Goal: Task Accomplishment & Management: Manage account settings

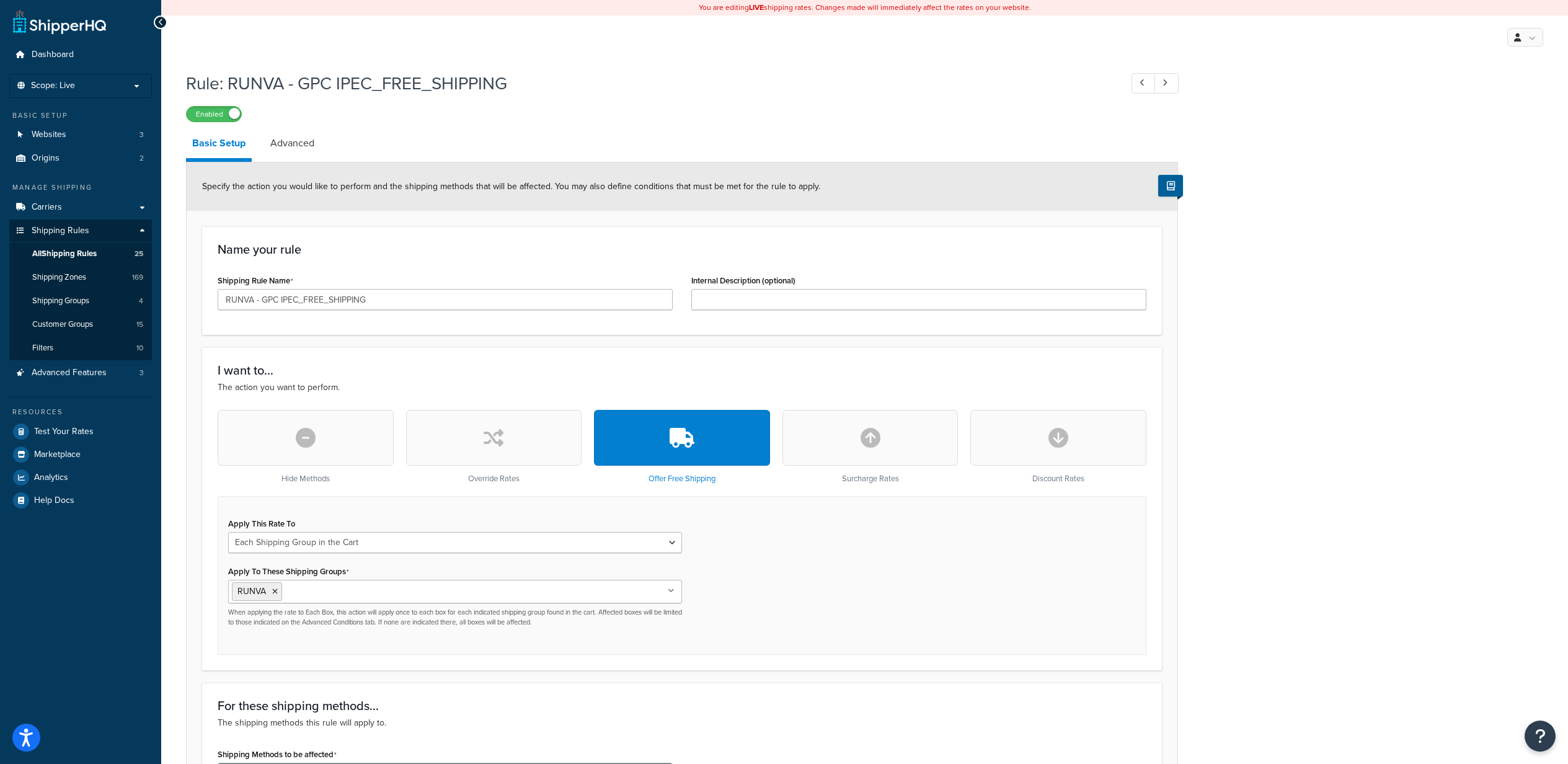
select select "SHIPPING_GROUP"
click at [62, 205] on link "Carriers" at bounding box center [80, 207] width 143 height 23
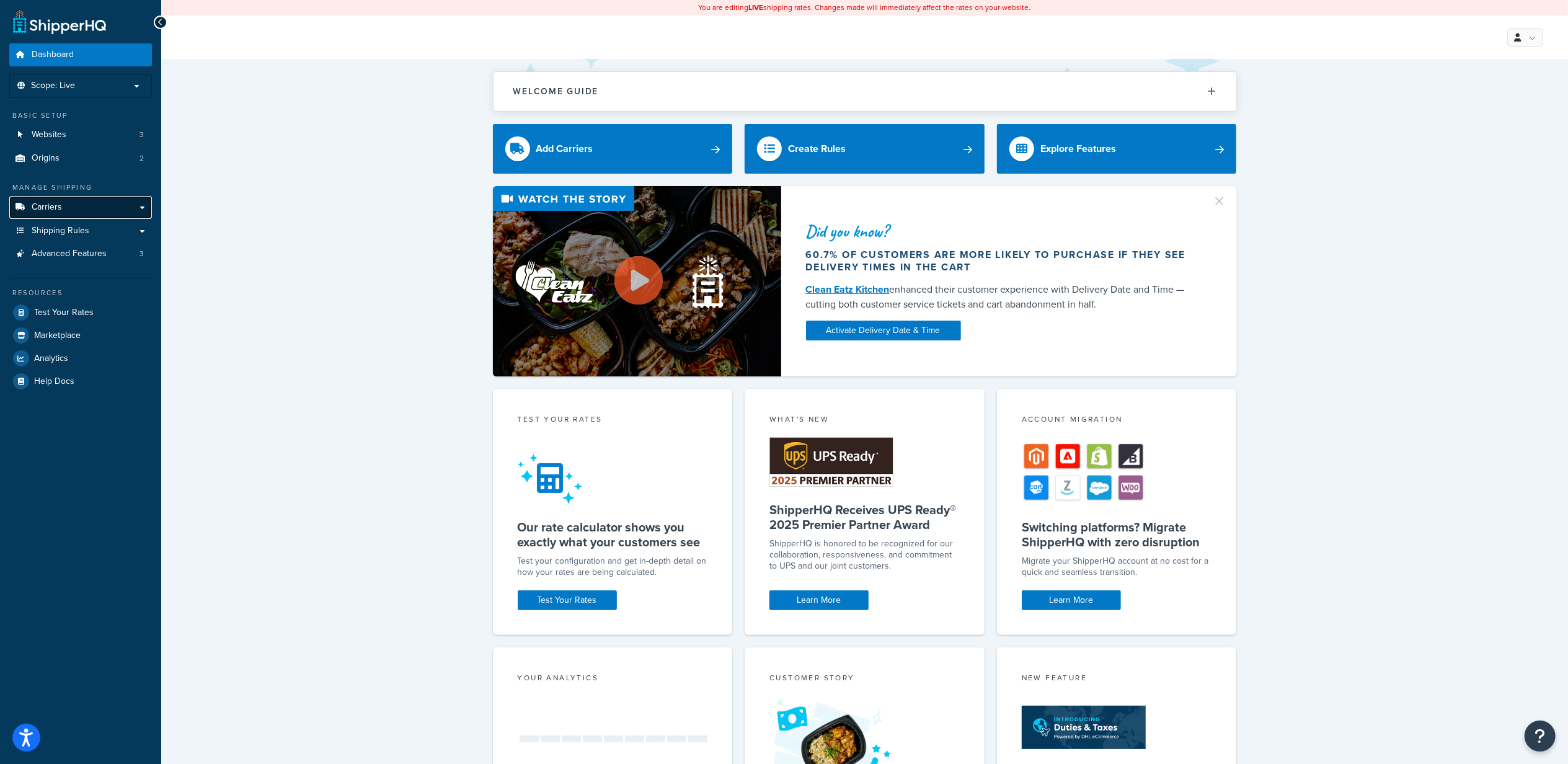
click at [78, 213] on link "Carriers" at bounding box center [80, 207] width 143 height 23
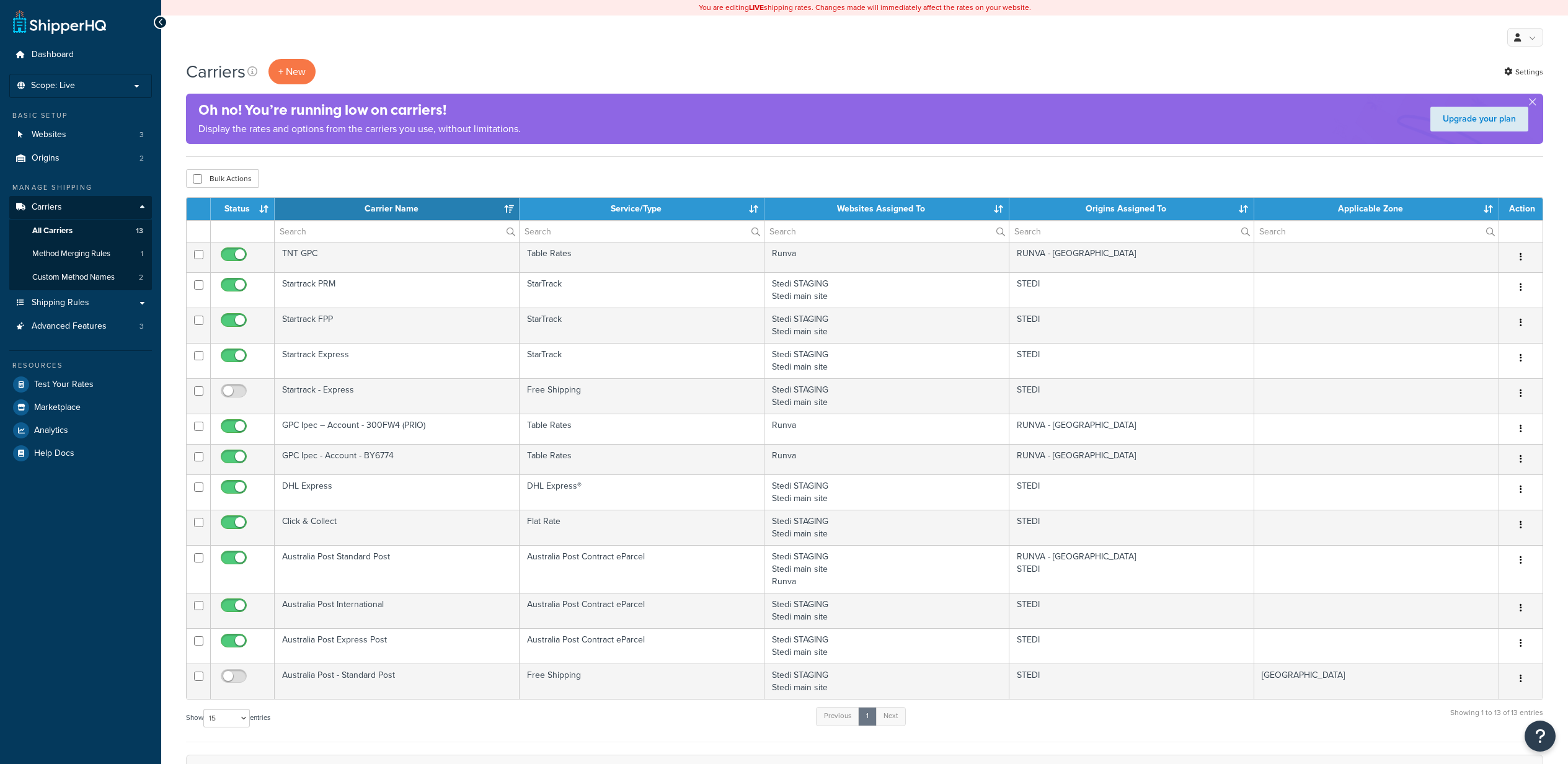
select select "15"
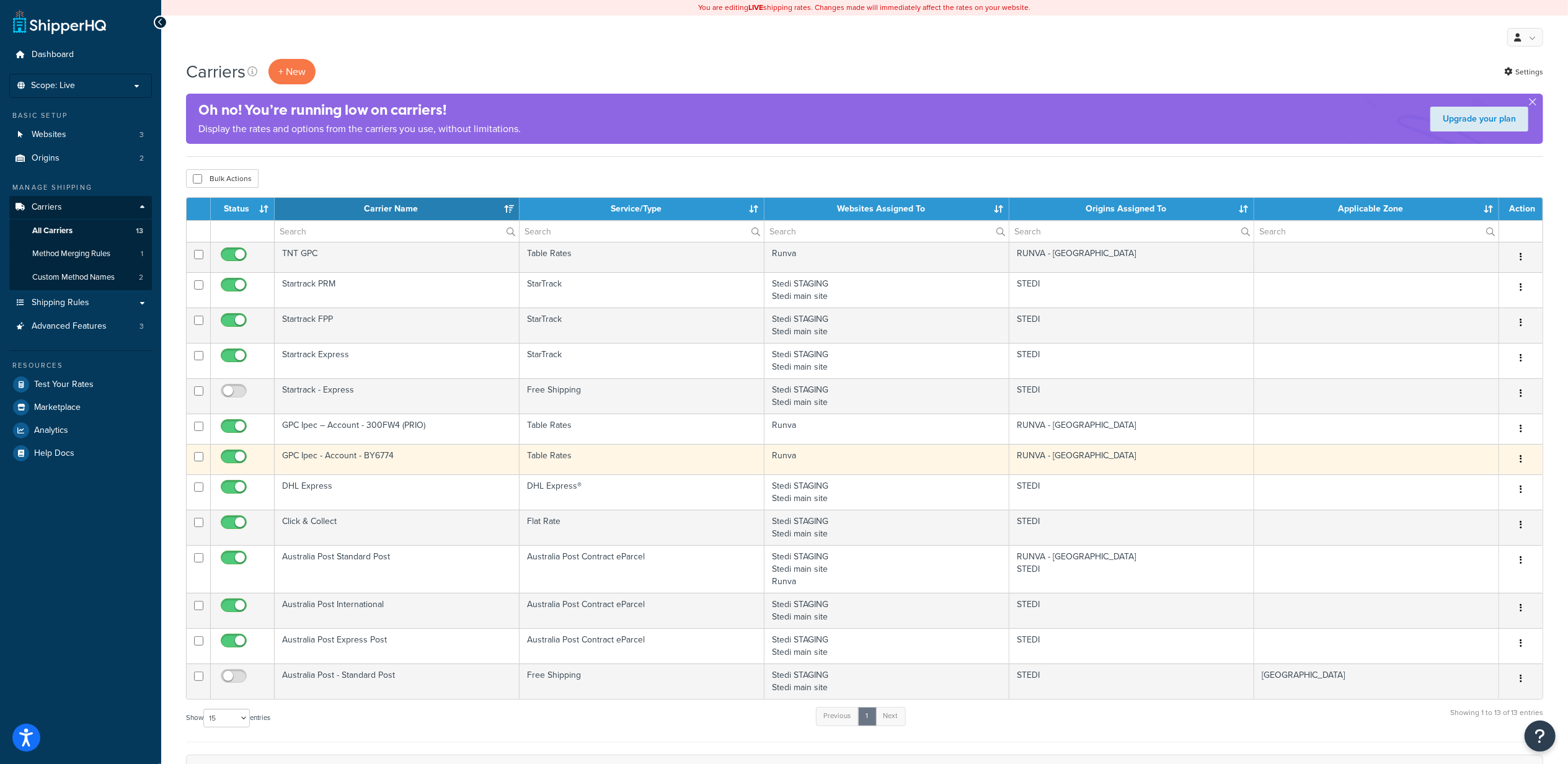
click at [362, 456] on td "GPC Ipec - Account - BY6774" at bounding box center [397, 458] width 245 height 30
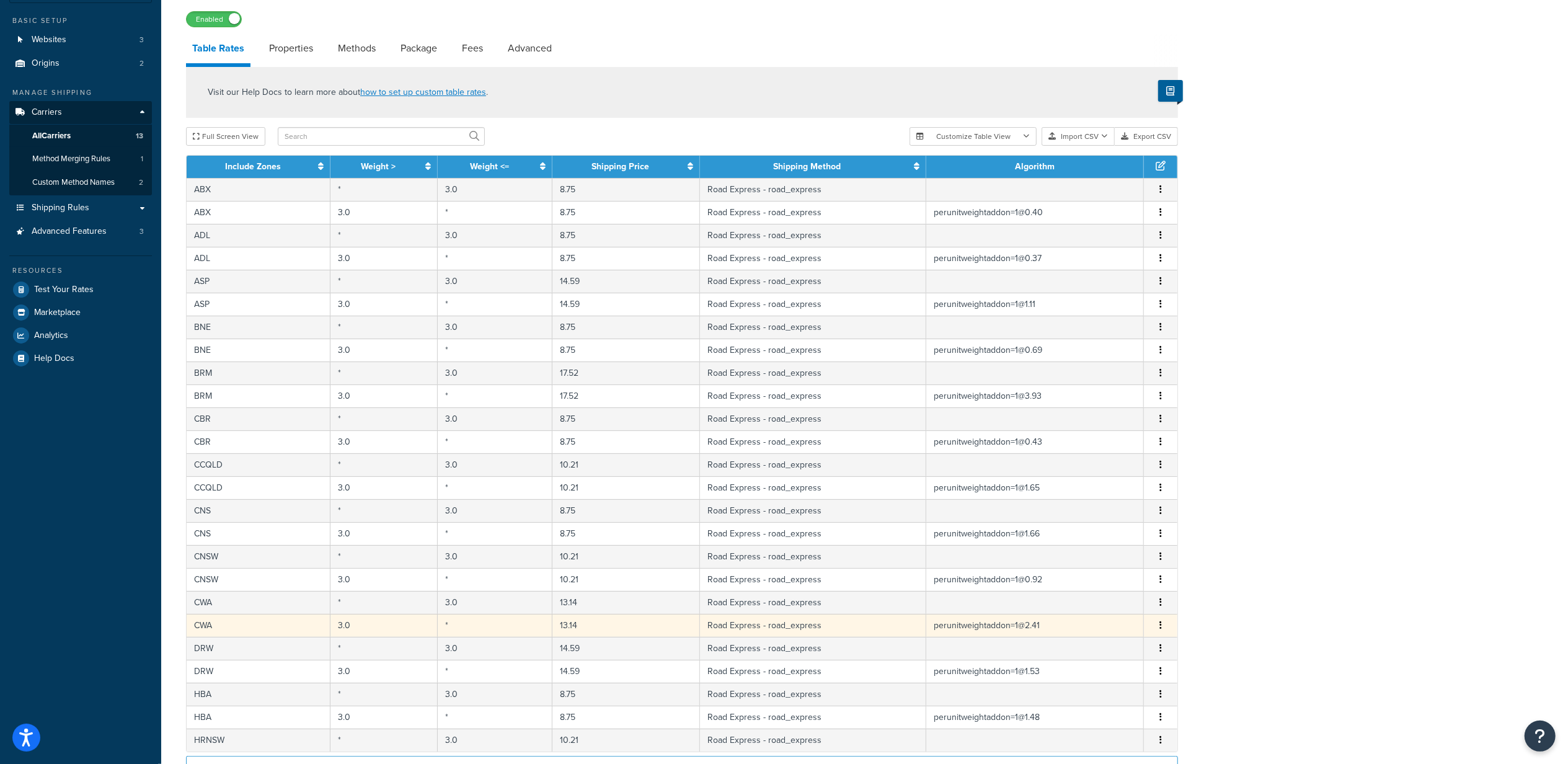
scroll to position [263, 0]
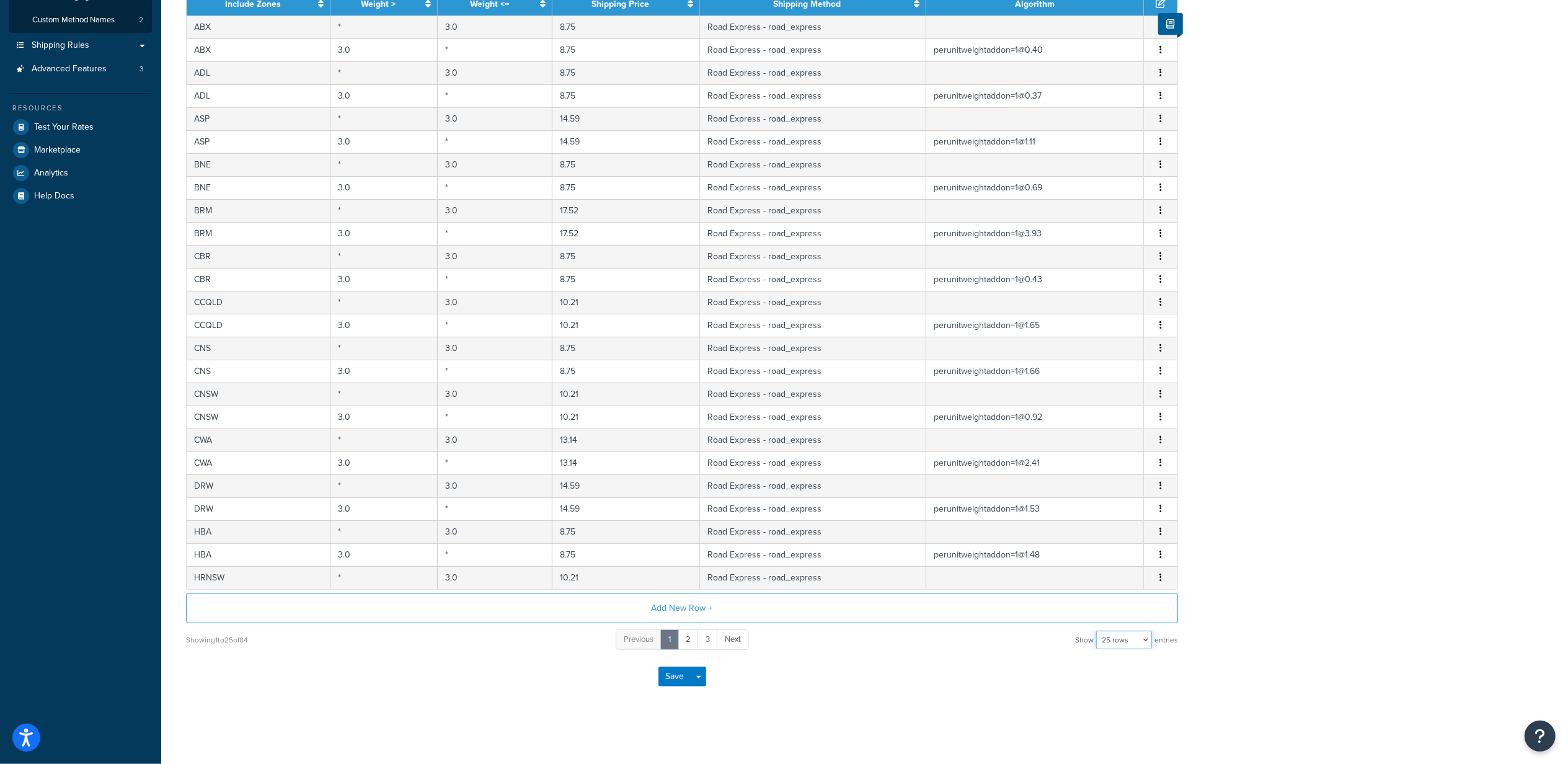
drag, startPoint x: 1119, startPoint y: 641, endPoint x: 1115, endPoint y: 647, distance: 7.2
click at [1119, 641] on select "10 rows 15 rows 25 rows 50 rows 100 rows 1000 rows" at bounding box center [1124, 640] width 56 height 18
select select "1000"
click at [1098, 631] on select "10 rows 15 rows 25 rows 50 rows 100 rows 1000 rows" at bounding box center [1124, 640] width 56 height 18
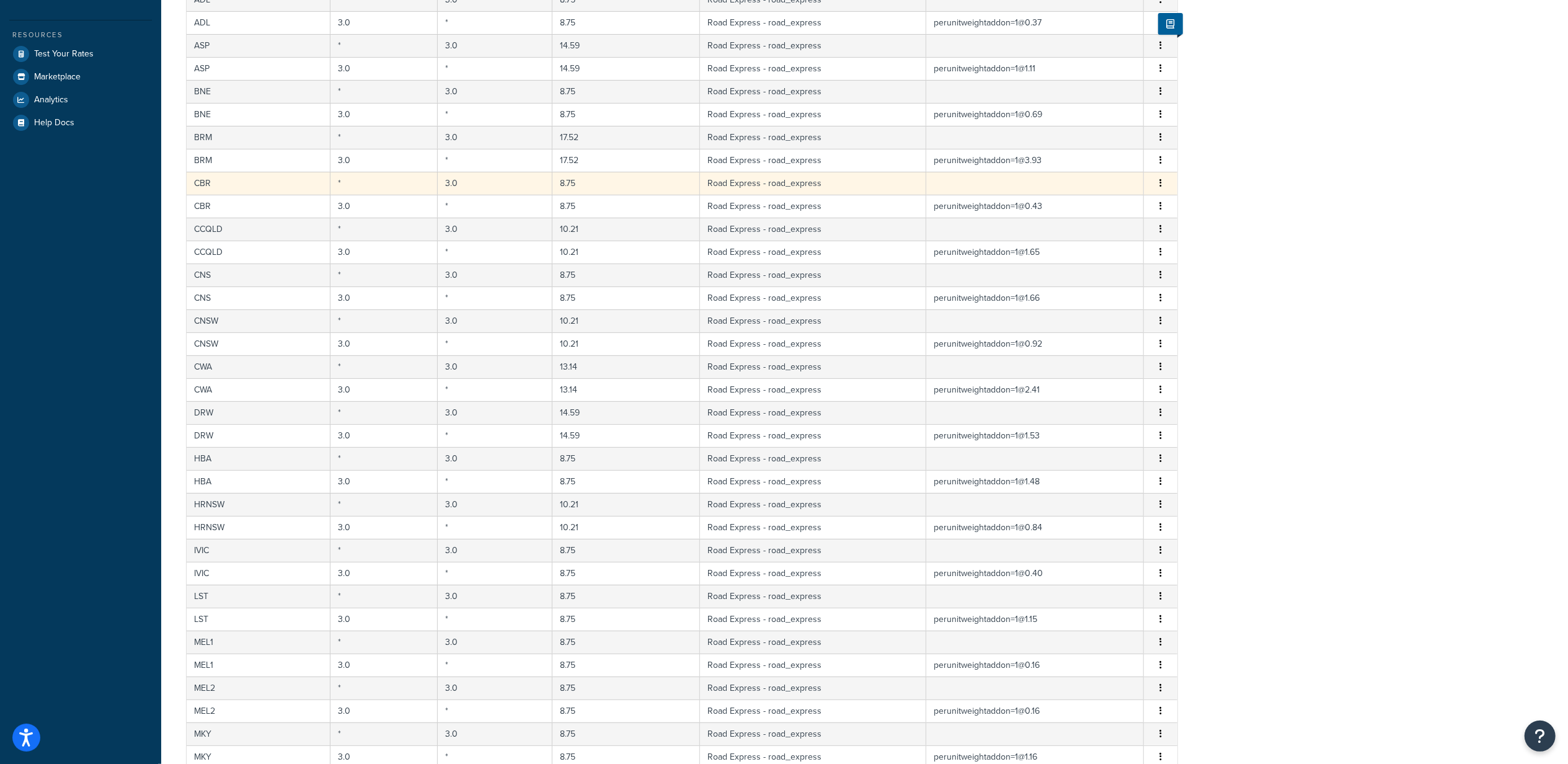
scroll to position [165, 0]
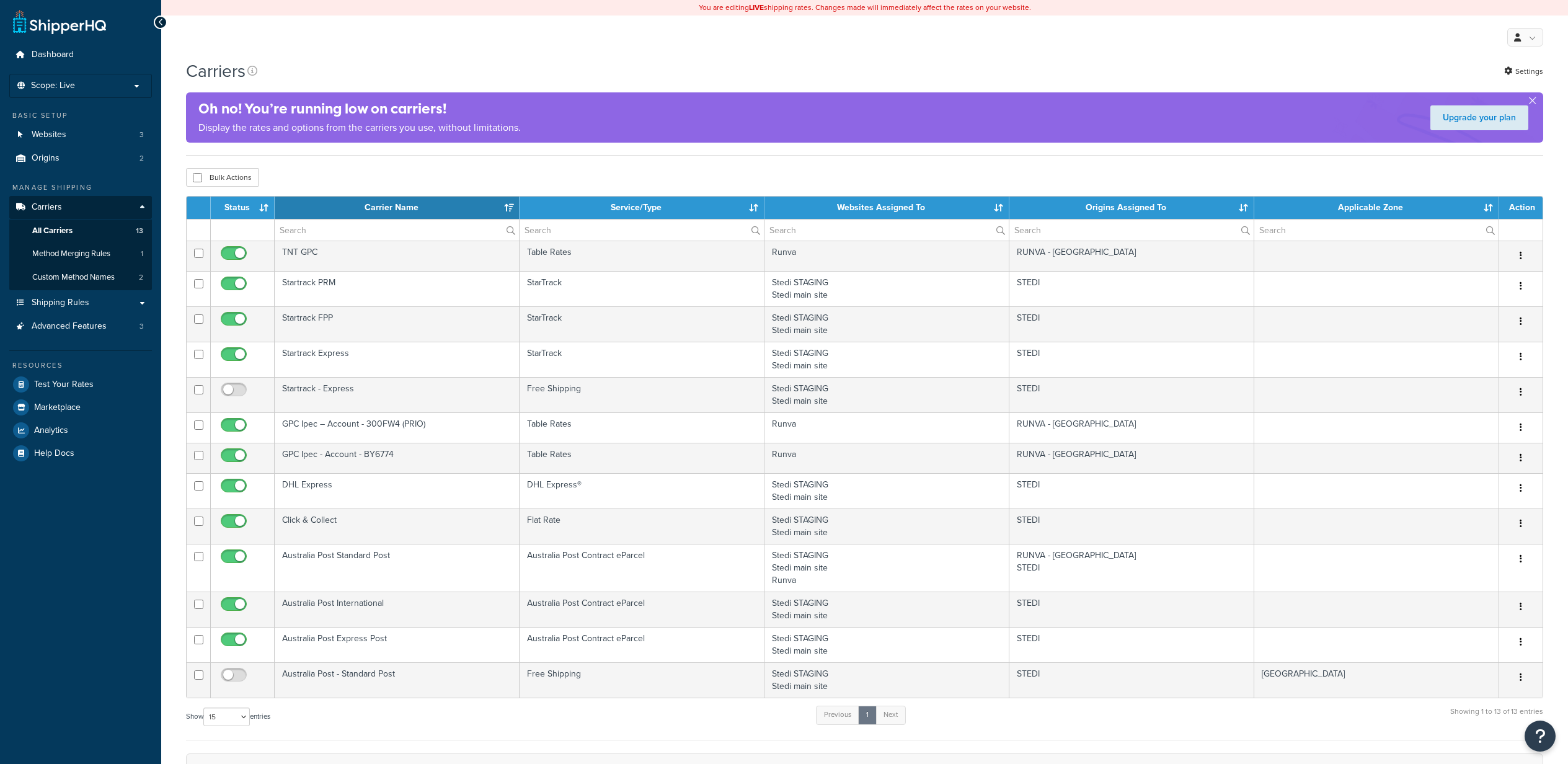
select select "15"
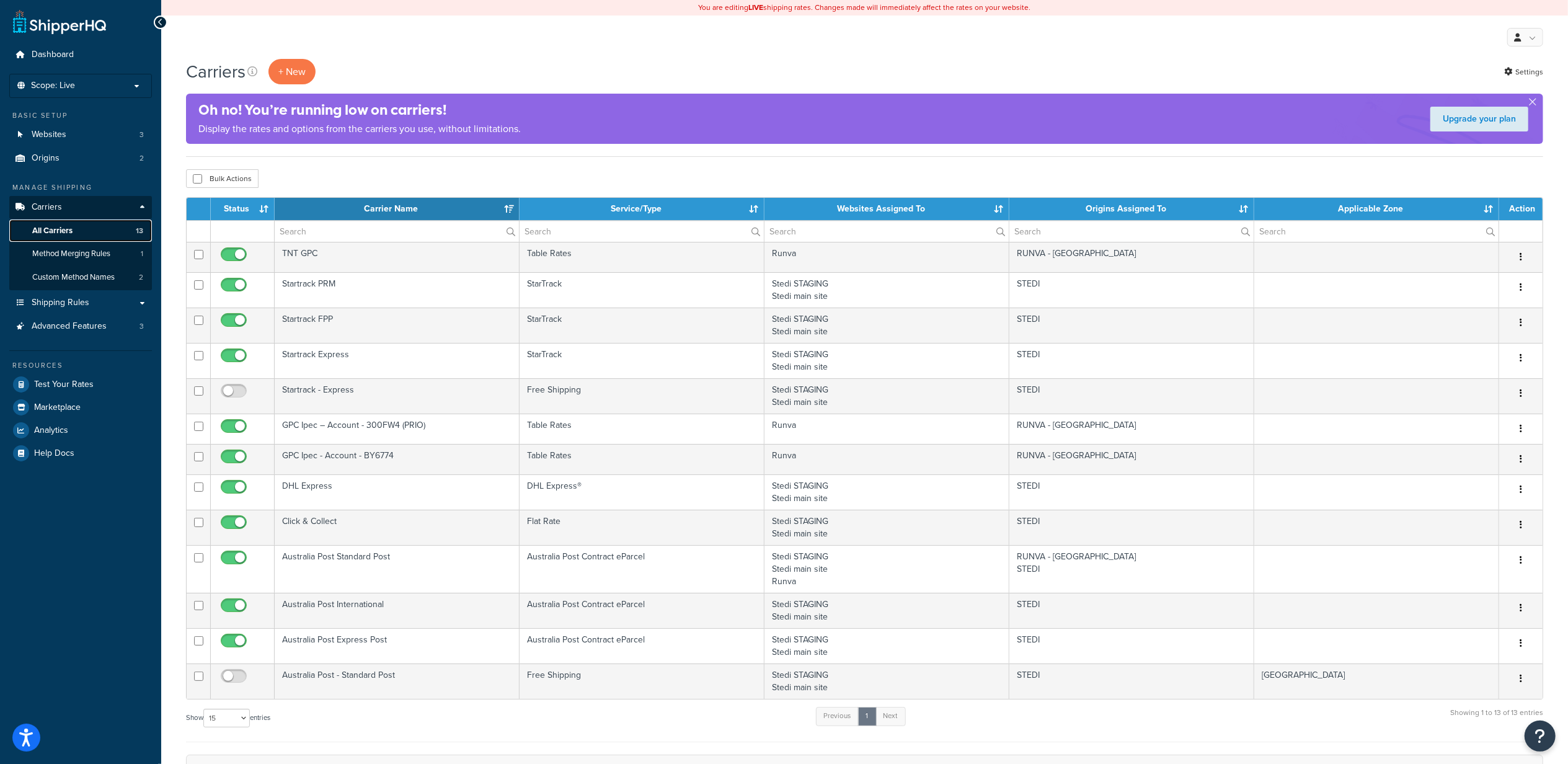
click at [84, 234] on link "All Carriers 13" at bounding box center [80, 231] width 143 height 23
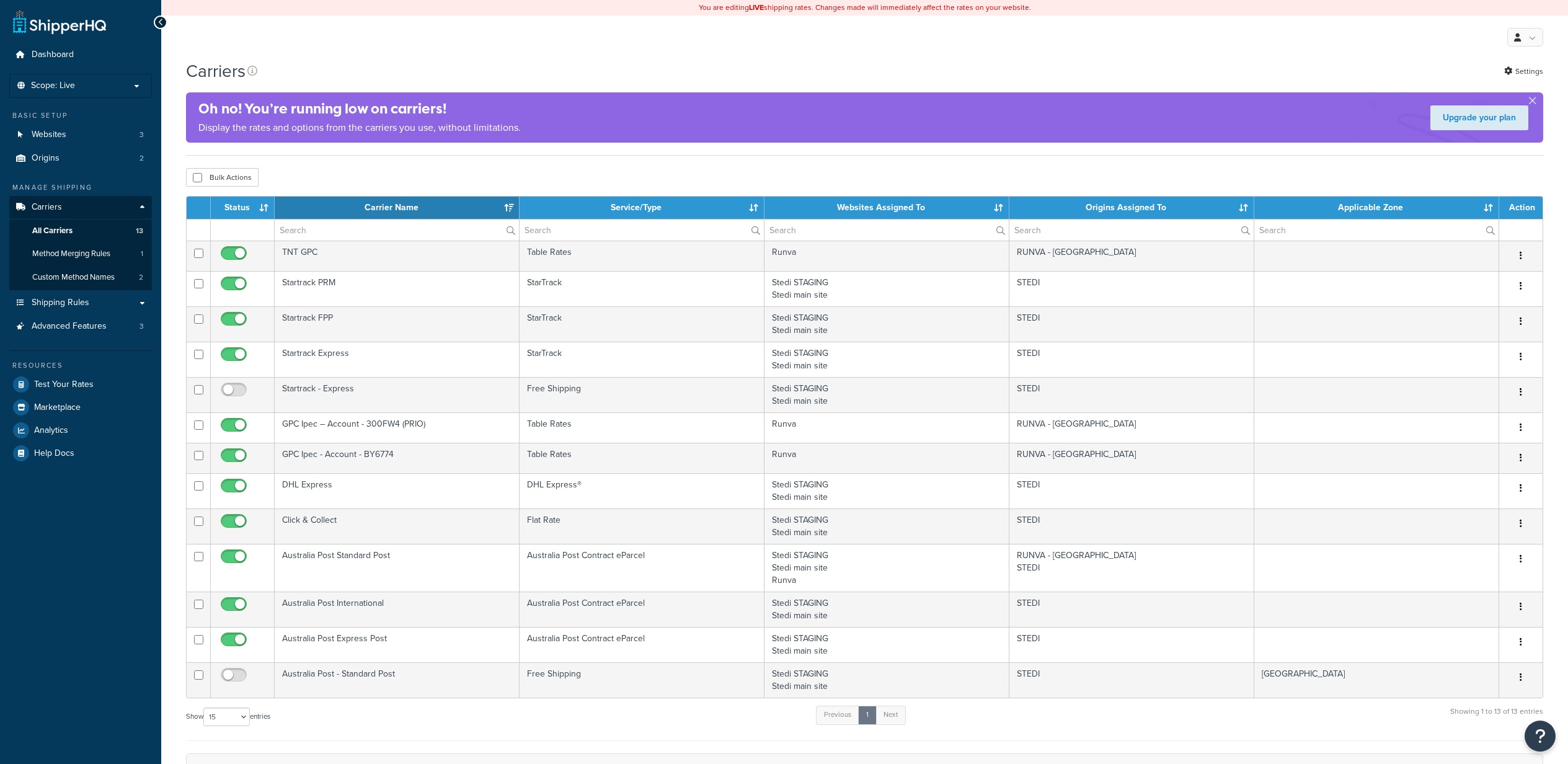
select select "15"
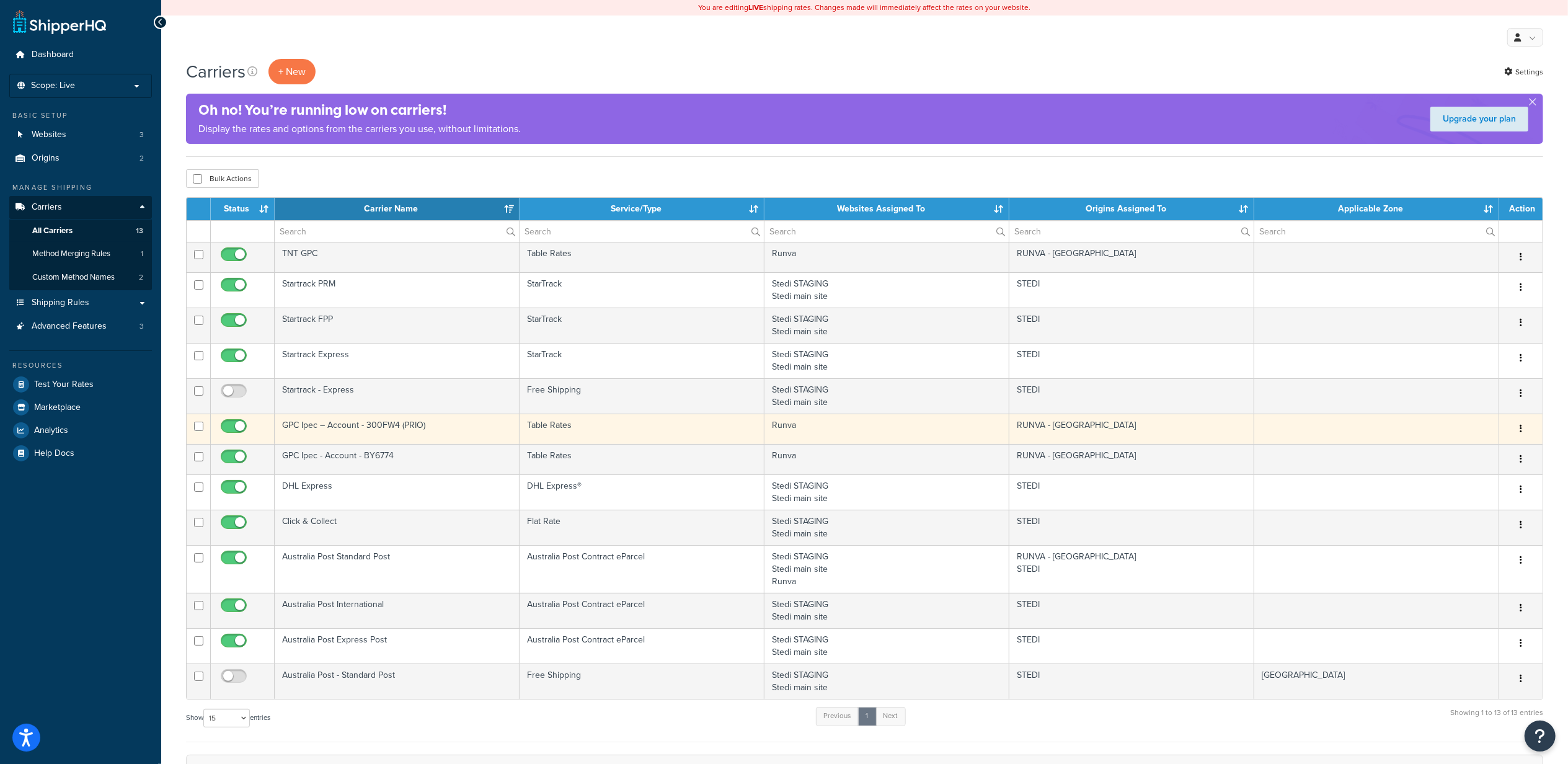
click at [377, 428] on td "GPC Ipec – Account - 300FW4 (PRIO)" at bounding box center [397, 428] width 245 height 30
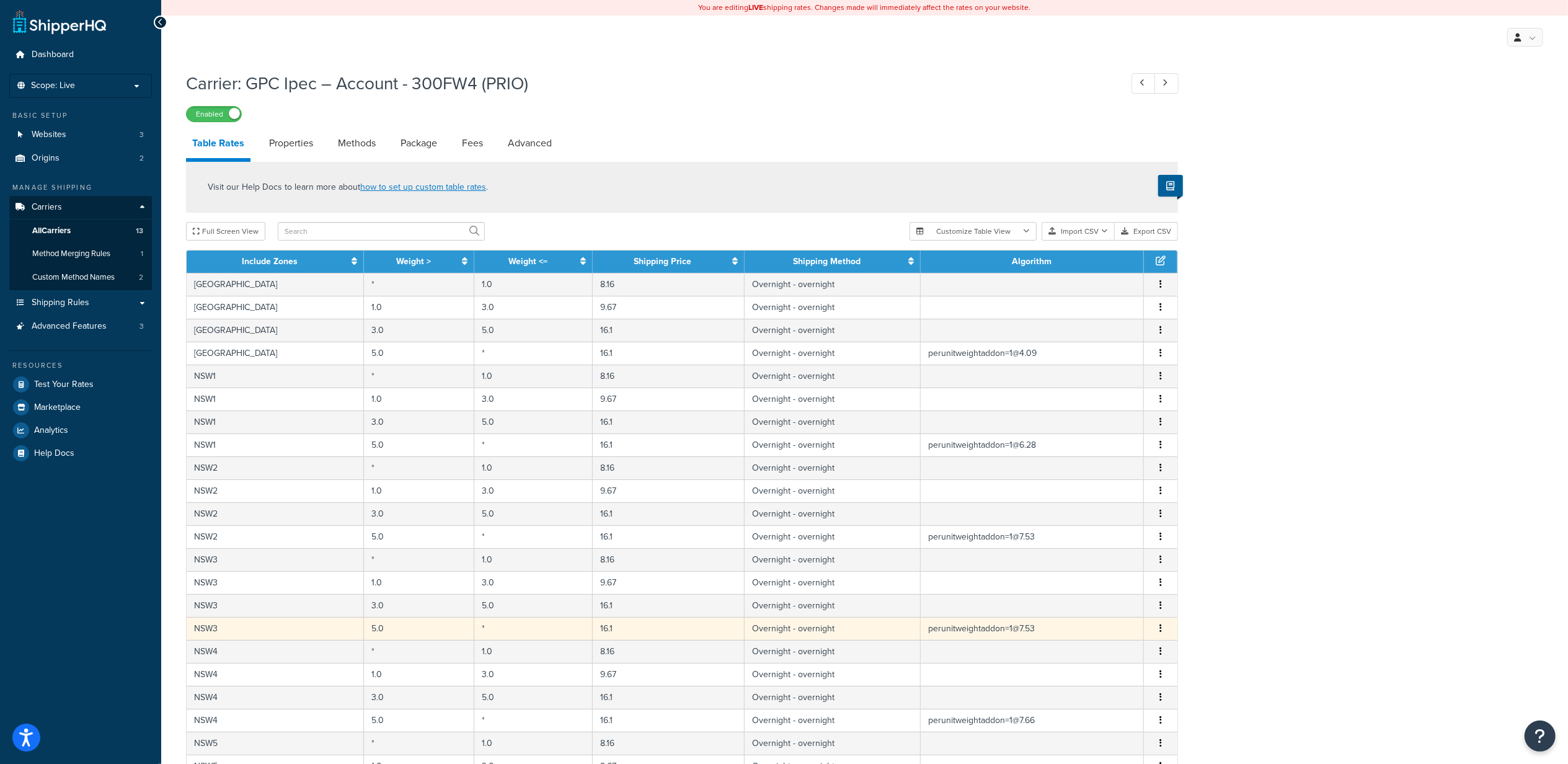
scroll to position [263, 0]
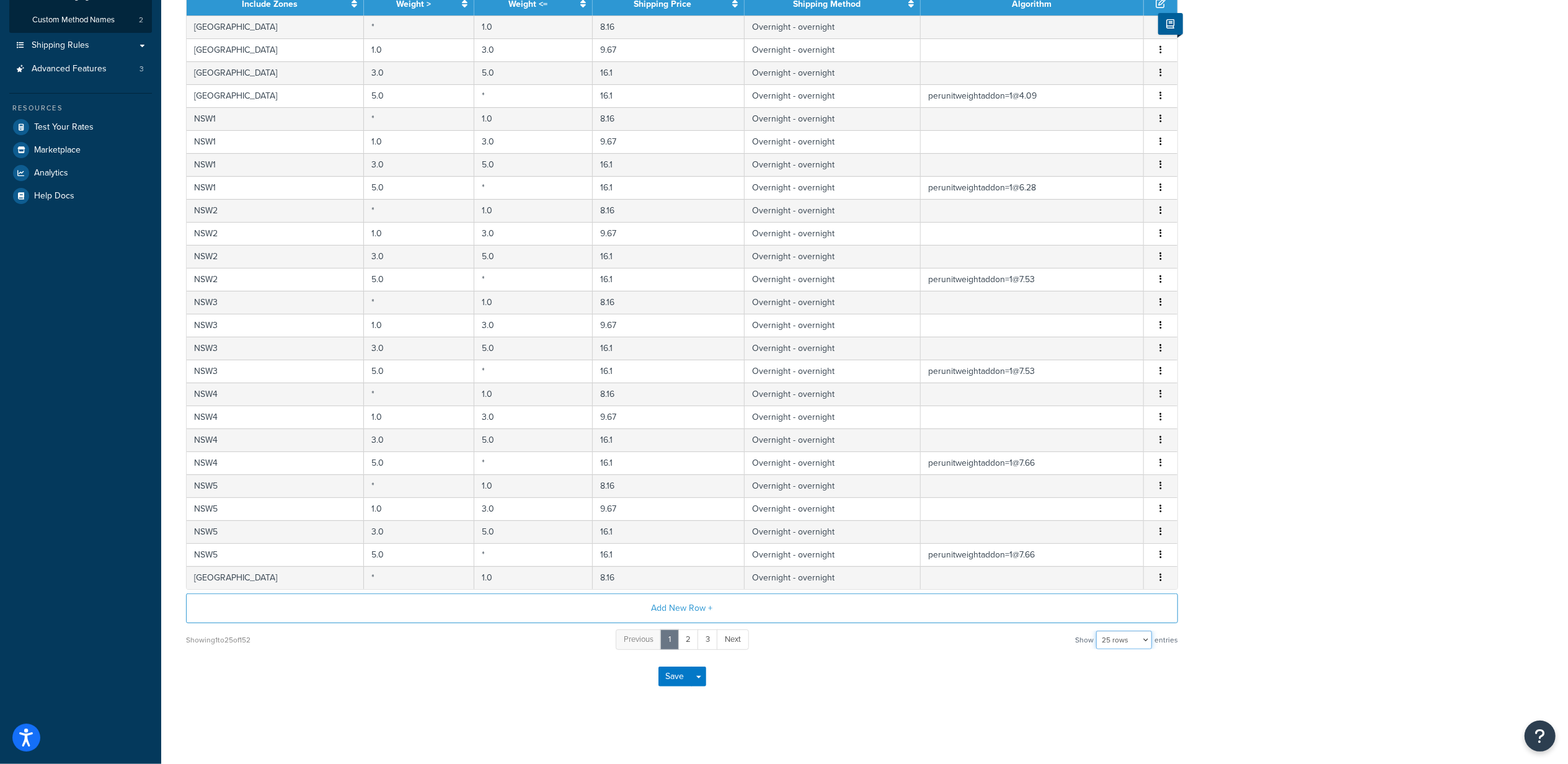
click at [1107, 639] on select "10 rows 15 rows 25 rows 50 rows 100 rows 1000 rows" at bounding box center [1124, 640] width 56 height 18
click at [1114, 641] on select "10 rows 15 rows 25 rows 50 rows 100 rows 1000 rows" at bounding box center [1124, 640] width 56 height 18
select select "1000"
click at [1098, 631] on select "10 rows 15 rows 25 rows 50 rows 100 rows 1000 rows" at bounding box center [1124, 640] width 56 height 18
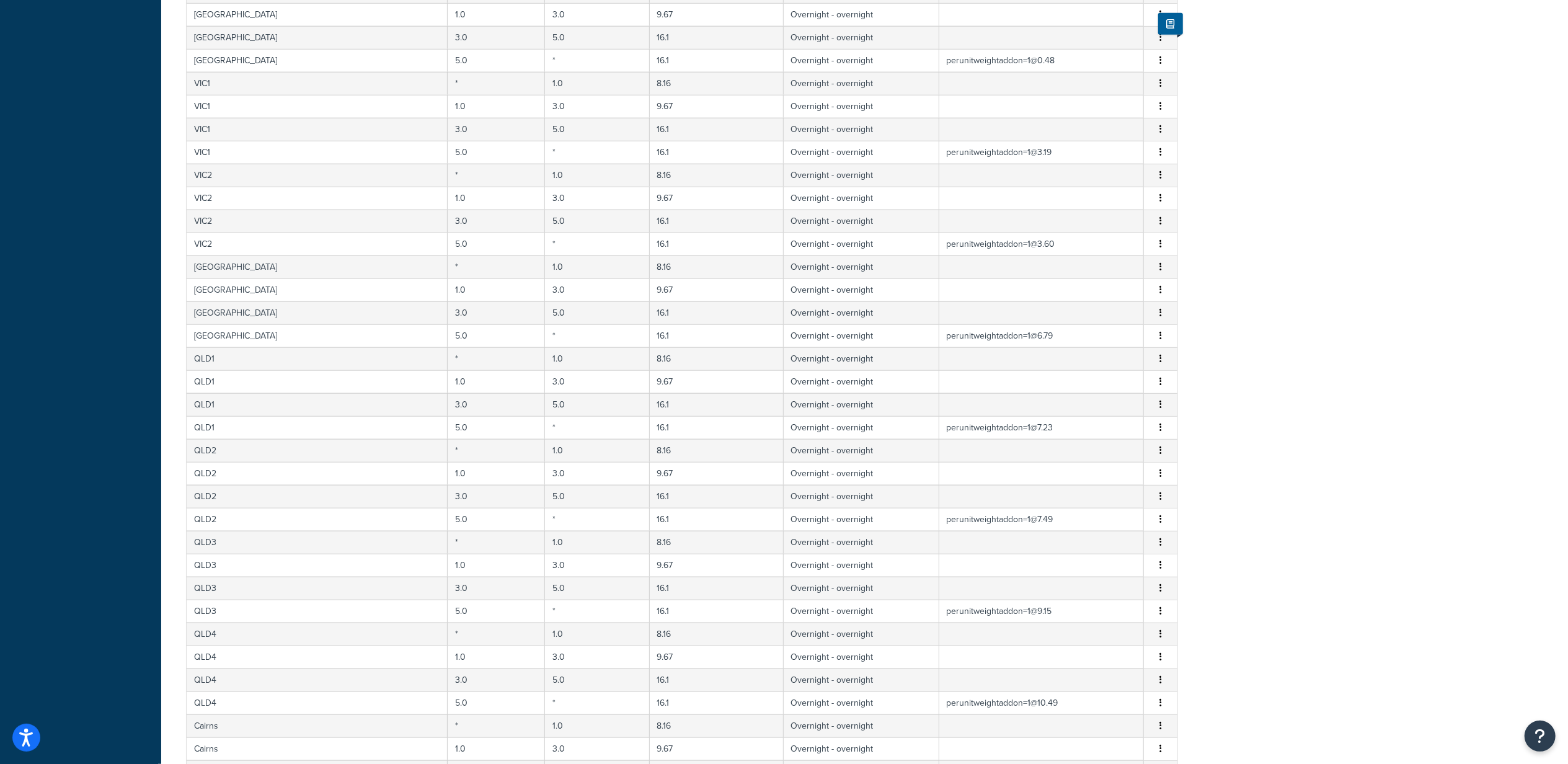
scroll to position [0, 0]
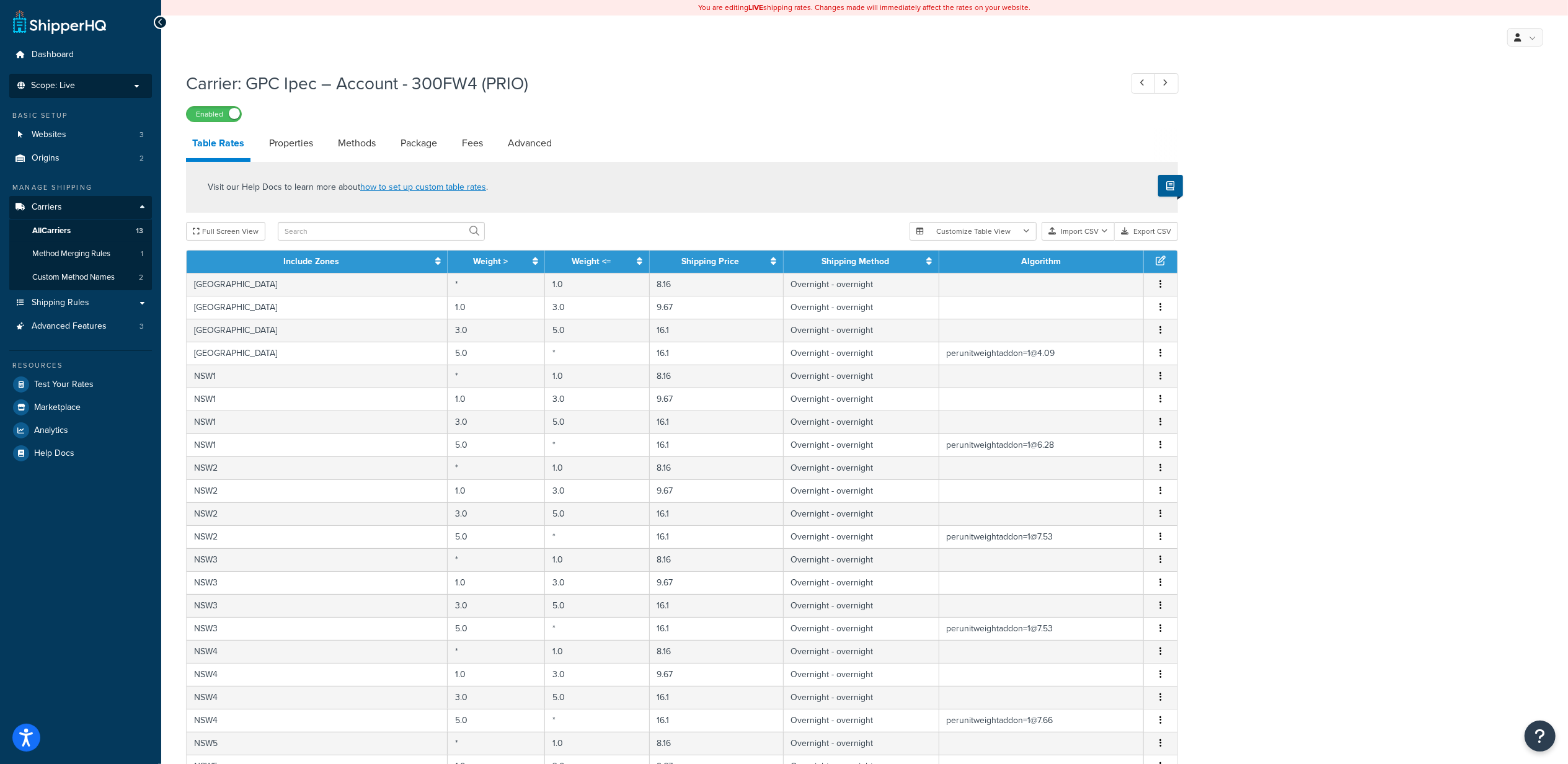
drag, startPoint x: 111, startPoint y: 85, endPoint x: 104, endPoint y: 91, distance: 9.2
click at [111, 85] on p "Scope: Live" at bounding box center [80, 85] width 132 height 11
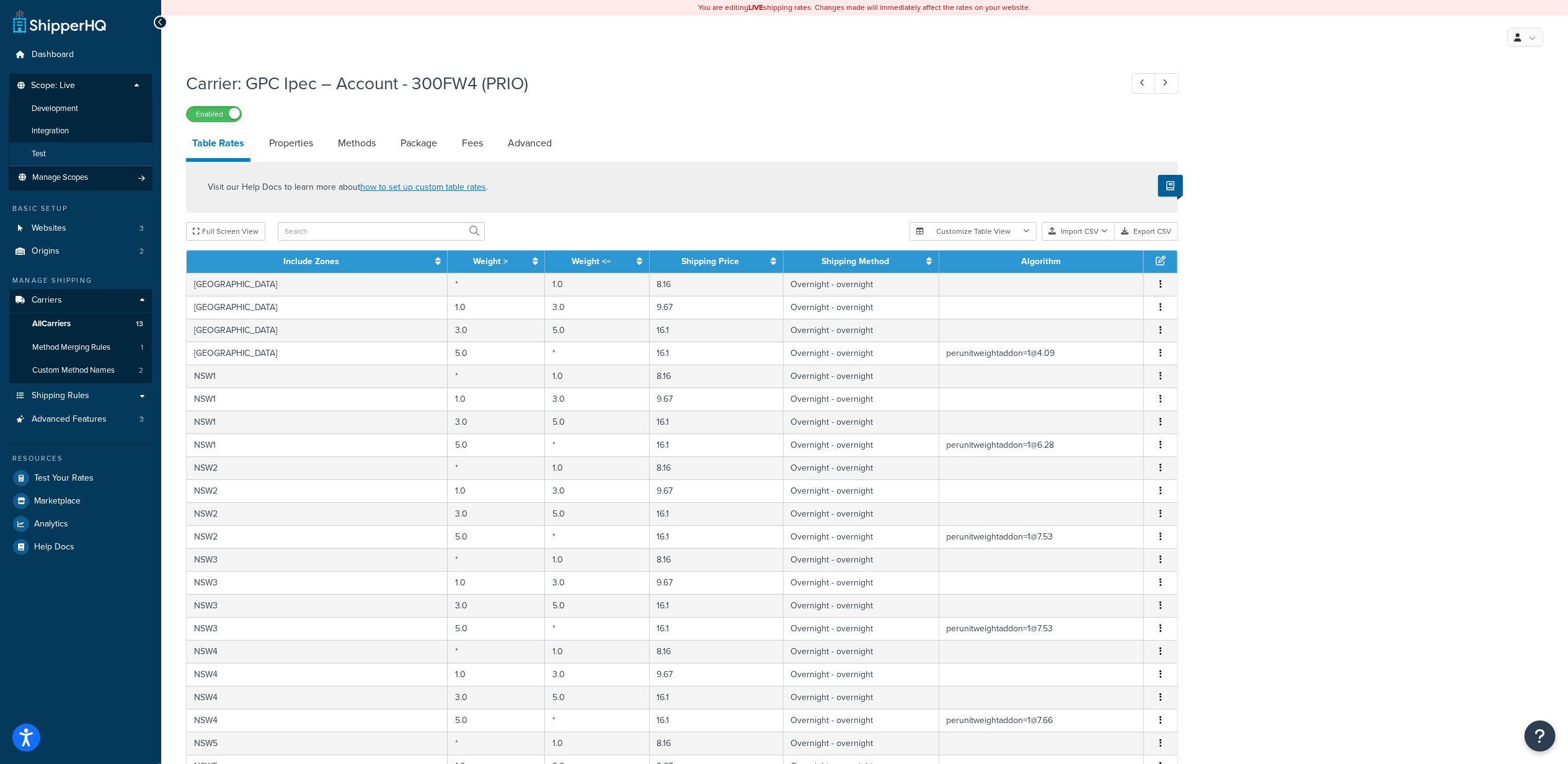
click at [77, 152] on li "Test" at bounding box center [80, 154] width 144 height 23
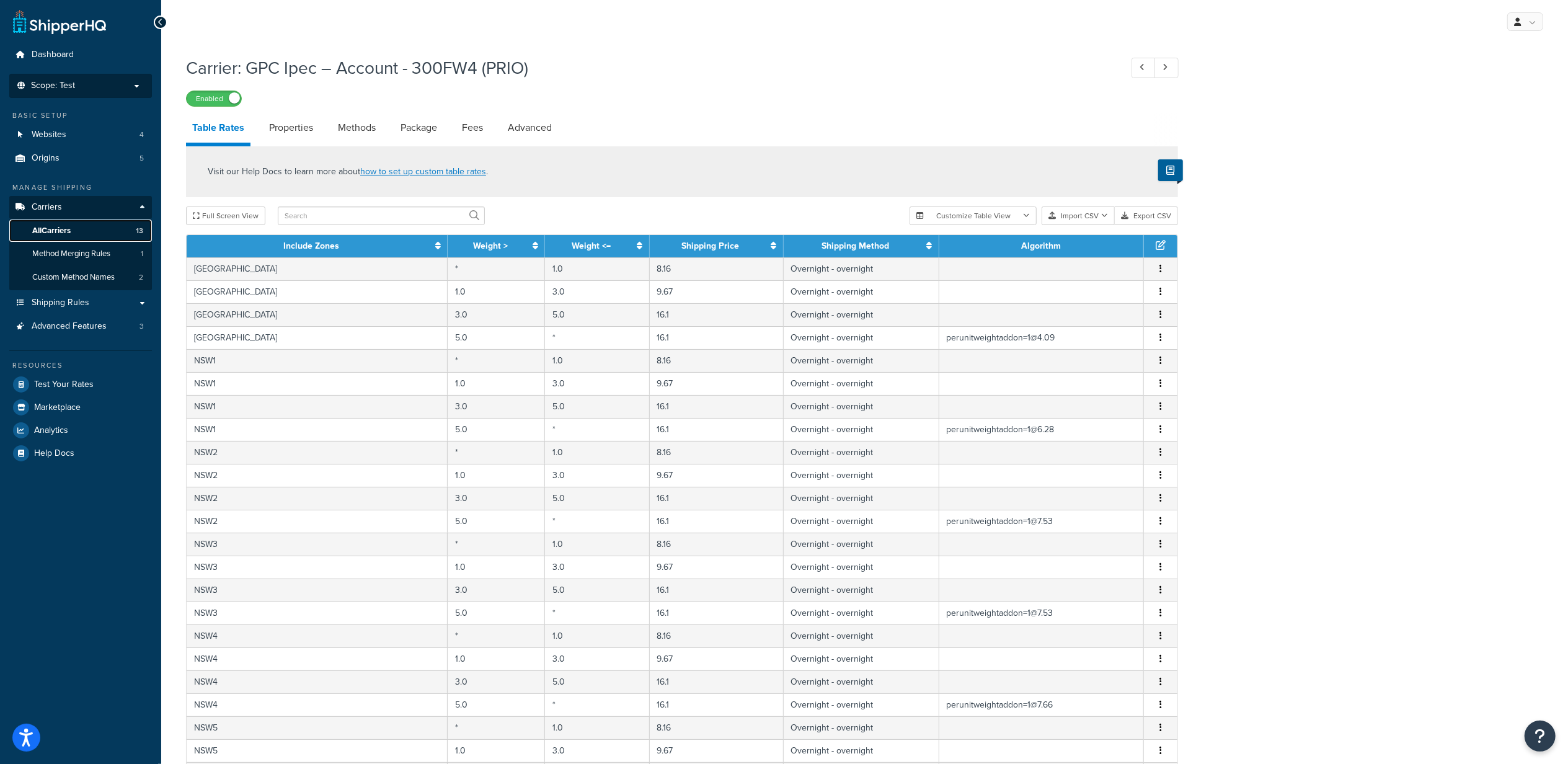
click at [95, 233] on link "All Carriers 13" at bounding box center [80, 231] width 143 height 23
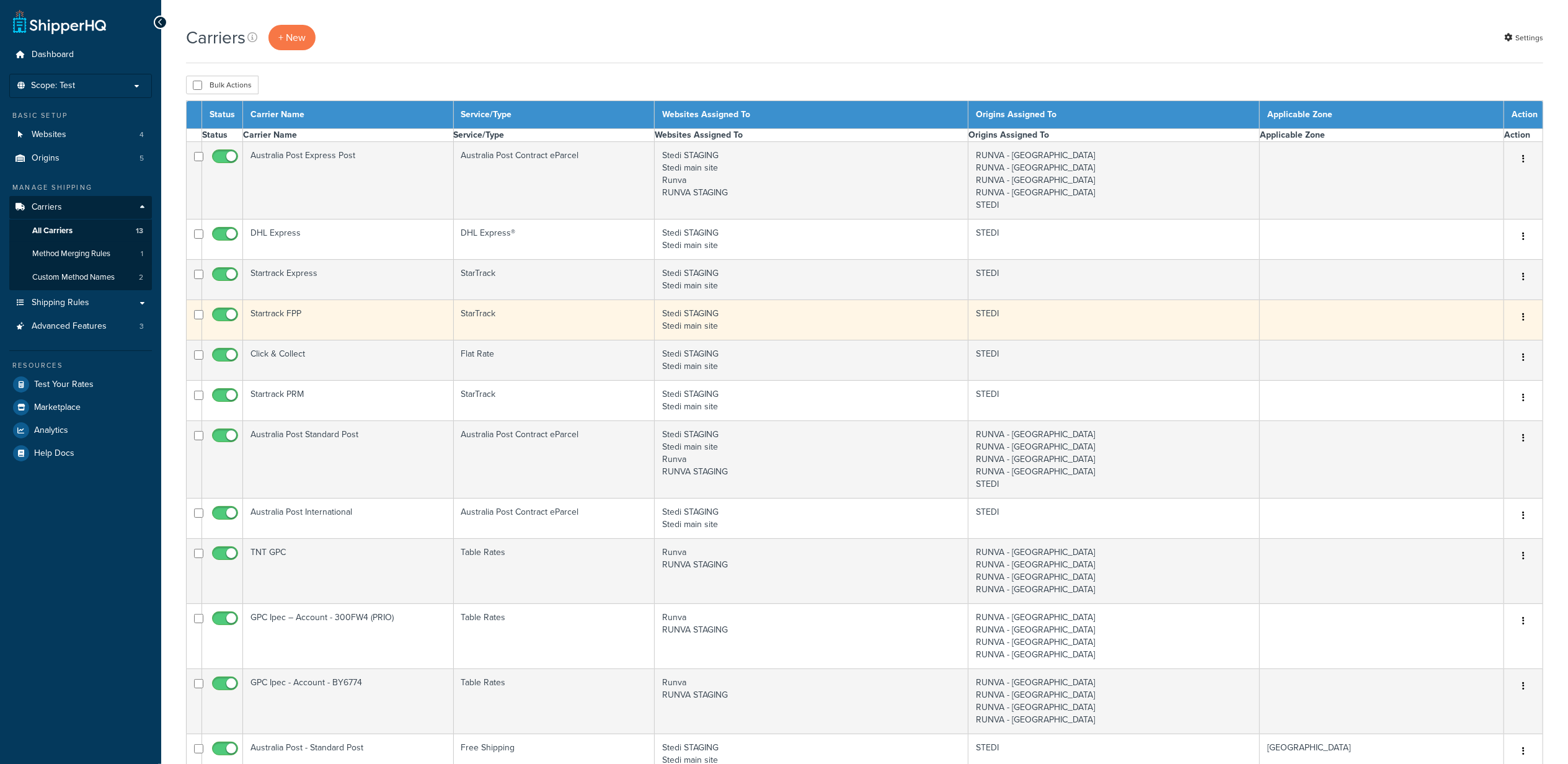
select select "15"
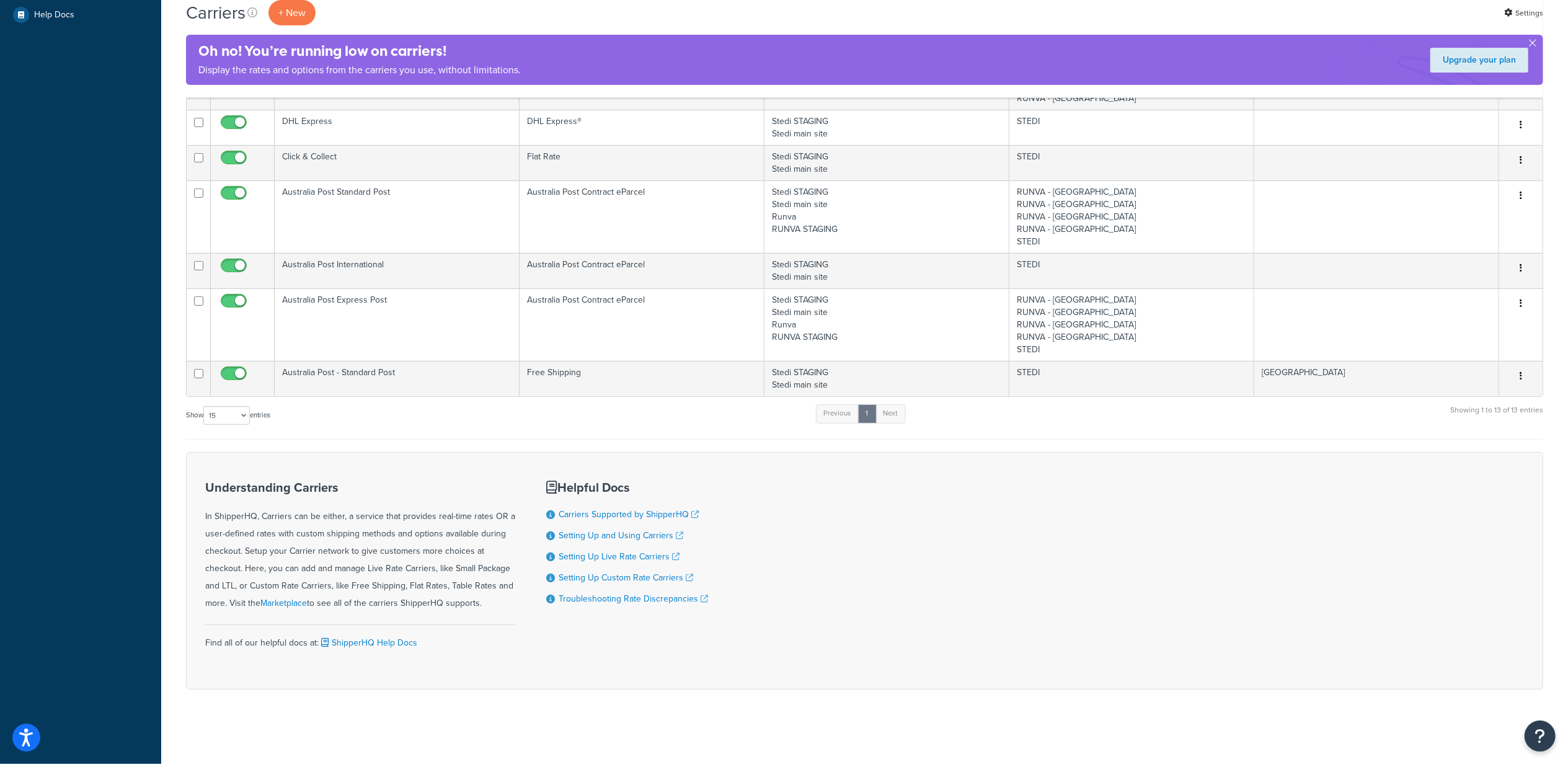
scroll to position [443, 0]
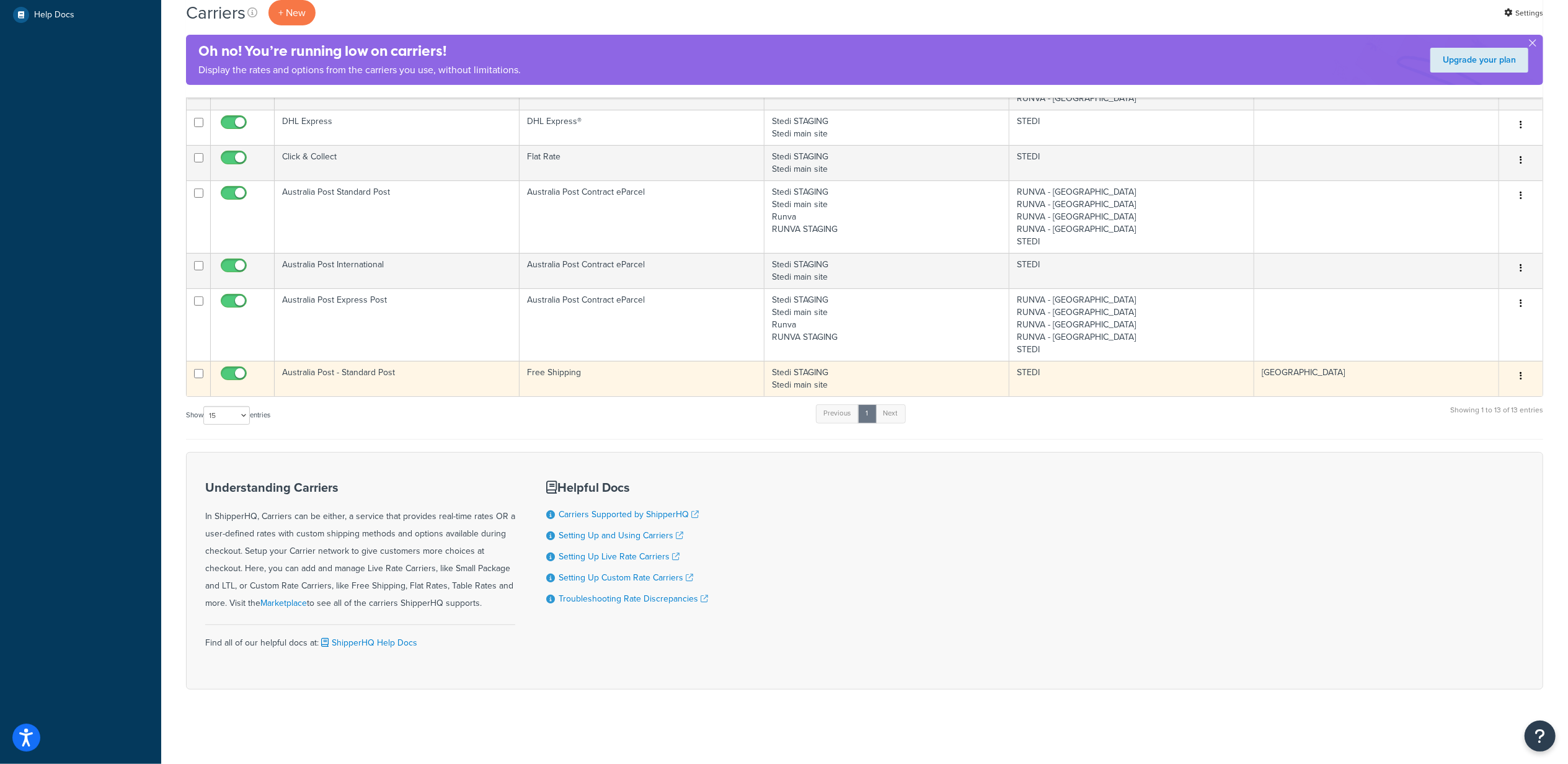
click at [194, 378] on td at bounding box center [199, 378] width 24 height 35
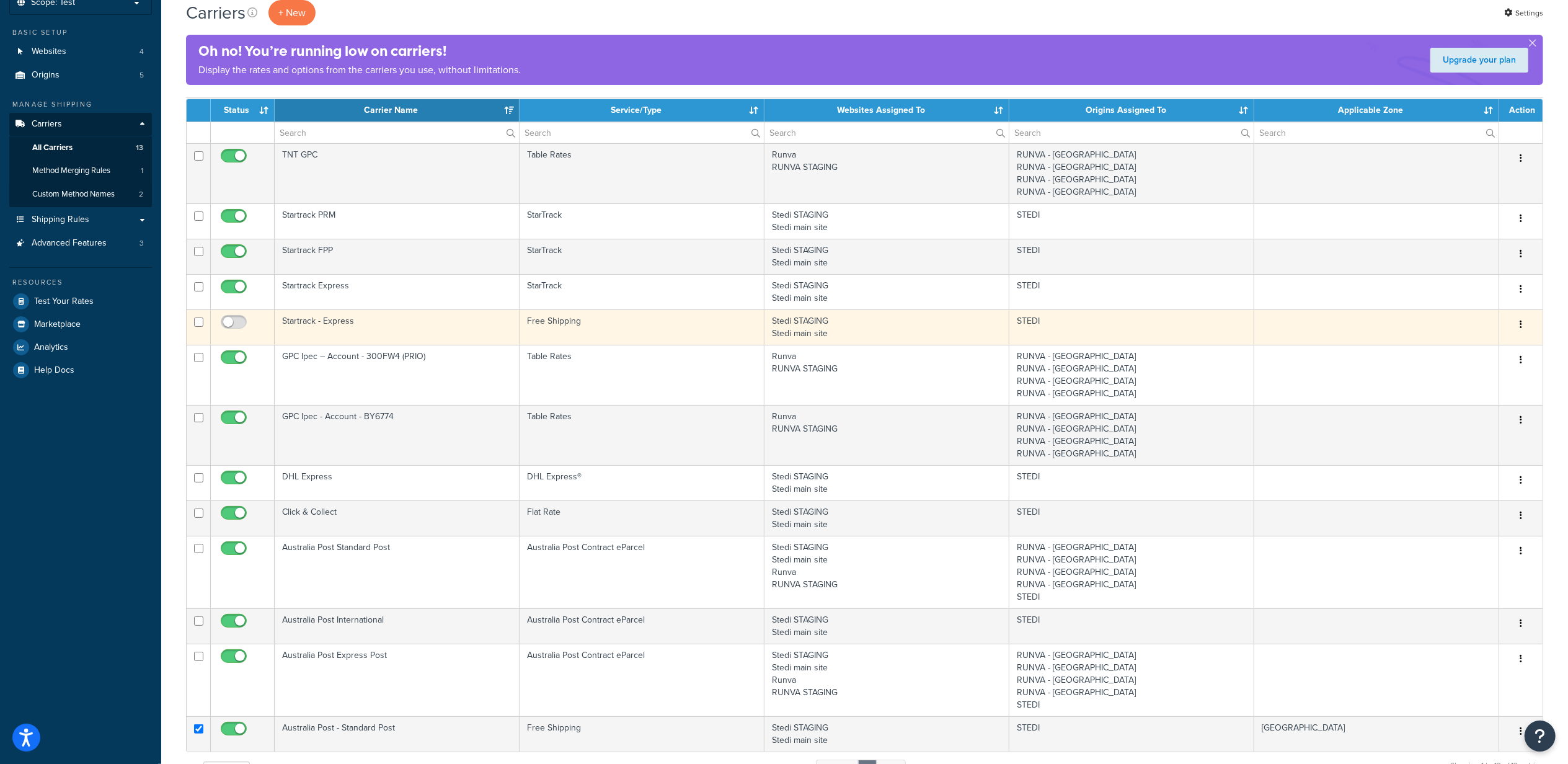
scroll to position [248, 0]
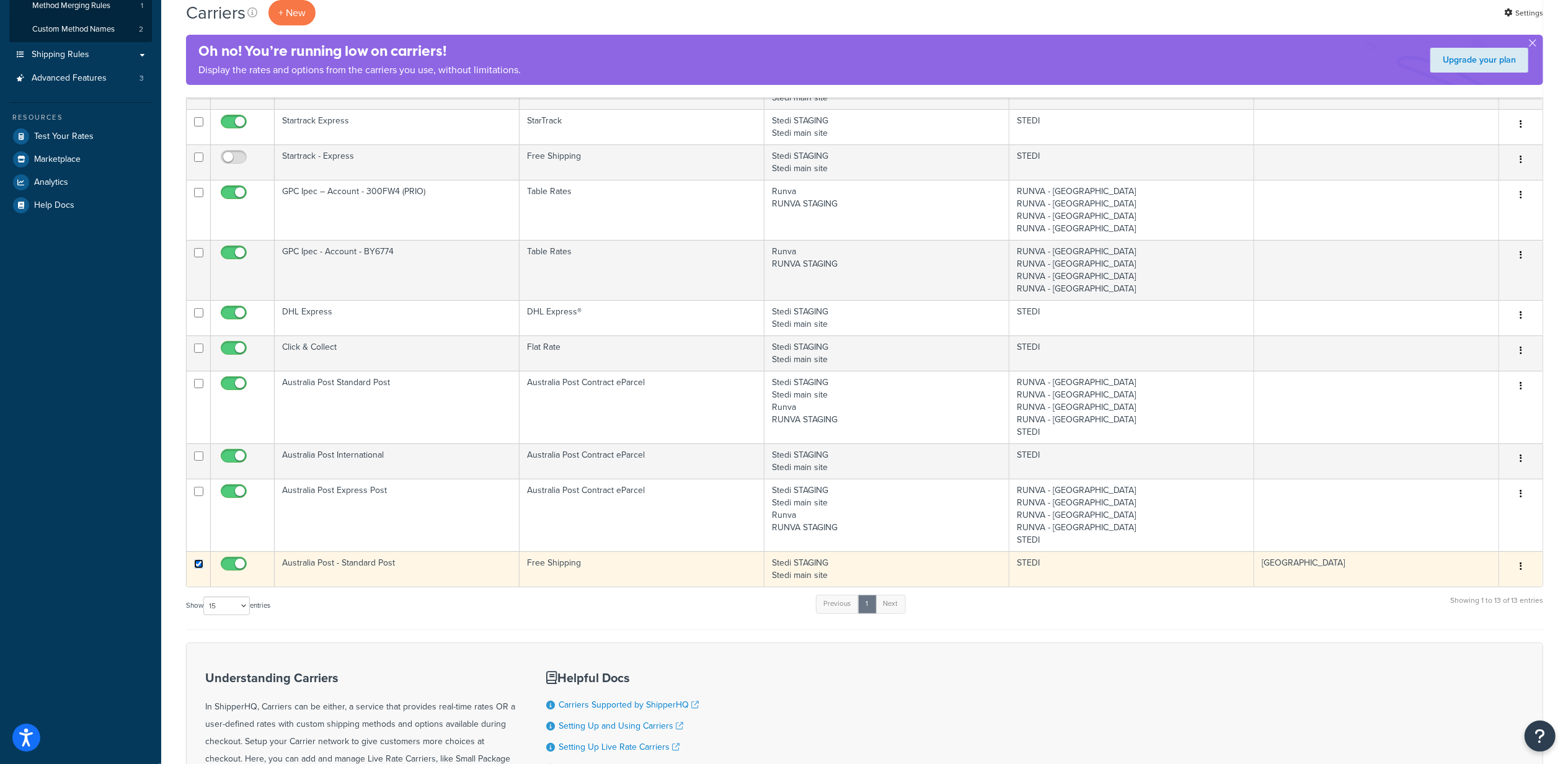
checkbox input "false"
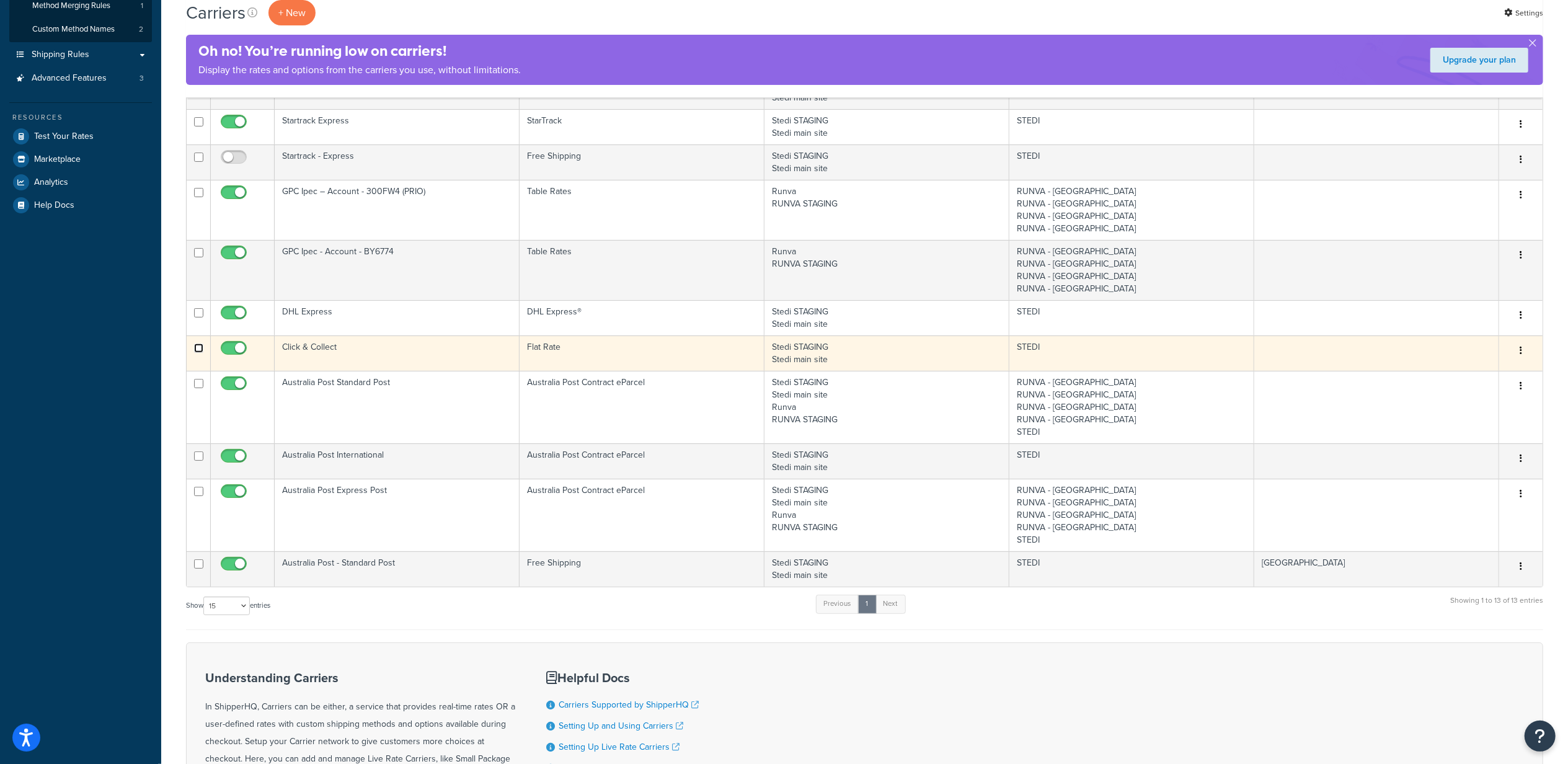
checkbox input "true"
click at [1521, 351] on icon "button" at bounding box center [1521, 350] width 3 height 8
click at [1462, 405] on link "Duplicate" at bounding box center [1471, 404] width 98 height 25
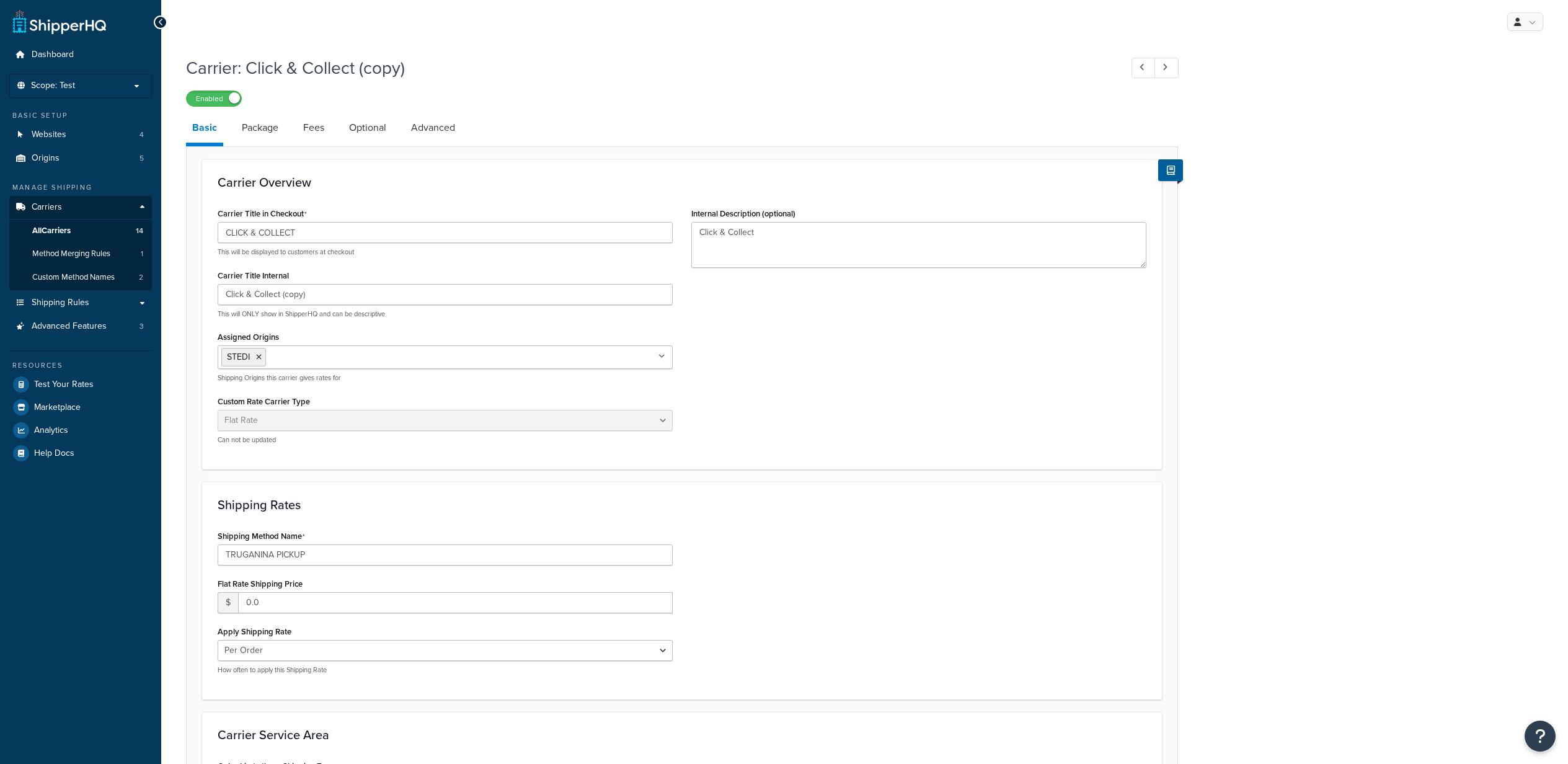
select select "flat"
drag, startPoint x: 315, startPoint y: 237, endPoint x: 293, endPoint y: 236, distance: 22.0
click at [293, 236] on input "CLICK & COLLECT" at bounding box center [445, 232] width 455 height 21
drag, startPoint x: 261, startPoint y: 234, endPoint x: 174, endPoint y: 239, distance: 87.1
click at [174, 239] on div "Carrier: Click & Collect (copy) Enabled Basic Package Fees Optional Advanced Ca…" at bounding box center [865, 487] width 1407 height 876
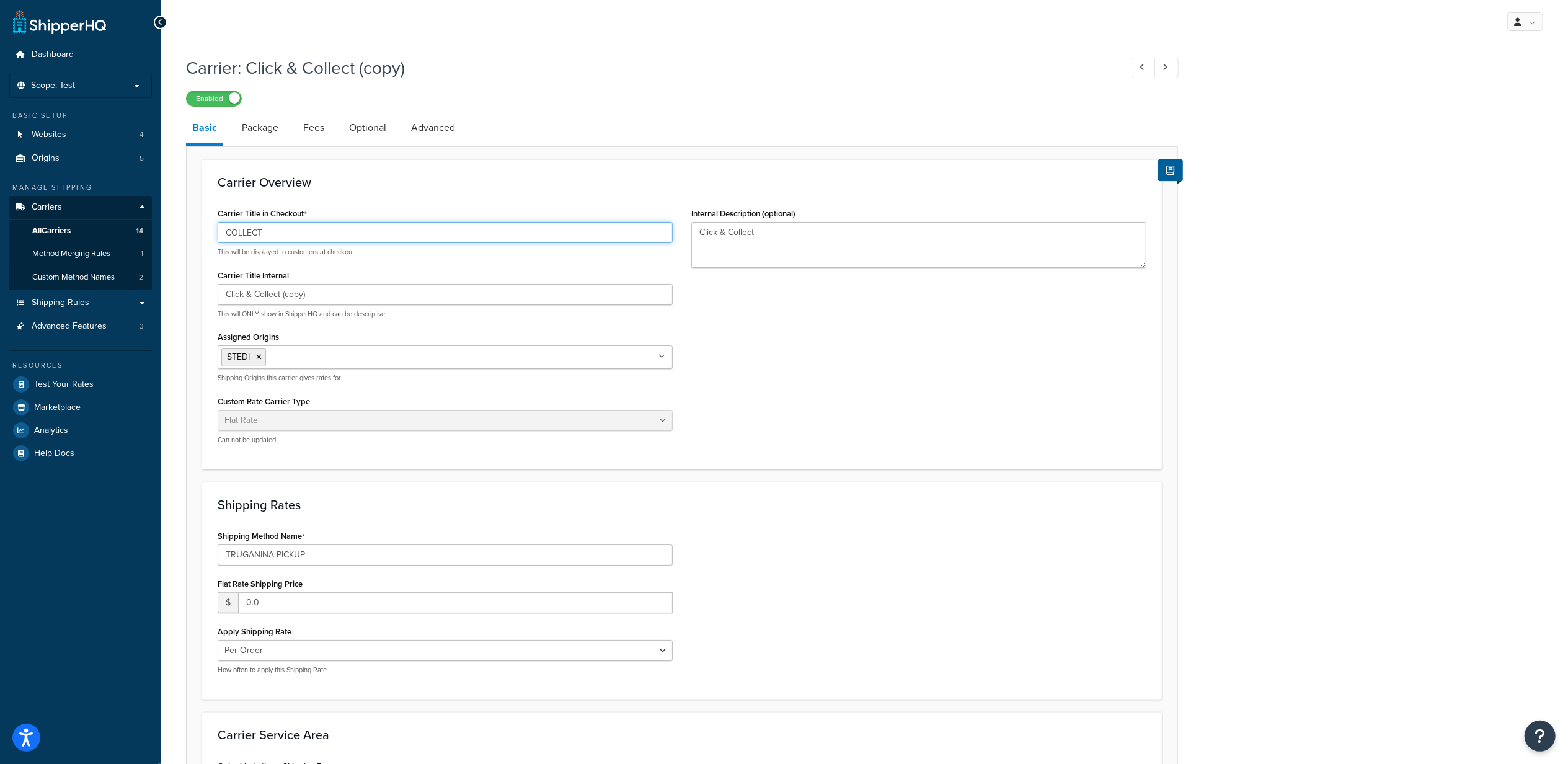
type input "COLLECT"
drag, startPoint x: 256, startPoint y: 296, endPoint x: -137, endPoint y: 295, distance: 393.0
click at [0, 295] on html "Press Alt+1 for screen-reader mode, Alt+0 to cancel Accessibility Screen-Reader…" at bounding box center [784, 478] width 1568 height 957
type input "Collect"
click at [261, 360] on icon at bounding box center [259, 357] width 6 height 8
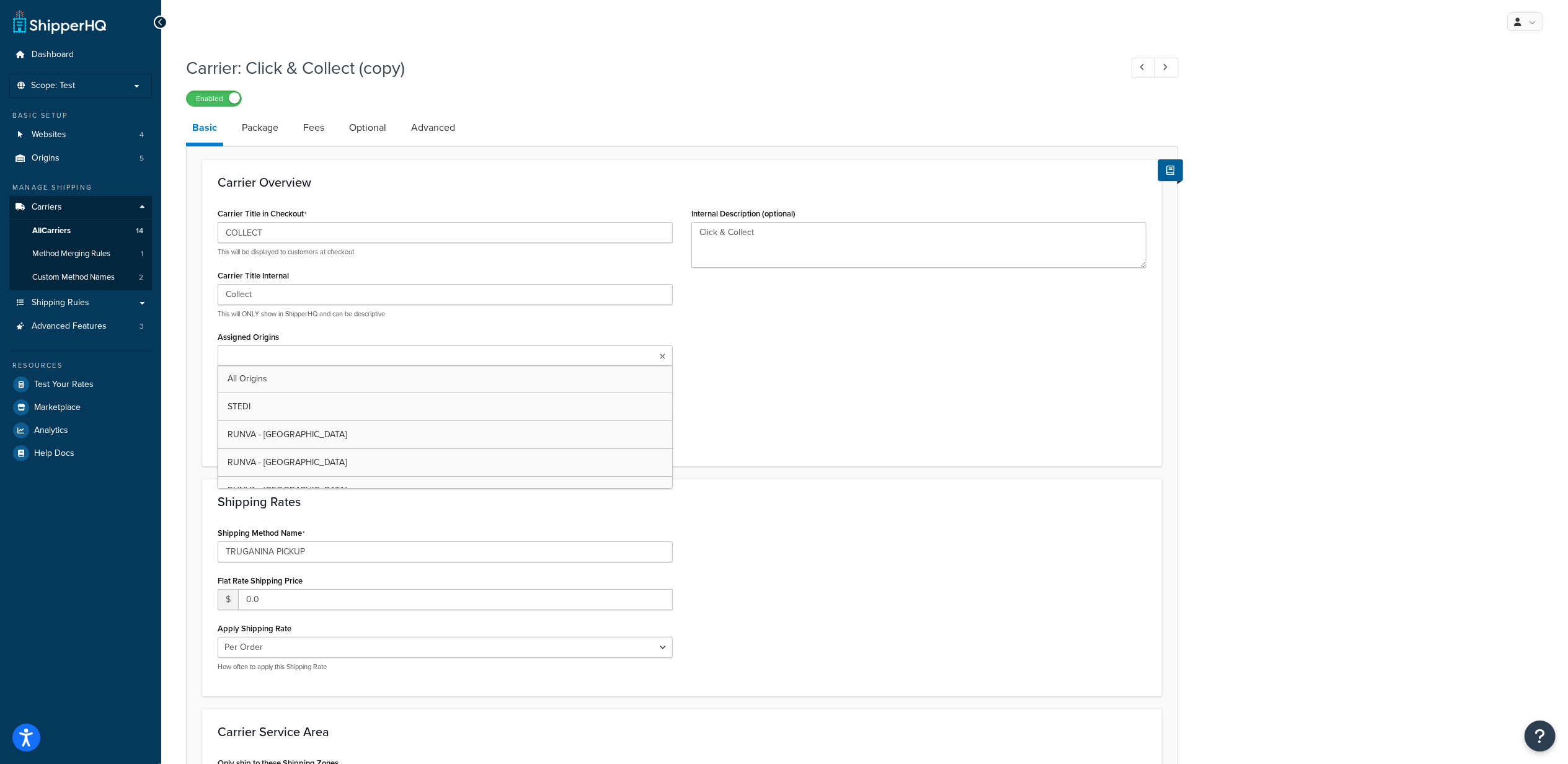
click at [283, 358] on input "Assigned Origins" at bounding box center [276, 356] width 110 height 13
click at [871, 398] on div "Carrier Title in Checkout COLLECT This will be displayed to customers at checko…" at bounding box center [682, 330] width 948 height 249
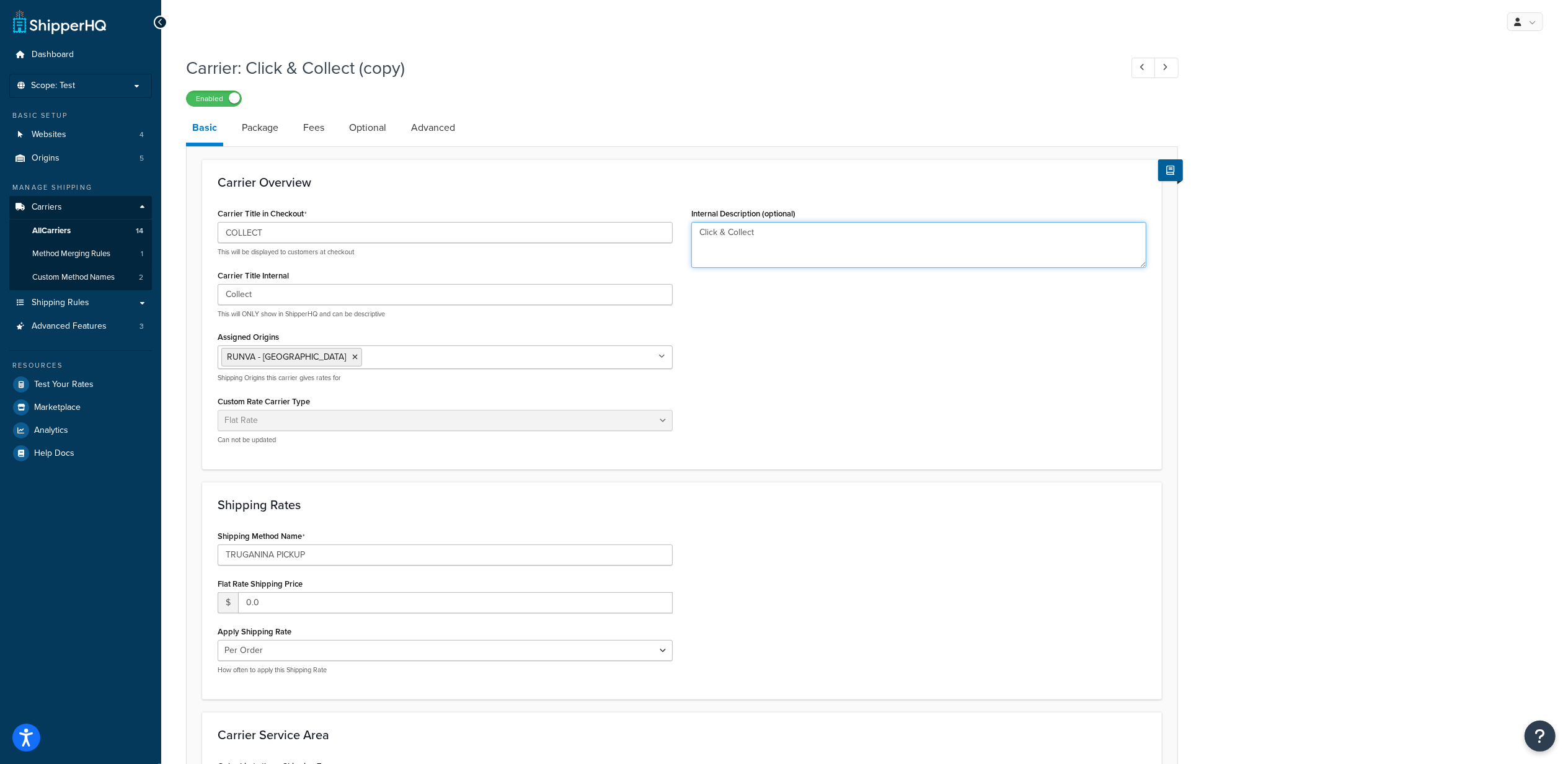
click at [750, 238] on textarea "Click & Collect" at bounding box center [919, 244] width 455 height 46
drag, startPoint x: 791, startPoint y: 231, endPoint x: 665, endPoint y: 232, distance: 126.0
click at [665, 232] on div "Carrier Title in Checkout COLLECT This will be displayed to customers at checko…" at bounding box center [682, 330] width 948 height 249
type textarea "Collect"
click at [340, 517] on div "Shipping Rates Shipping Method Name TRUGANINA PICKUP Flat Rate Shipping Price $…" at bounding box center [682, 590] width 960 height 218
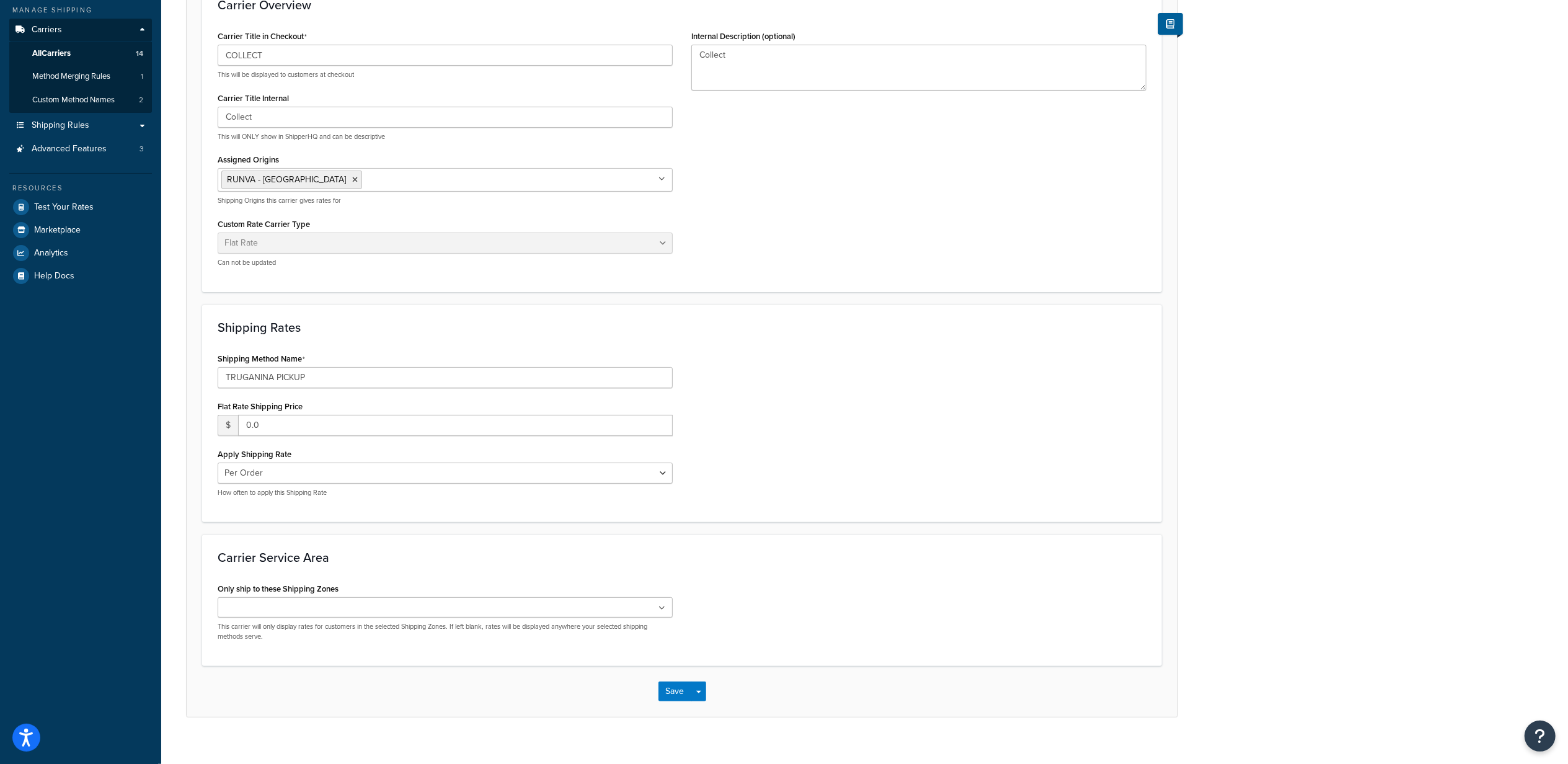
scroll to position [194, 0]
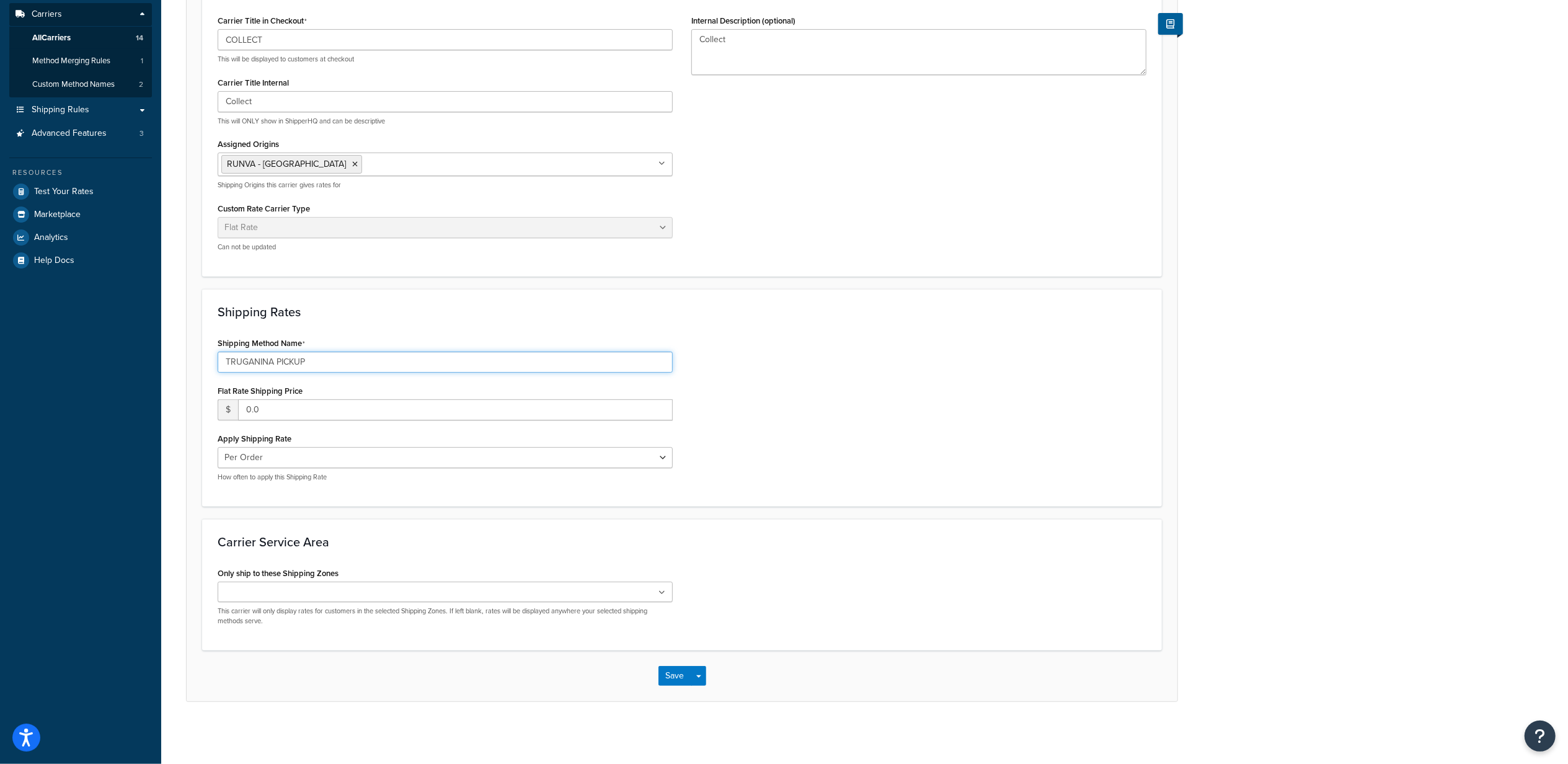
click at [320, 362] on input "TRUGANINA PICKUP" at bounding box center [445, 362] width 455 height 21
click at [863, 410] on div "Shipping Method Name TRUGANINA PICKUP Flat Rate Shipping Price $ 0.0 Apply Ship…" at bounding box center [682, 413] width 948 height 157
click at [278, 457] on select "Per Order Per Item Per Package" at bounding box center [445, 458] width 455 height 21
click at [791, 422] on div "Shipping Method Name TRUGANINA PICKUP Flat Rate Shipping Price $ 0.0 Apply Ship…" at bounding box center [682, 413] width 948 height 157
click at [334, 595] on ul at bounding box center [445, 591] width 455 height 20
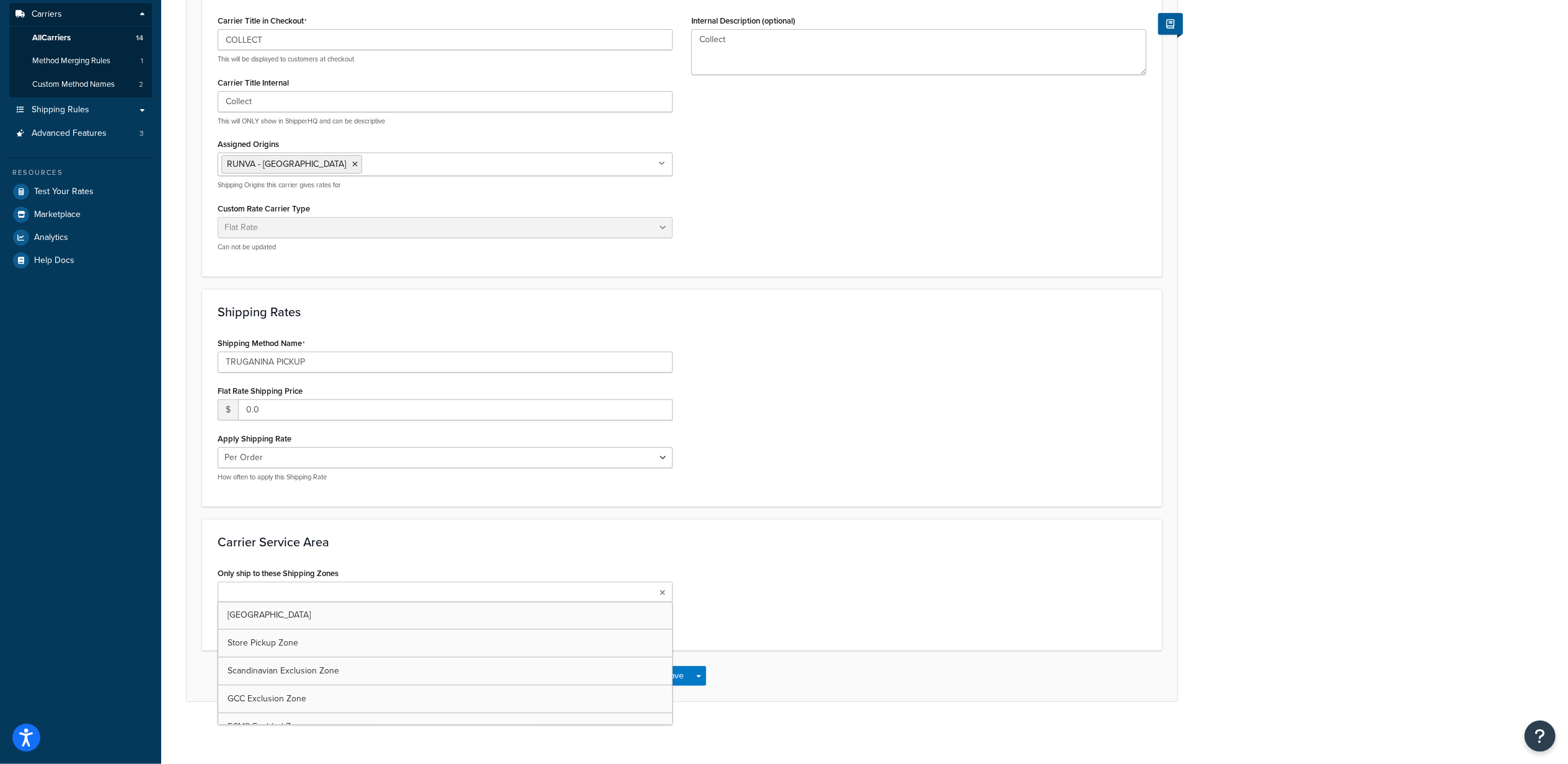
click at [725, 523] on div "Carrier Service Area Only ship to these Shipping Zones Australia Store Pickup Z…" at bounding box center [682, 584] width 960 height 132
click at [675, 683] on button "Save" at bounding box center [675, 676] width 34 height 20
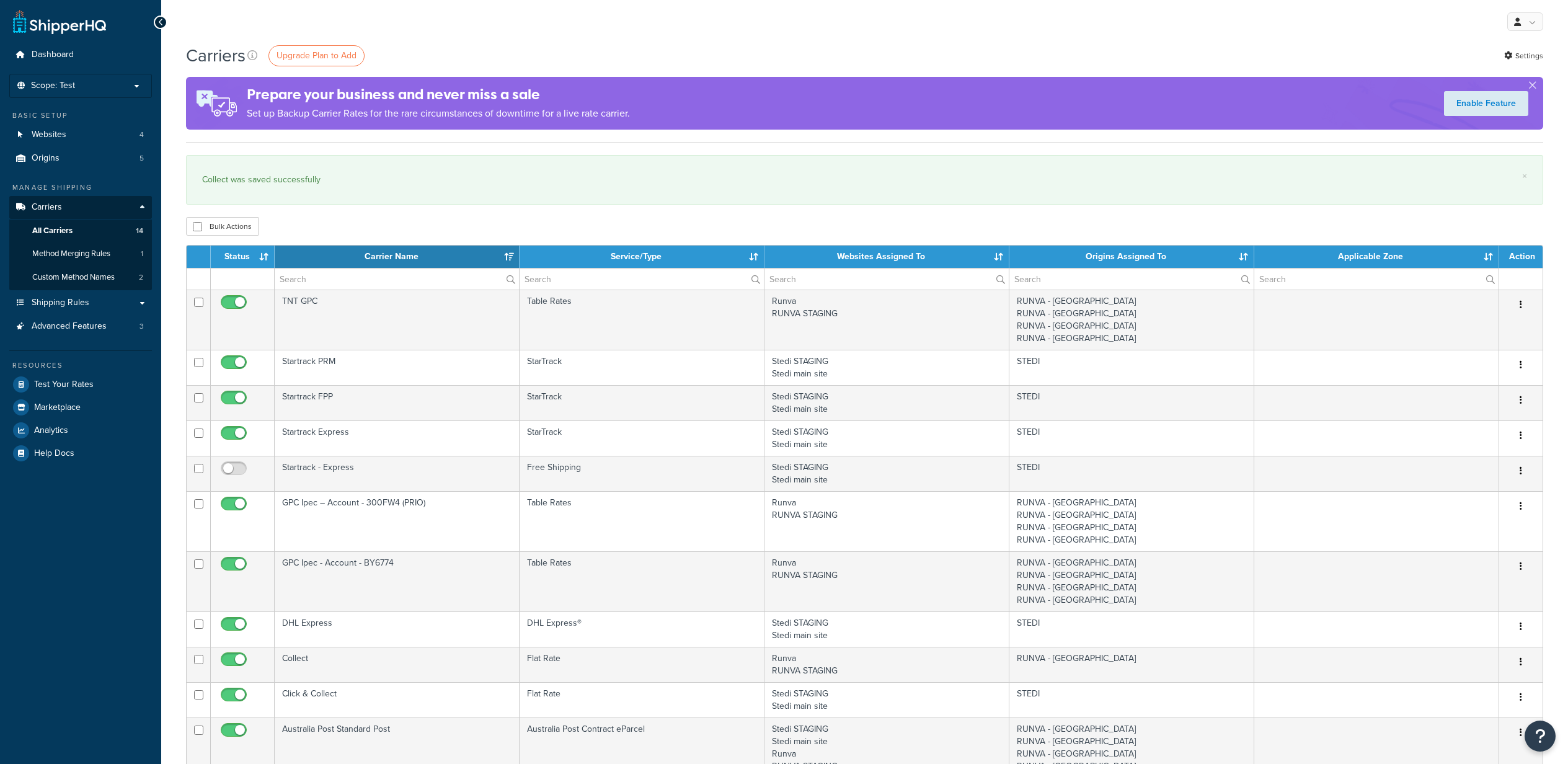
select select "15"
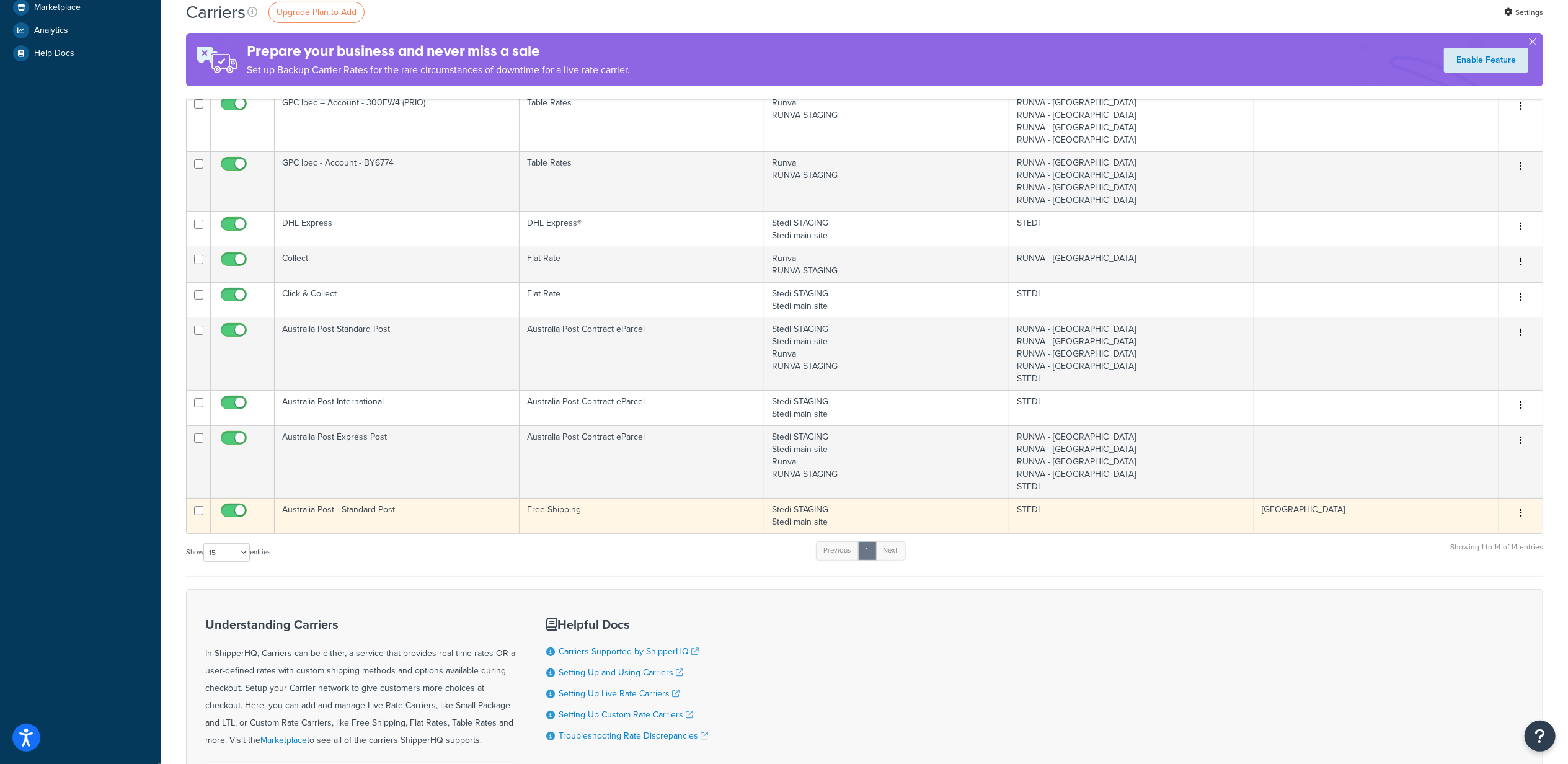
scroll to position [377, 0]
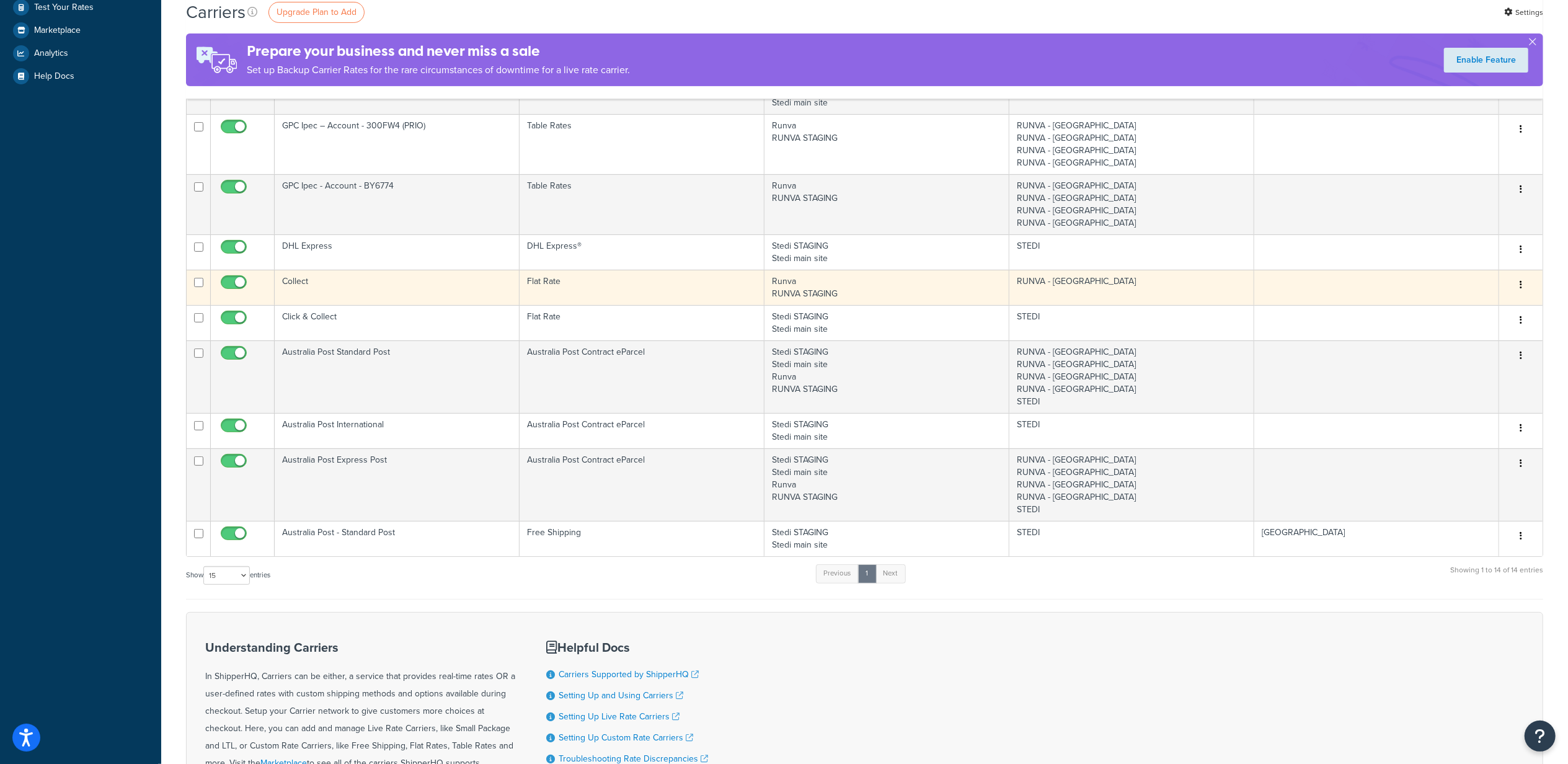
click at [950, 289] on td "Runva RUNVA STAGING" at bounding box center [887, 287] width 245 height 35
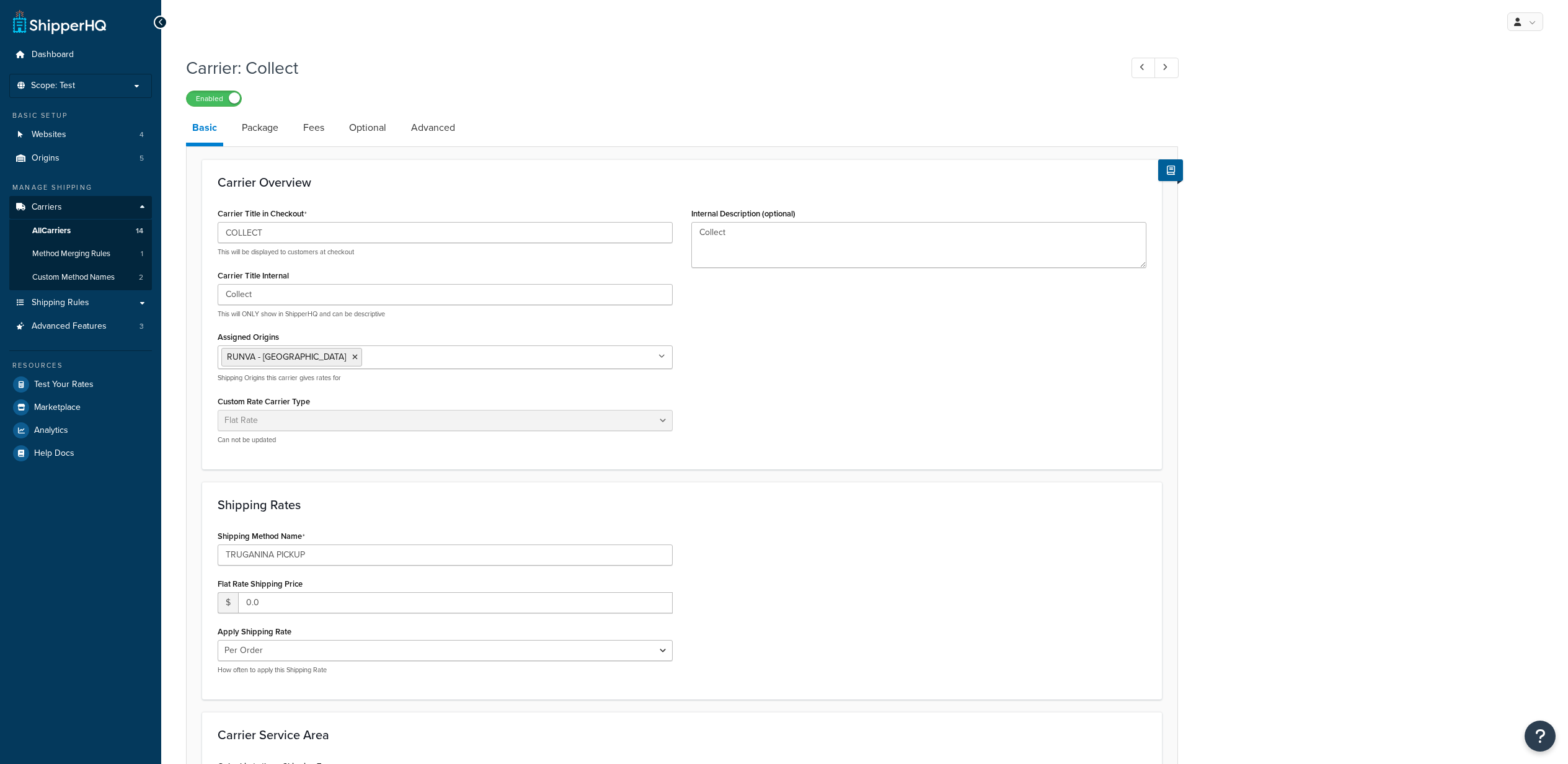
select select "flat"
click at [300, 238] on input "COLLECT" at bounding box center [445, 232] width 455 height 21
click at [771, 231] on textarea "Collect" at bounding box center [919, 244] width 455 height 46
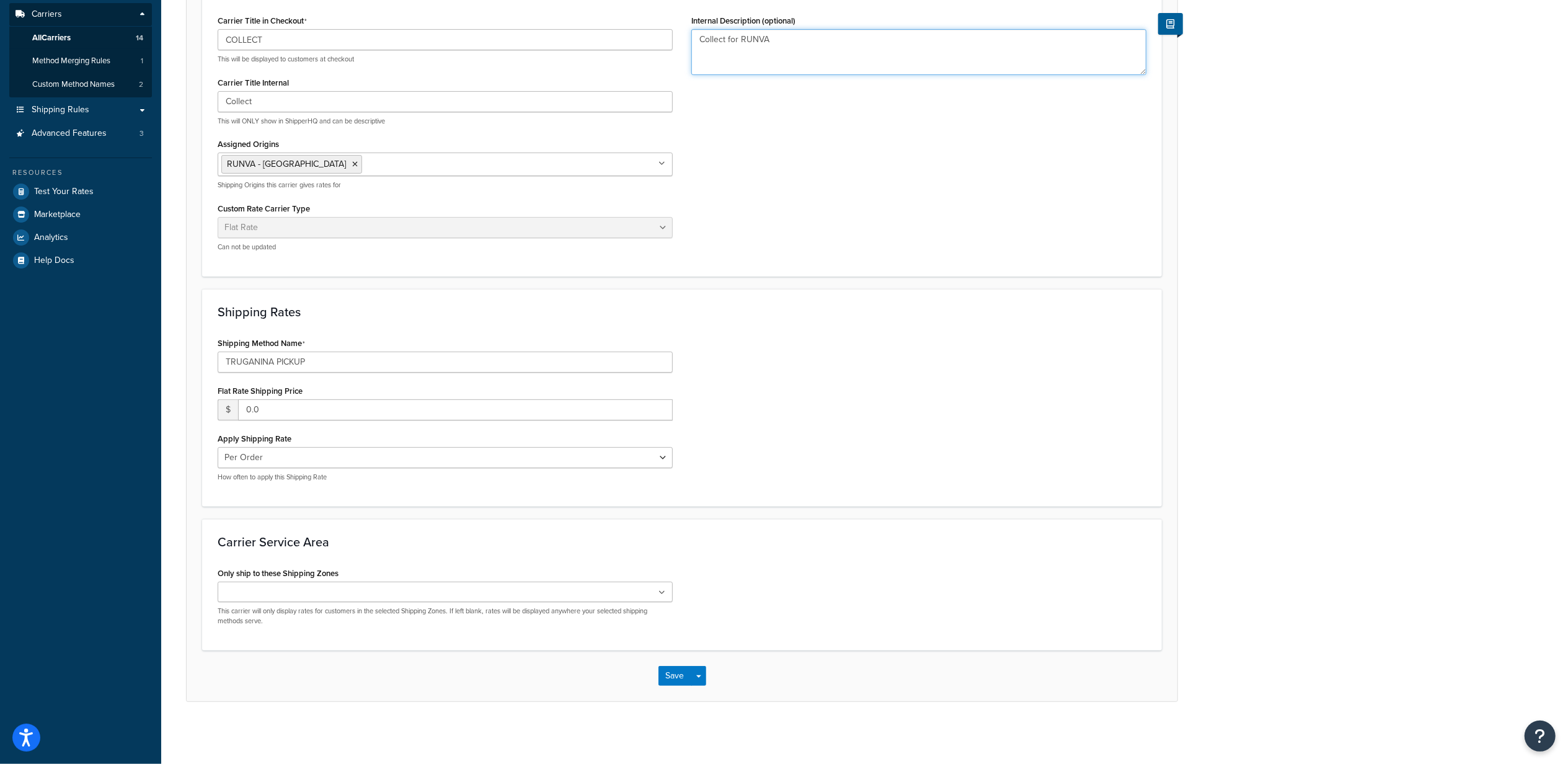
scroll to position [194, 0]
type textarea "Collect for RUNVA"
click at [670, 670] on button "Save" at bounding box center [675, 676] width 34 height 20
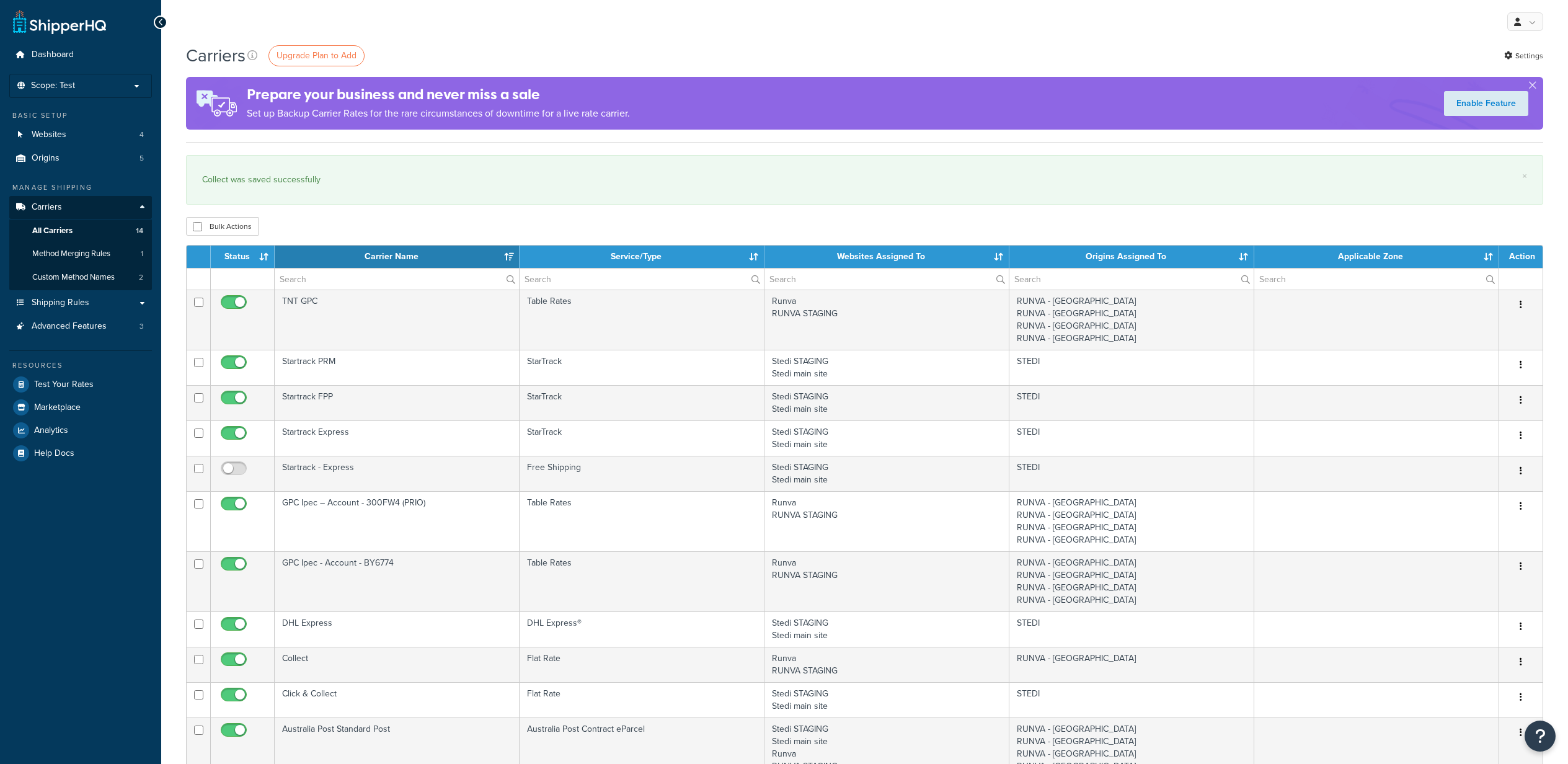
select select "15"
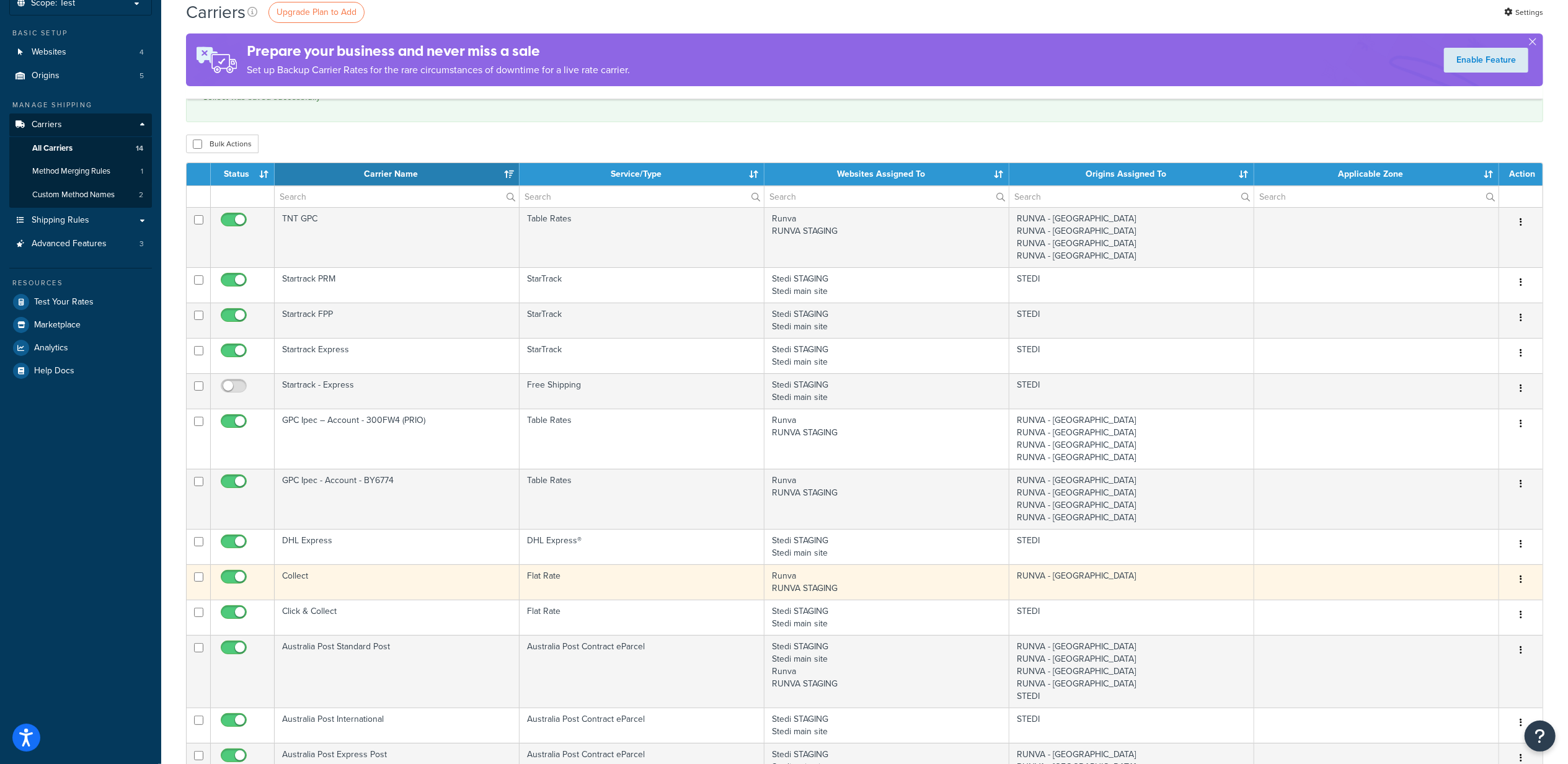
scroll to position [165, 0]
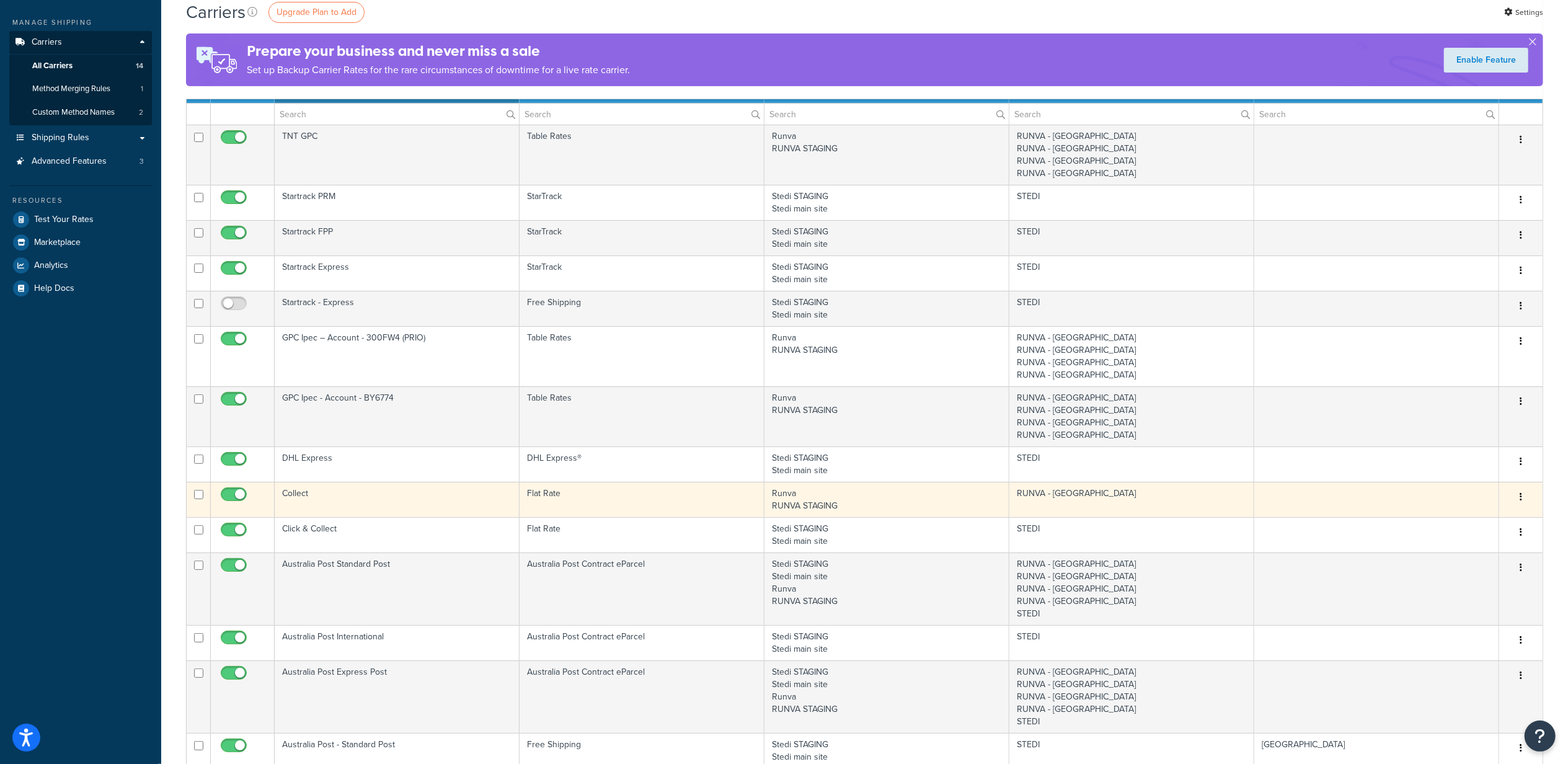
click at [340, 494] on td "Collect" at bounding box center [397, 499] width 245 height 35
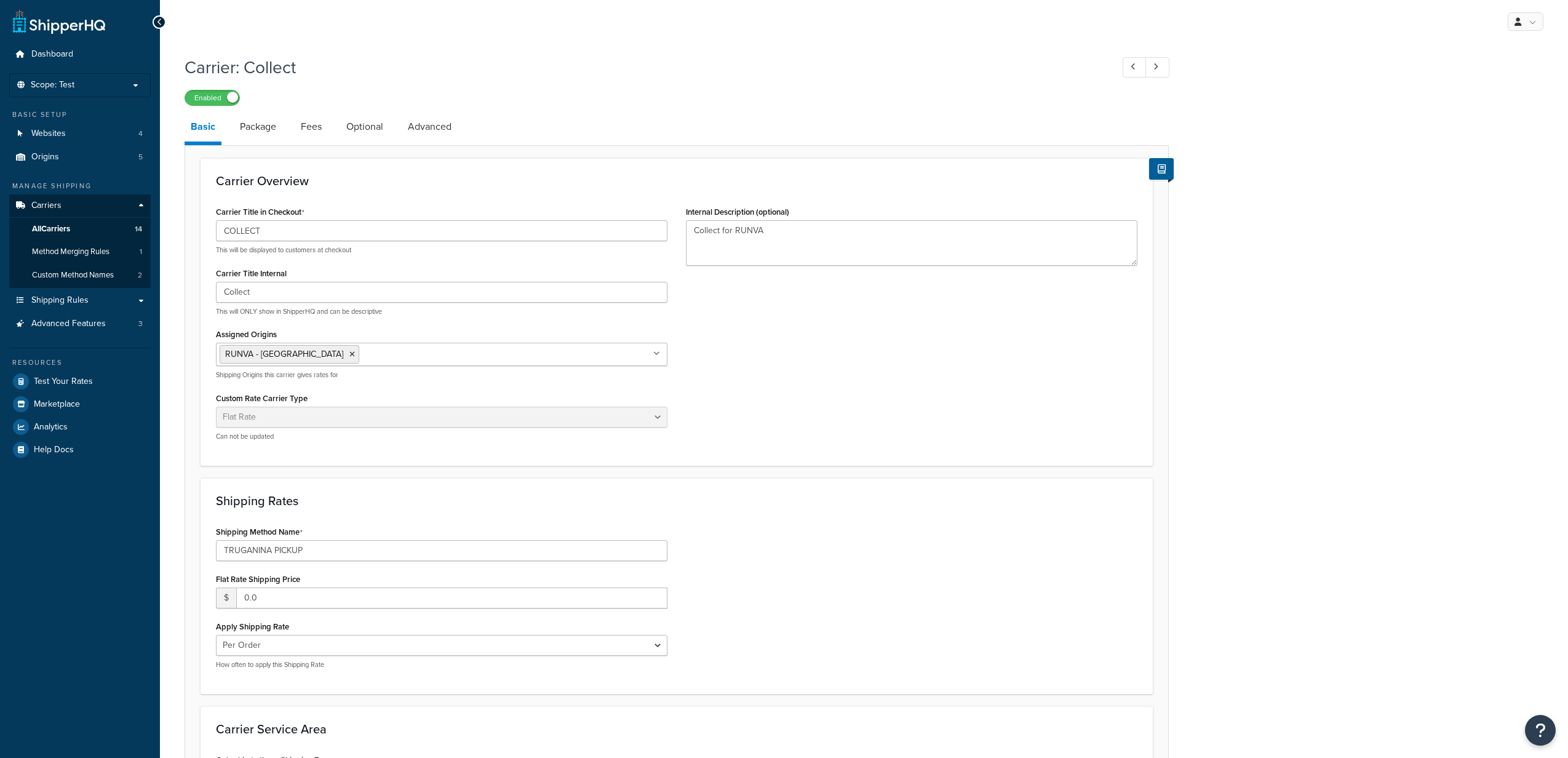
select select "flat"
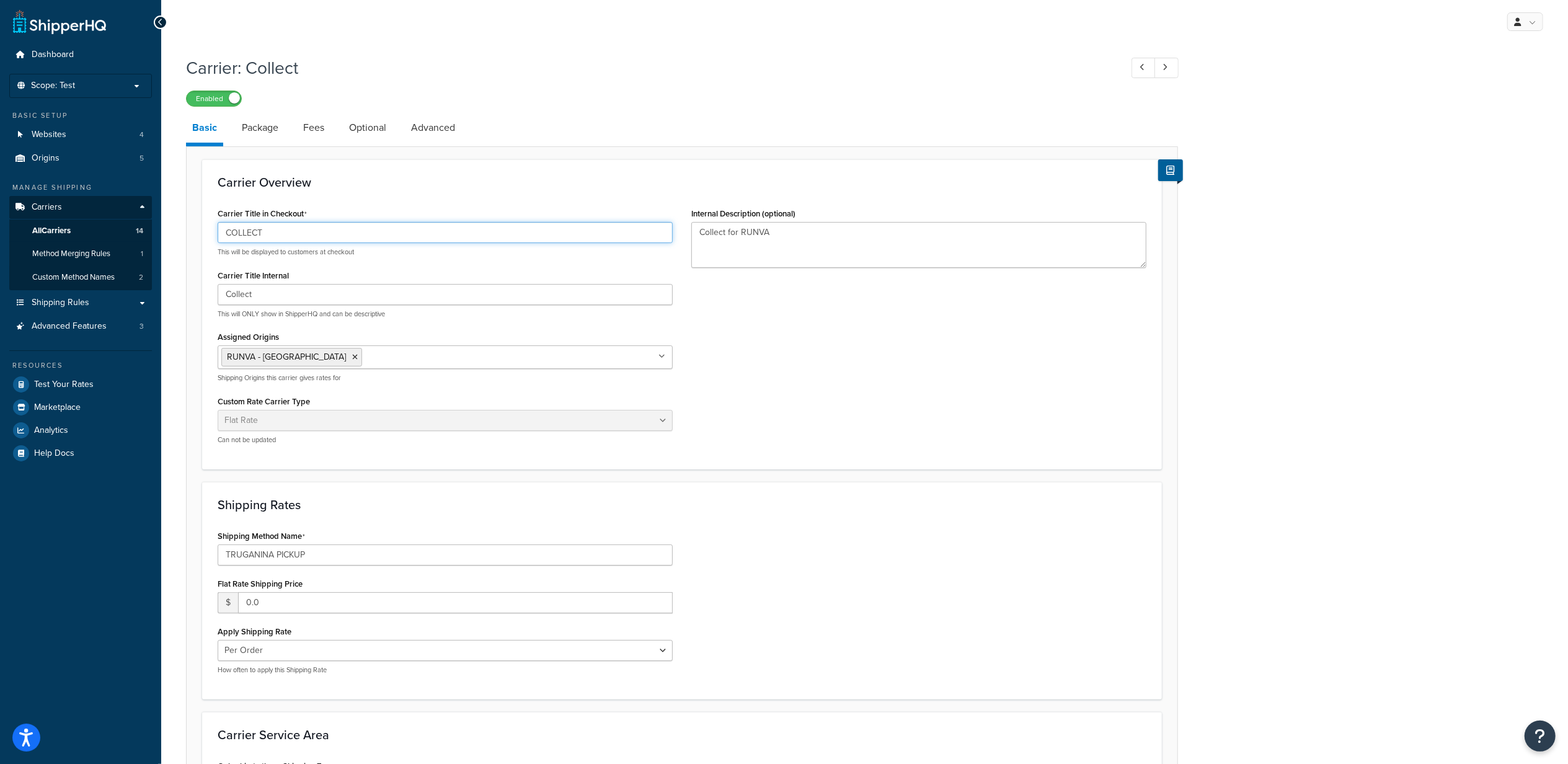
click at [300, 236] on input "COLLECT" at bounding box center [445, 232] width 455 height 21
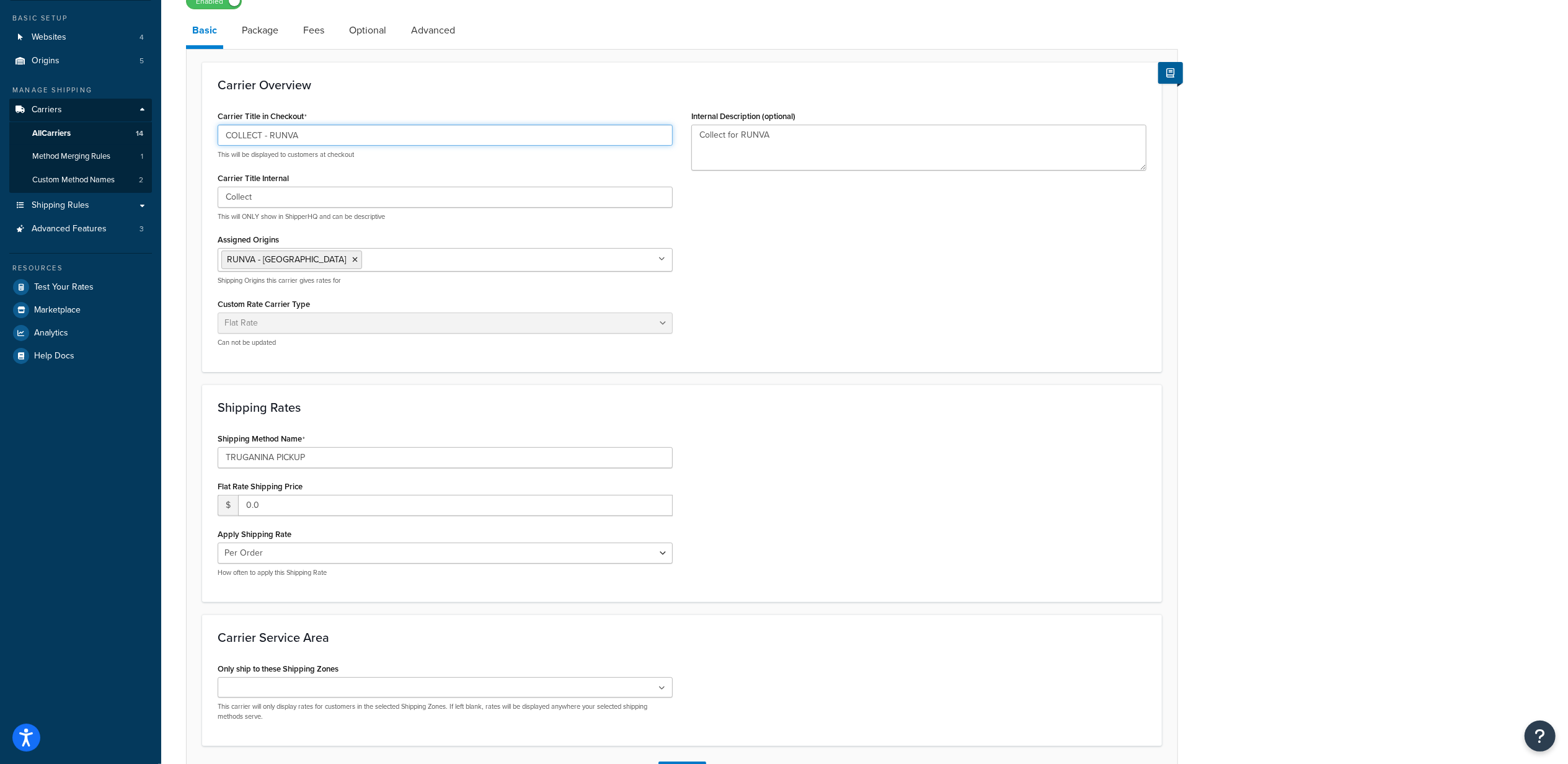
scroll to position [194, 0]
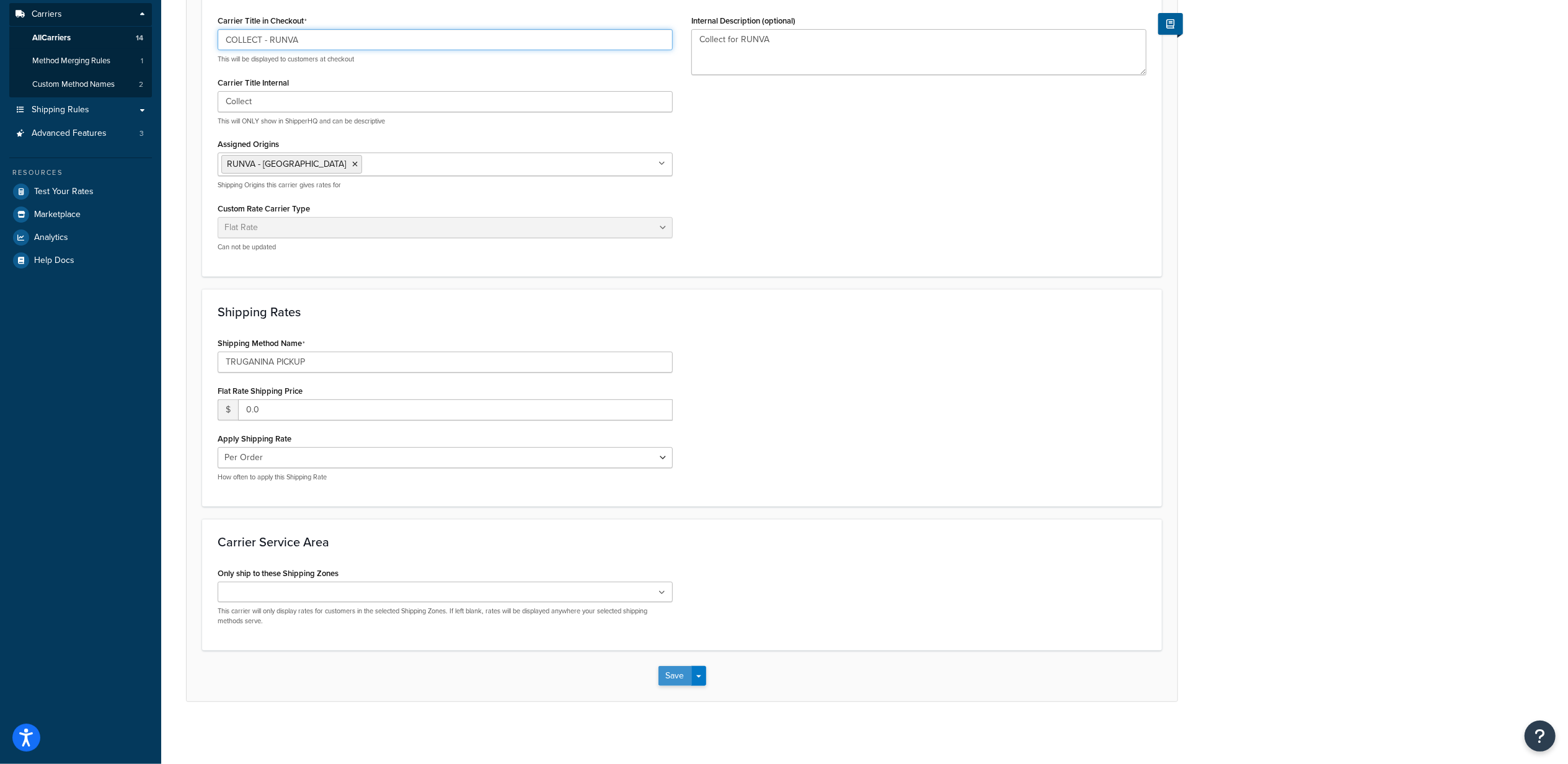
type input "COLLECT - RUNVA"
click at [663, 670] on button "Save" at bounding box center [675, 676] width 34 height 20
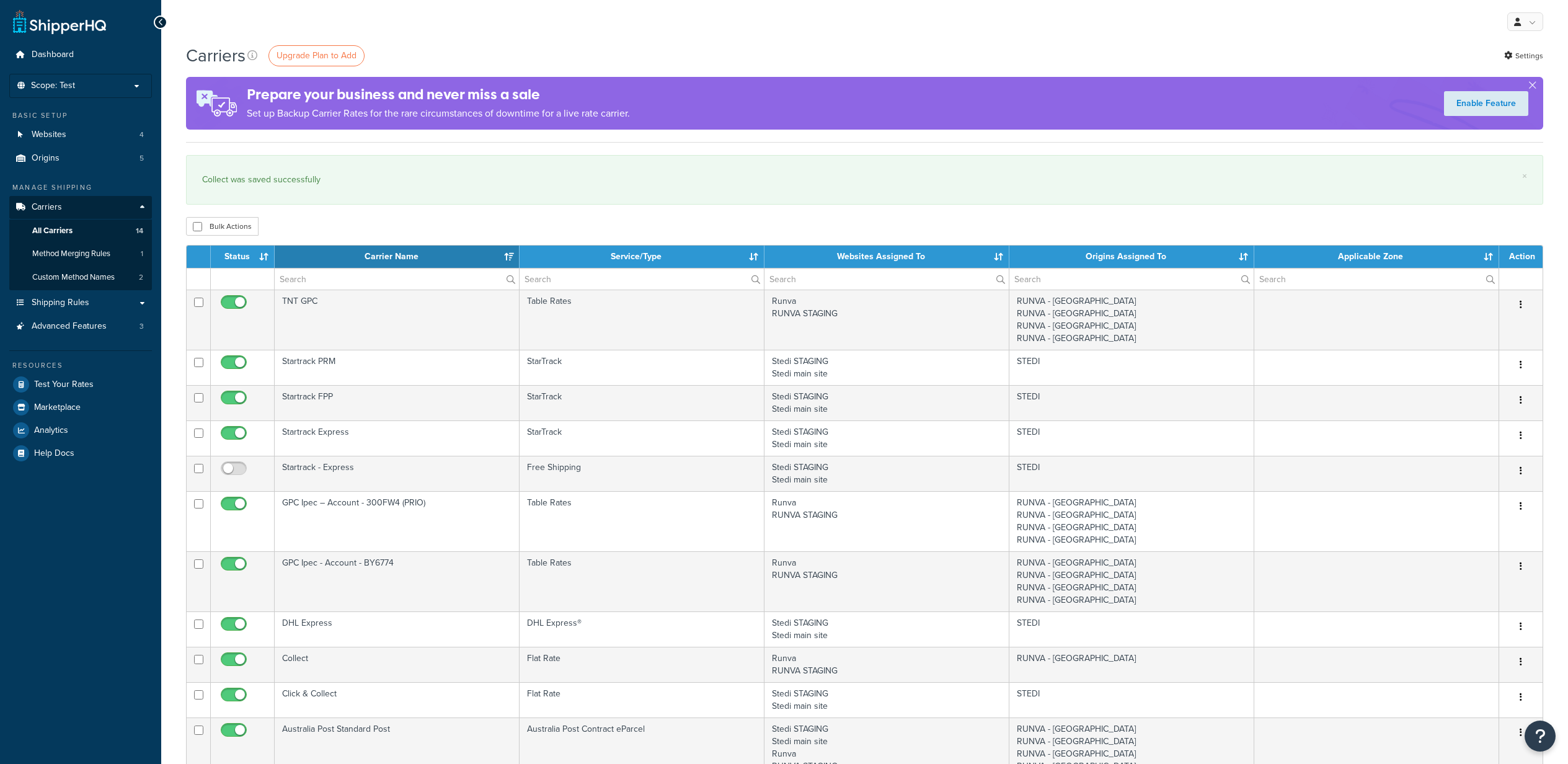
select select "15"
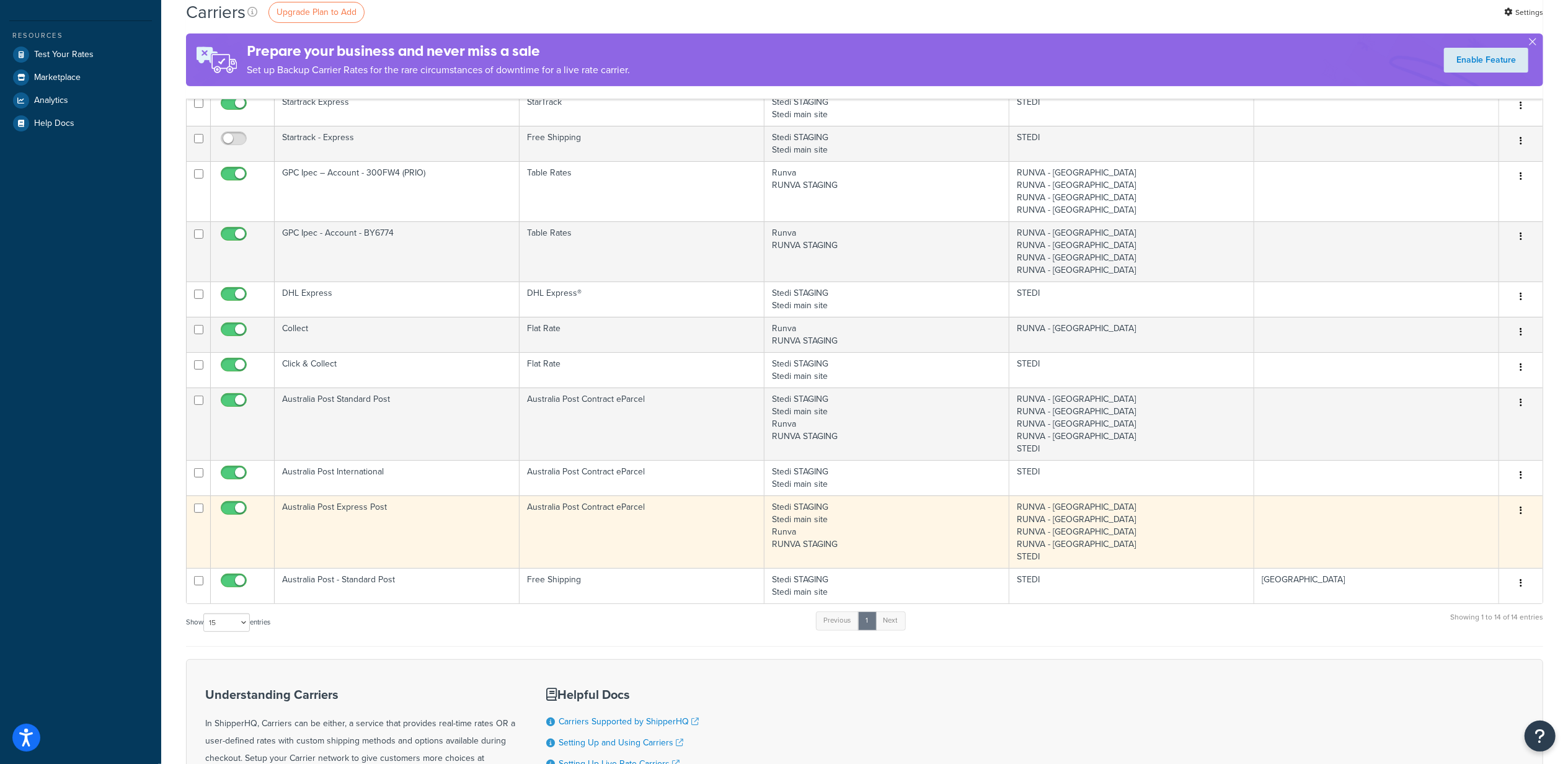
scroll to position [330, 0]
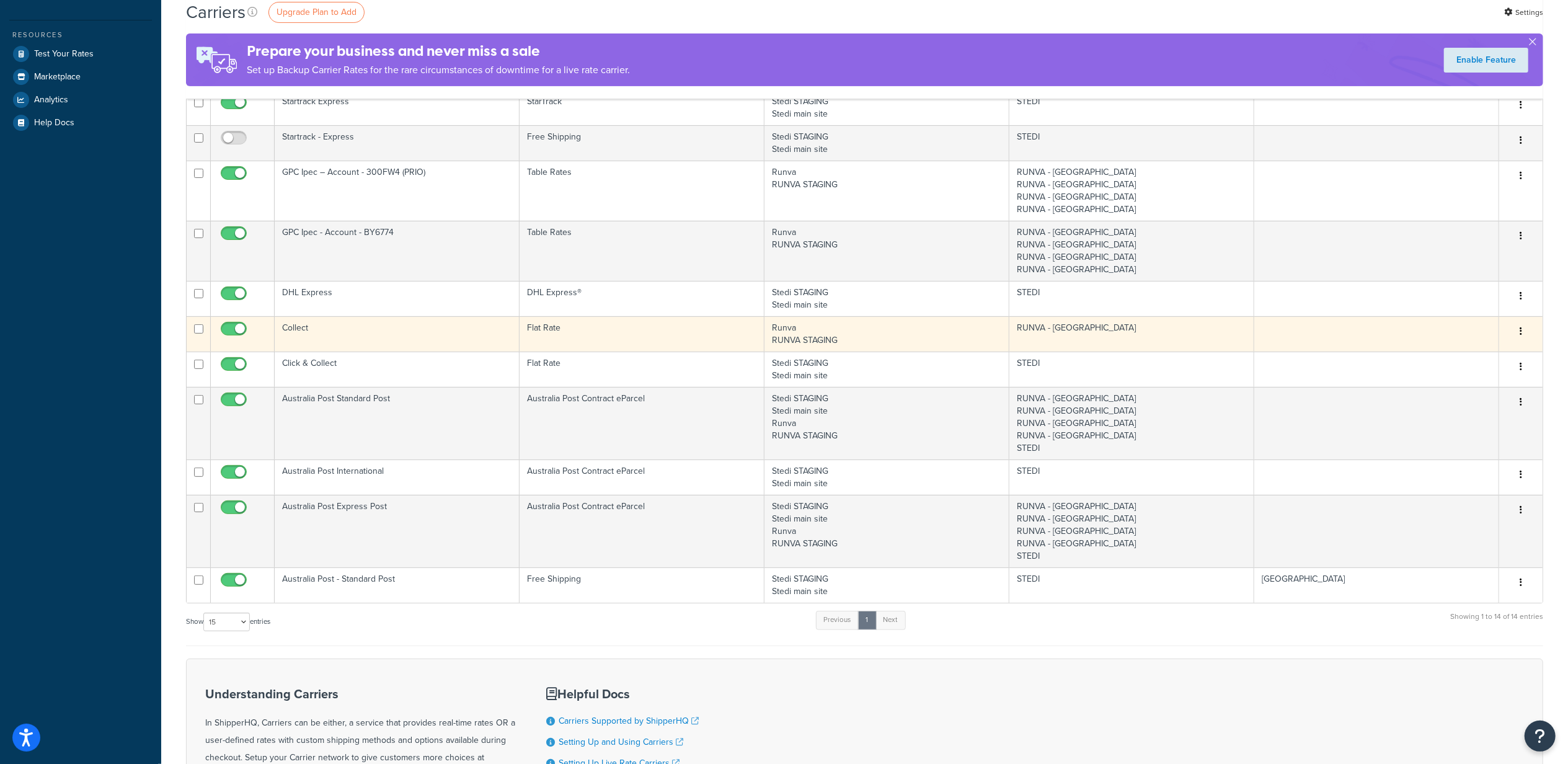
click at [482, 337] on td "Collect" at bounding box center [397, 334] width 245 height 35
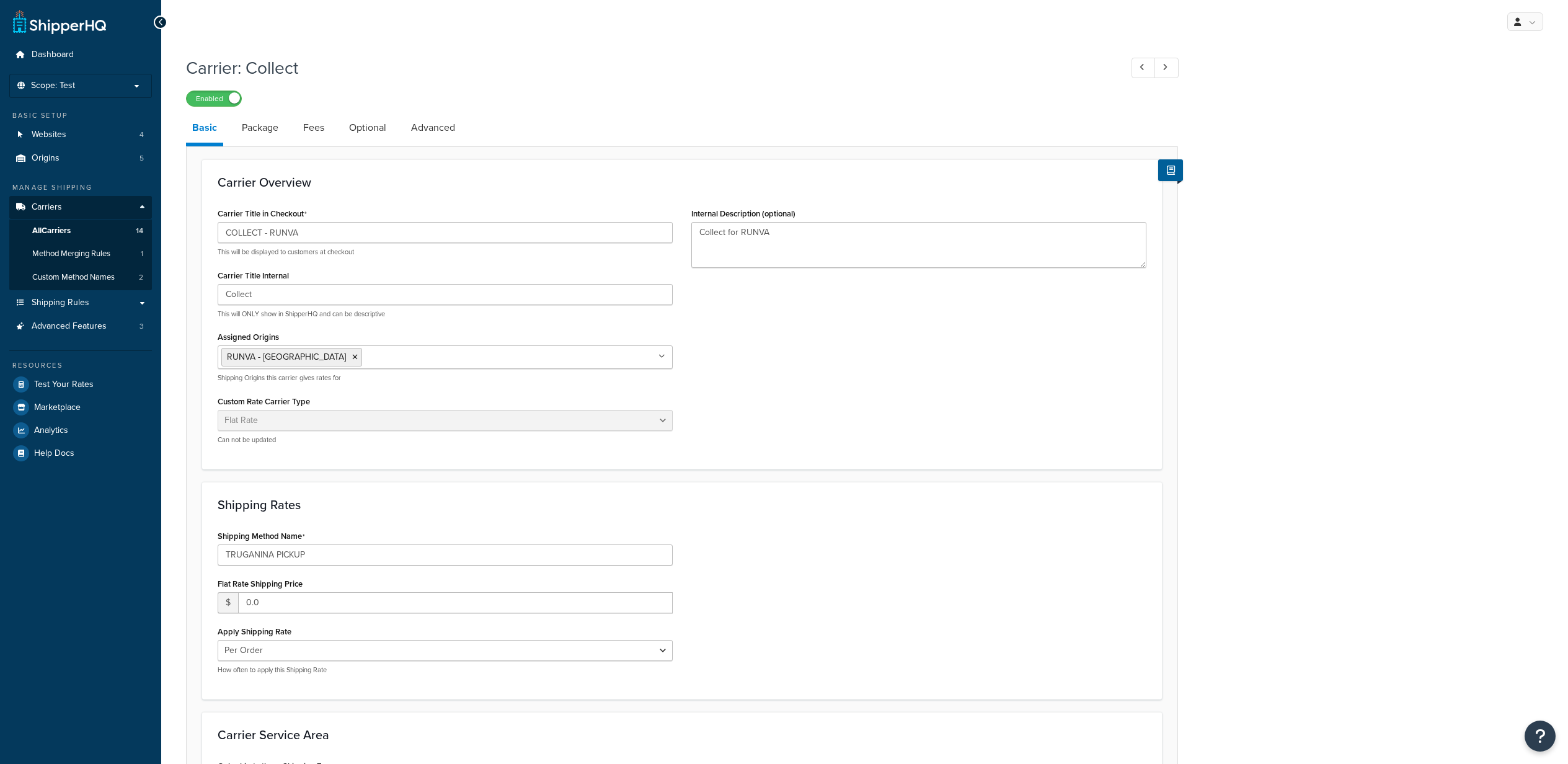
select select "flat"
click at [251, 113] on link "Package" at bounding box center [261, 127] width 49 height 30
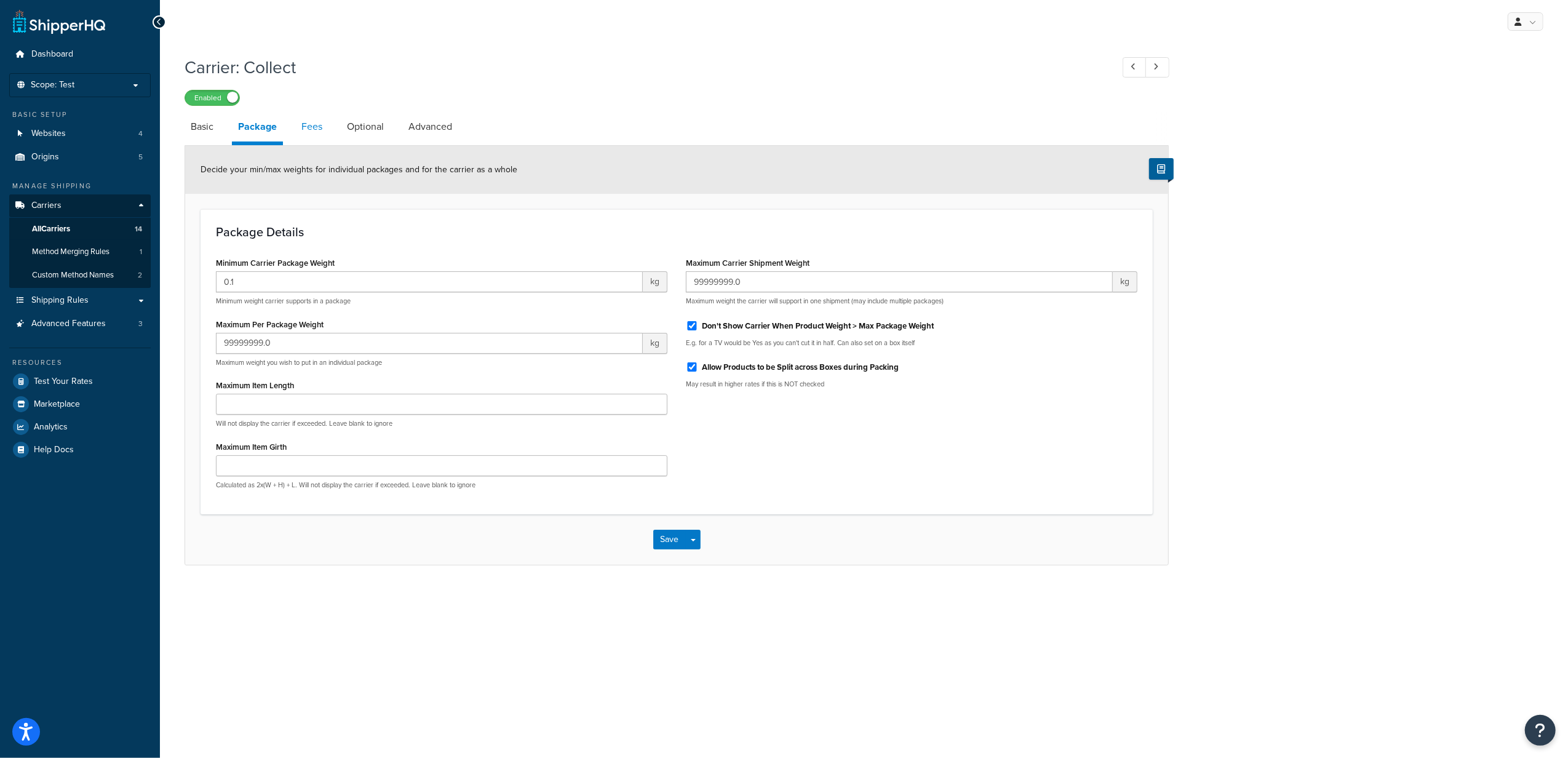
click at [318, 129] on link "Fees" at bounding box center [312, 126] width 34 height 29
select select "AFTER"
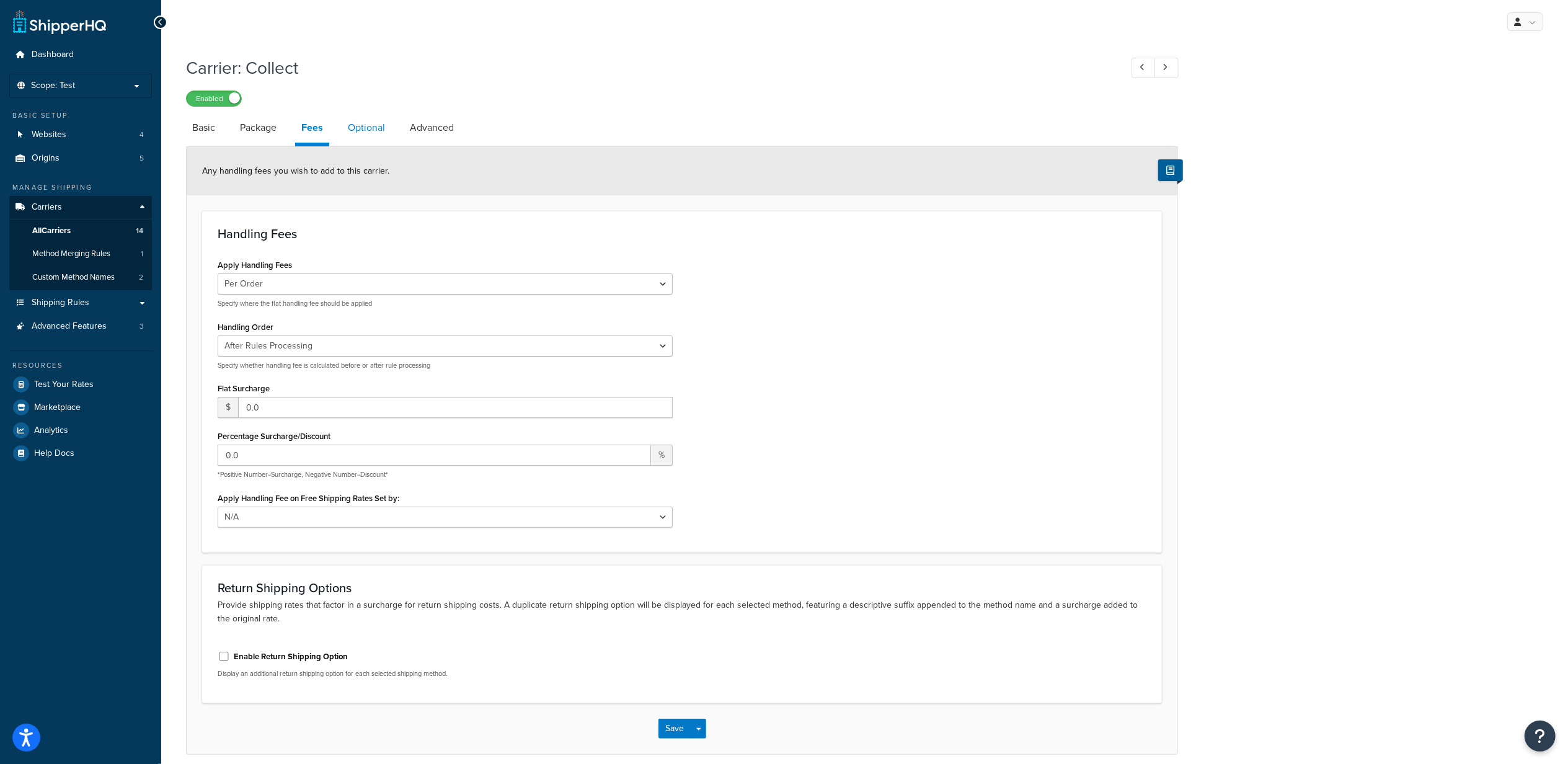
click at [355, 129] on link "Optional" at bounding box center [366, 127] width 49 height 30
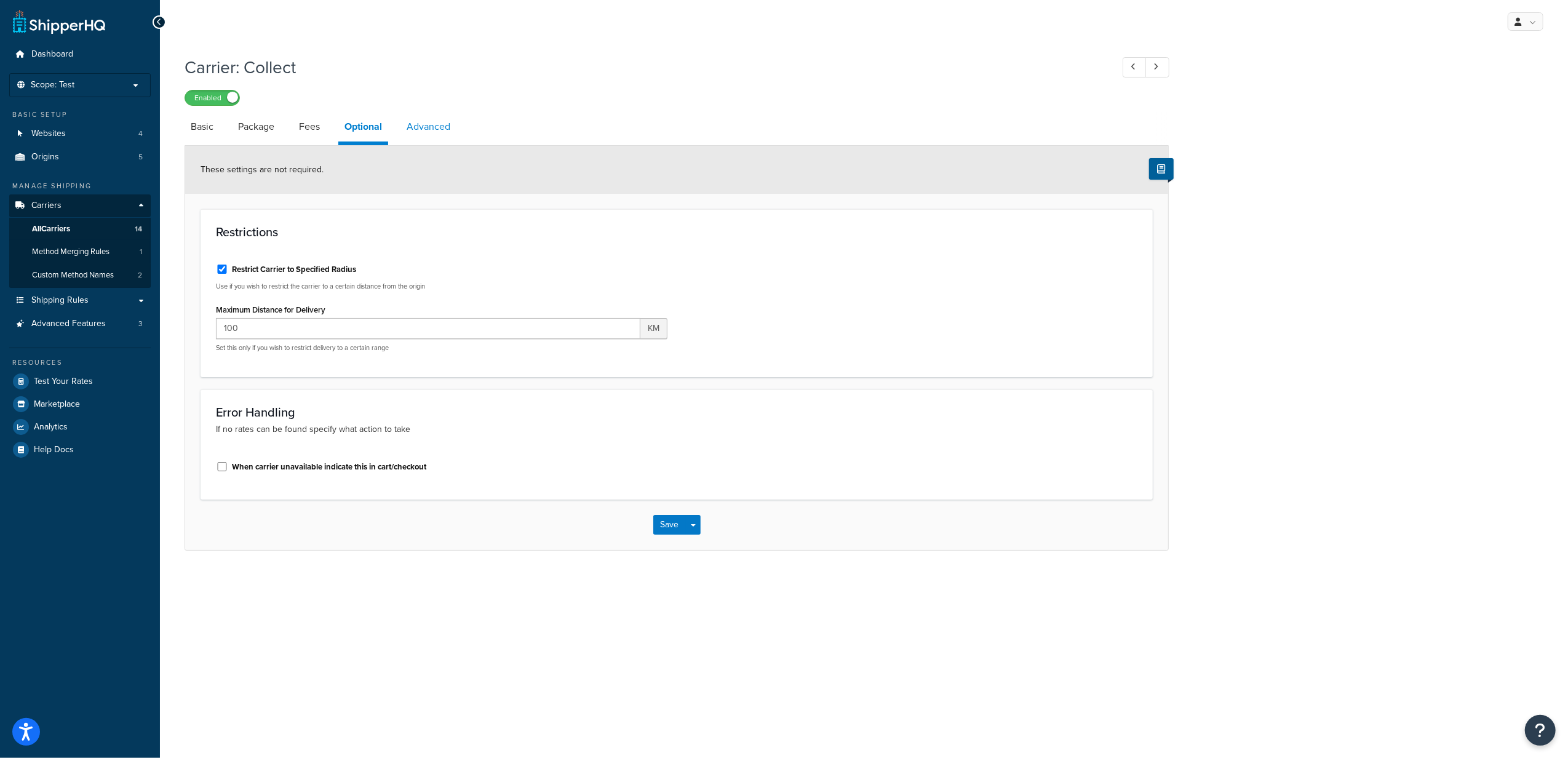
click at [426, 136] on link "Advanced" at bounding box center [428, 126] width 56 height 29
select select "false"
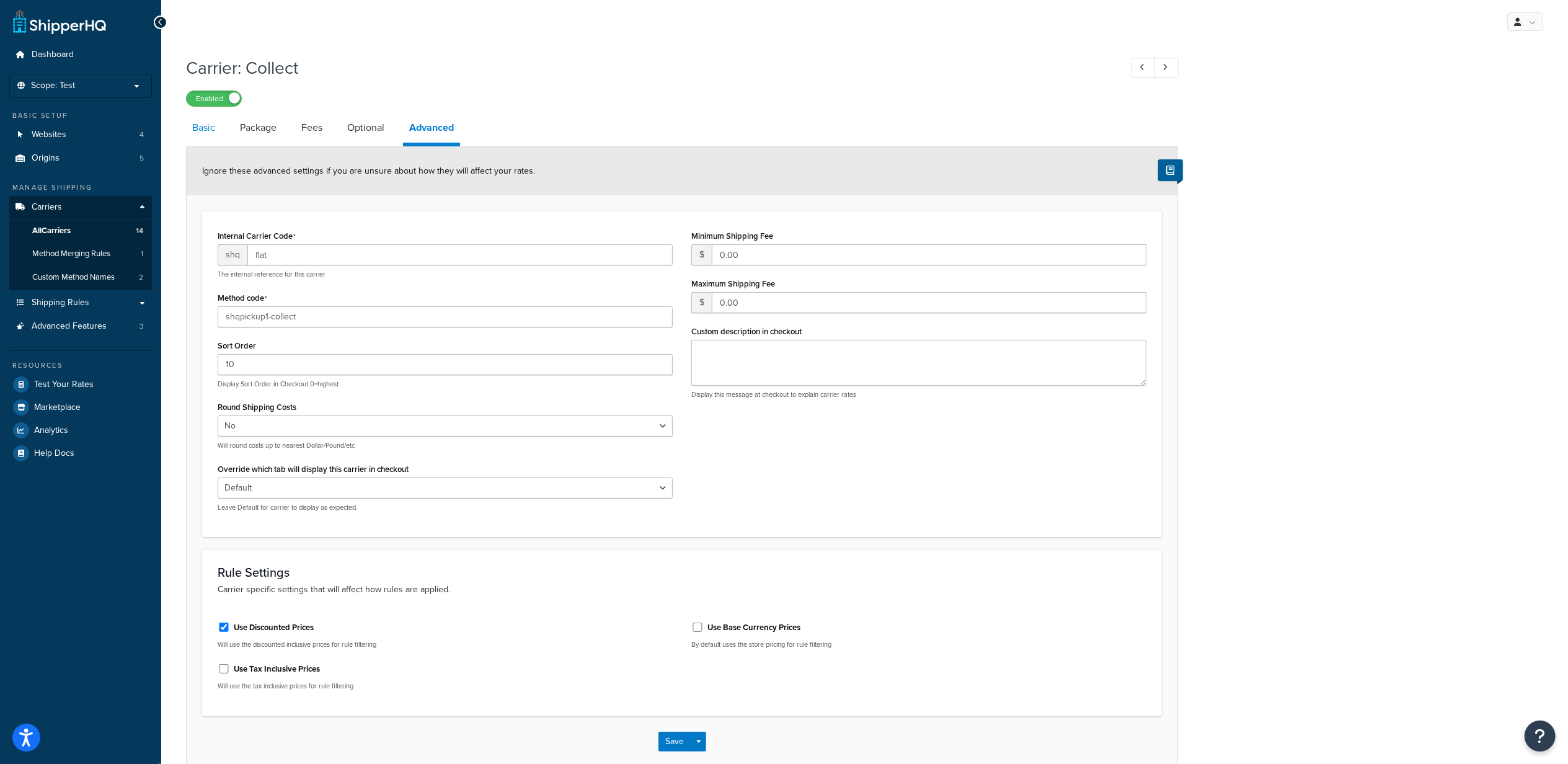
click at [216, 130] on link "Basic" at bounding box center [203, 127] width 35 height 30
select select "flat"
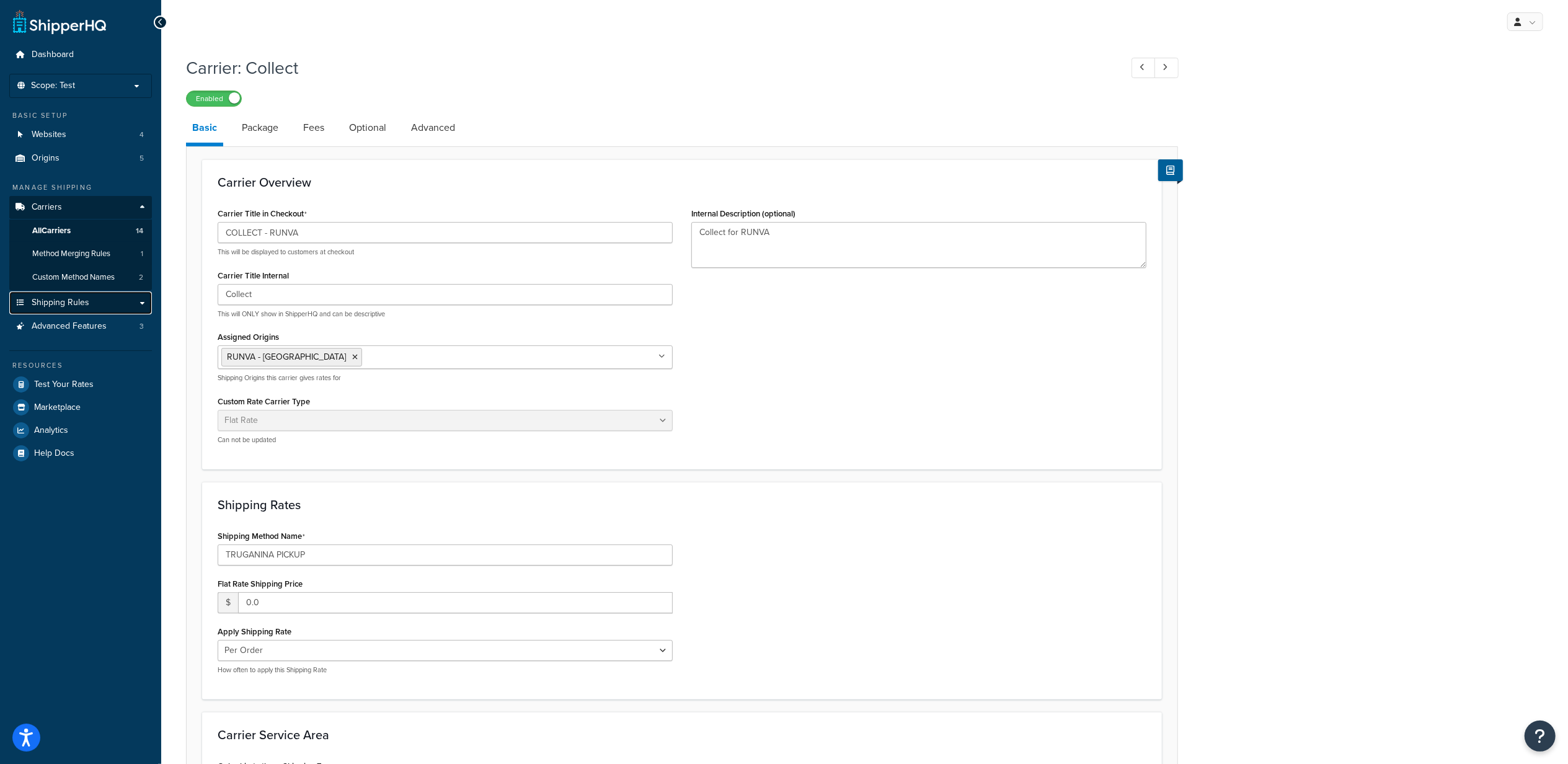
click at [82, 306] on span "Shipping Rules" at bounding box center [61, 303] width 58 height 11
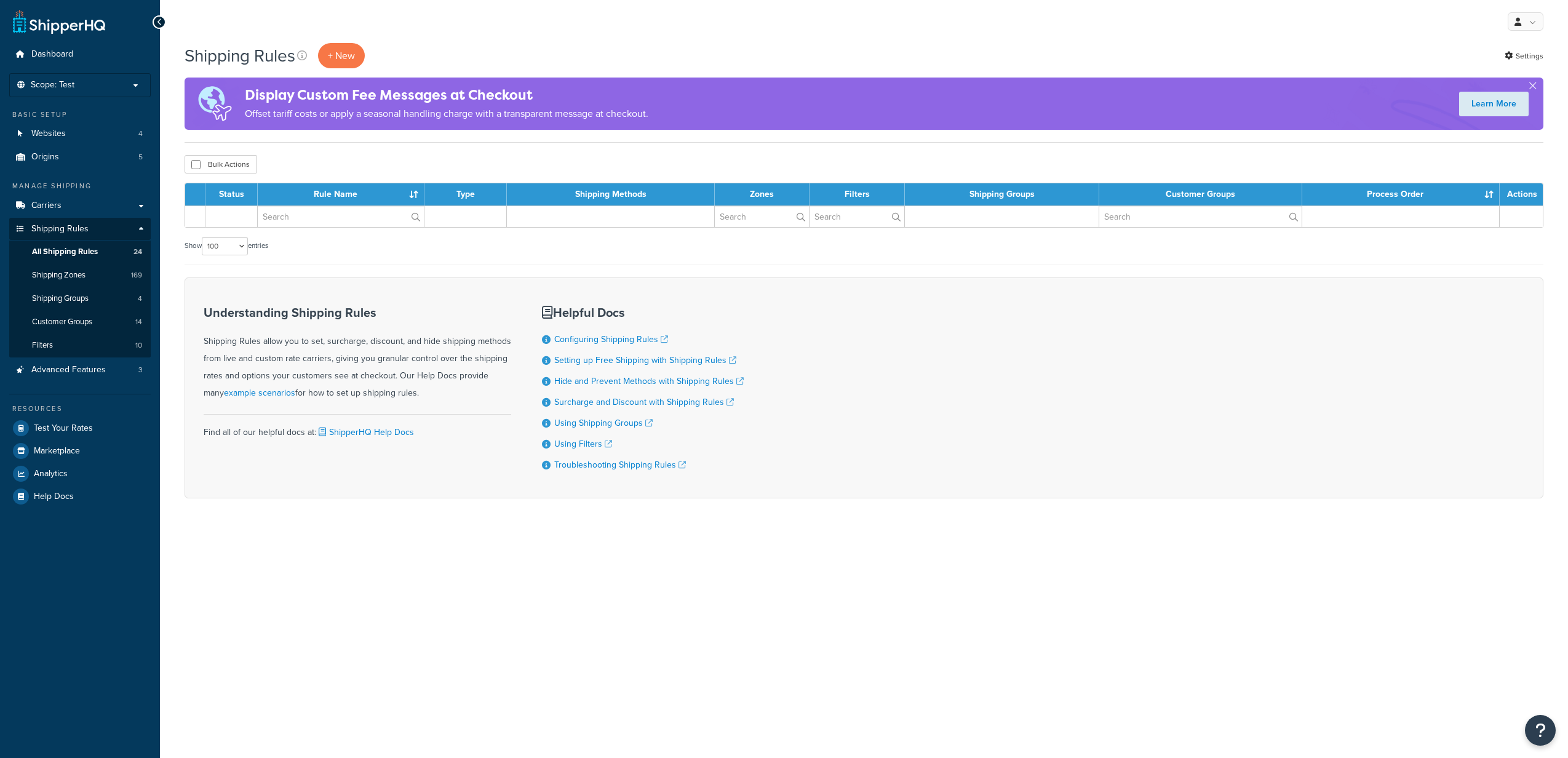
select select "100"
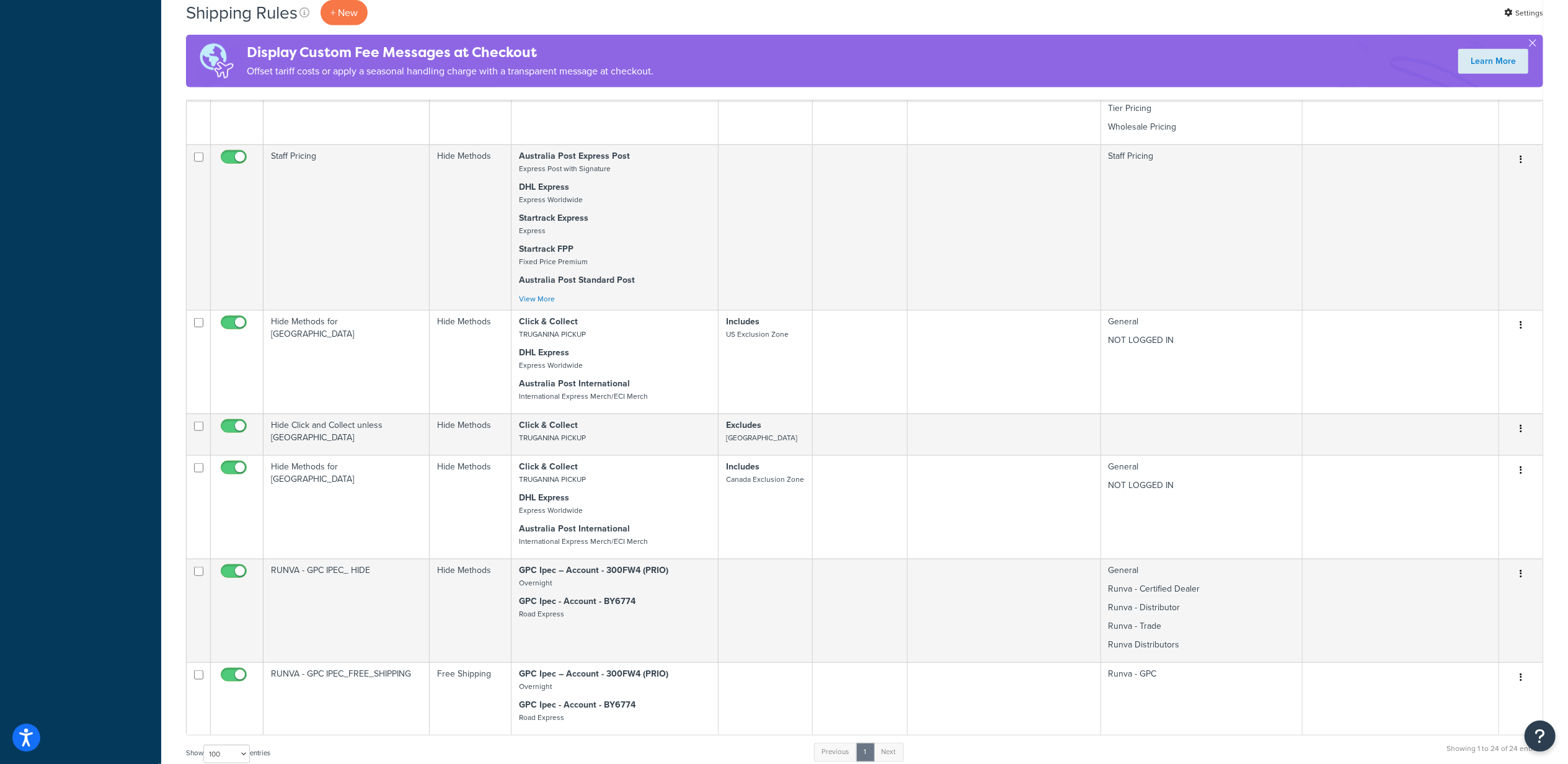
scroll to position [1429, 0]
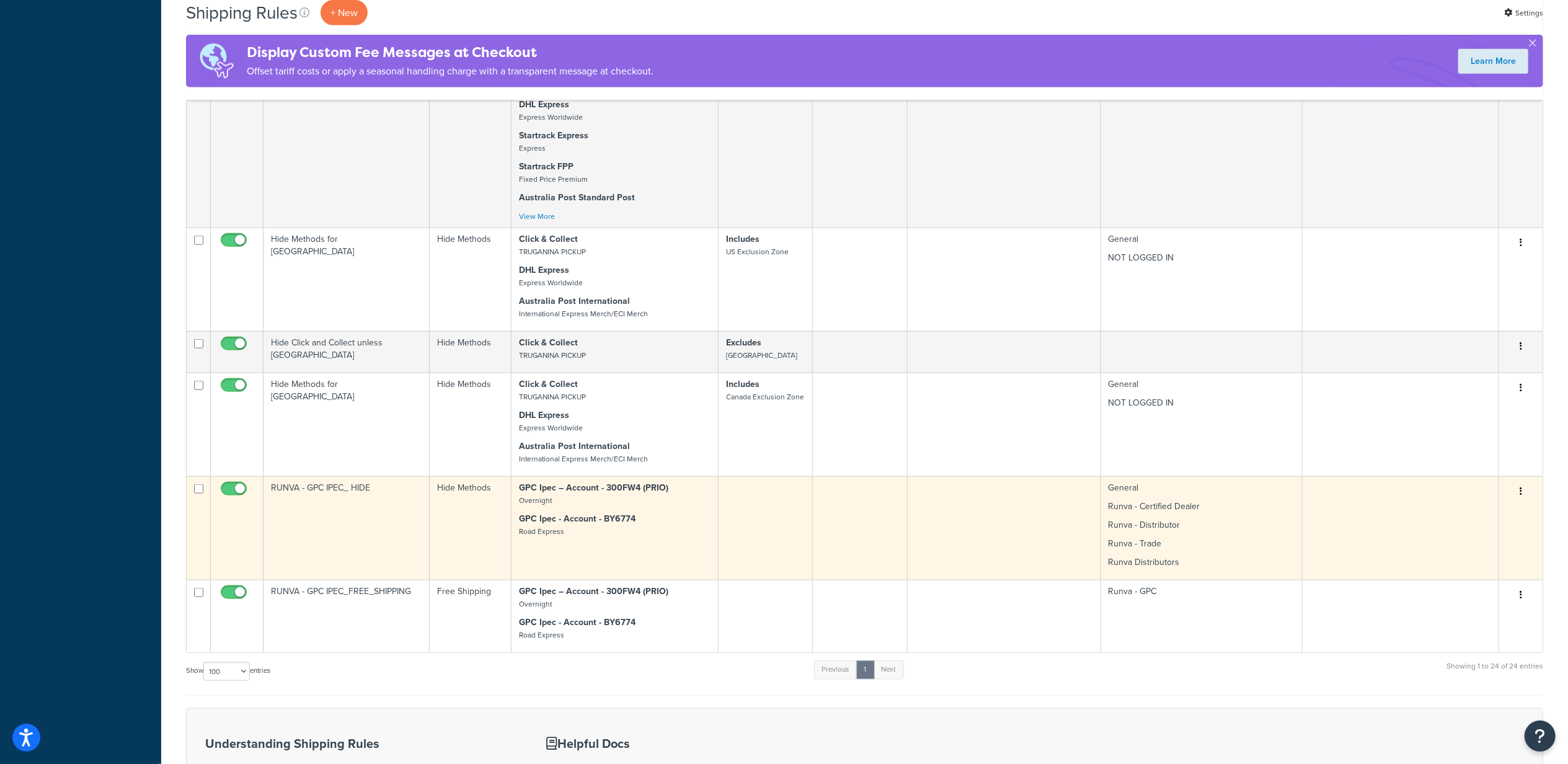
click at [197, 494] on input "checkbox" at bounding box center [199, 489] width 9 height 9
checkbox input "true"
click at [1522, 494] on icon "button" at bounding box center [1521, 491] width 3 height 8
click at [1462, 543] on link "Duplicate" at bounding box center [1479, 540] width 98 height 25
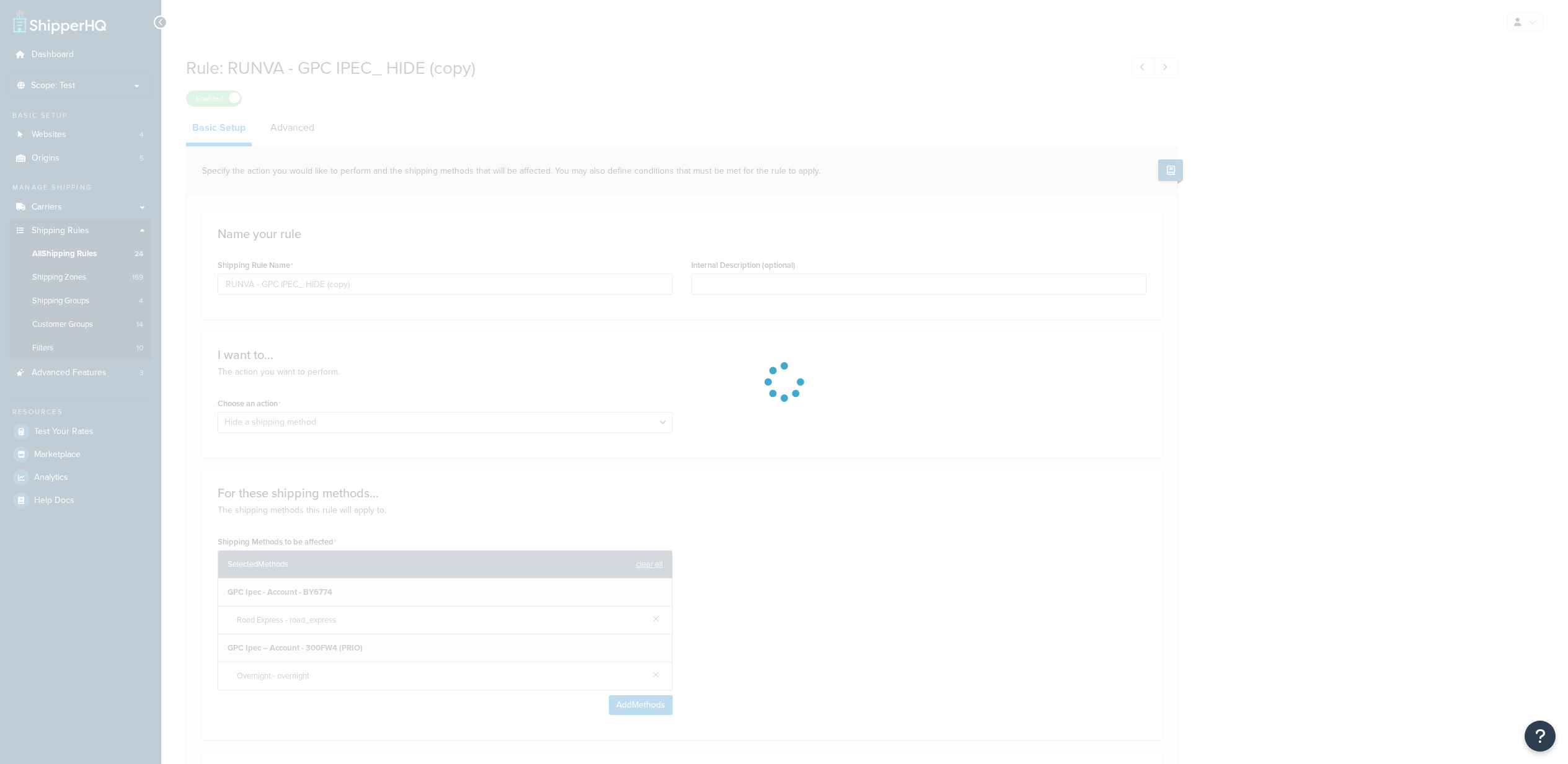
select select "HIDE"
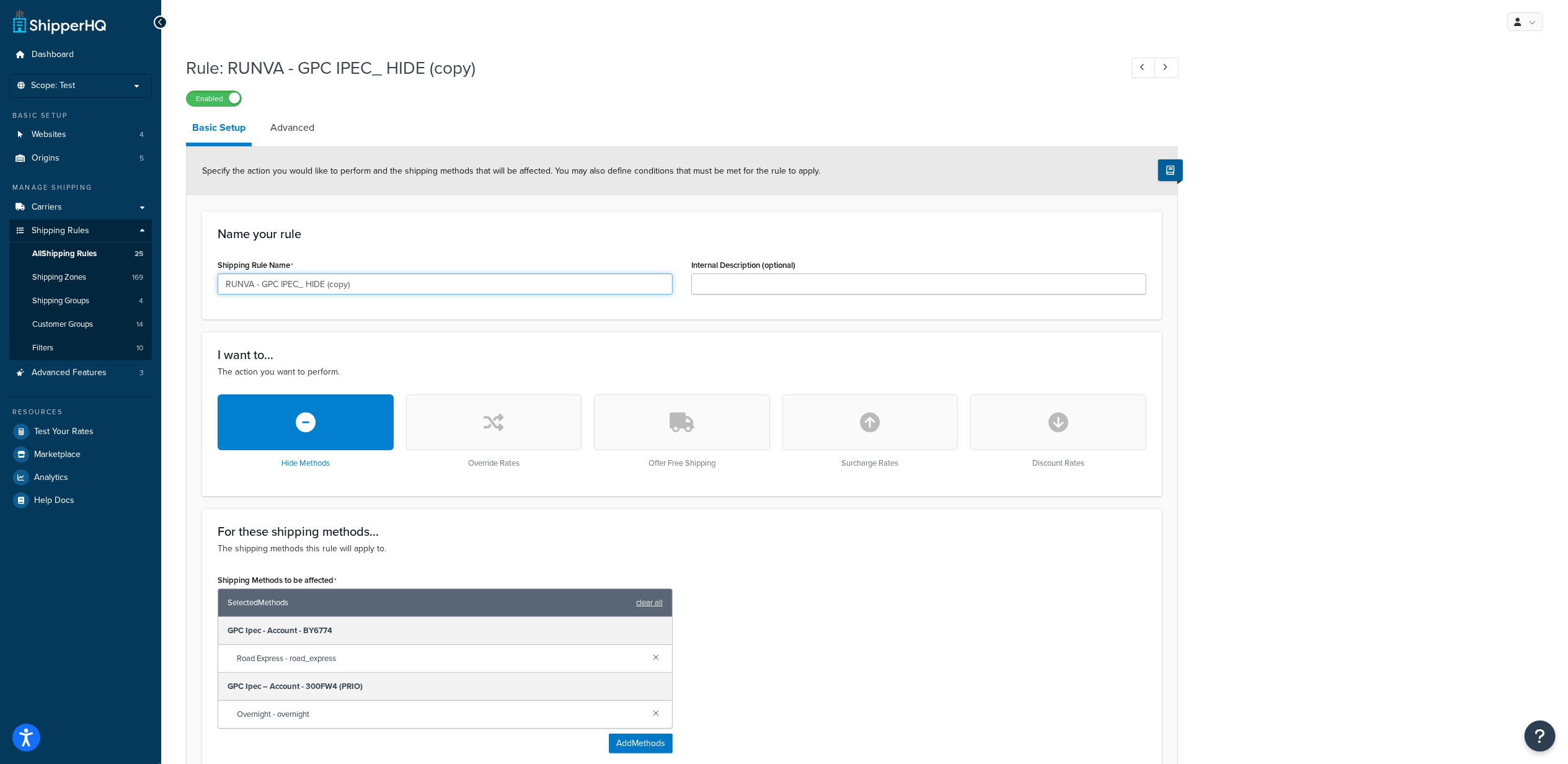
click at [392, 278] on input "RUNVA - GPC IPEC_ HIDE (copy)" at bounding box center [445, 284] width 455 height 21
drag, startPoint x: 237, startPoint y: 272, endPoint x: 165, endPoint y: 269, distance: 72.1
click at [180, 269] on div "Rule: RUNVA - GPC IPEC_ HIDE (copy) Enabled Basic Setup Advanced Specify the ac…" at bounding box center [865, 577] width 1407 height 1055
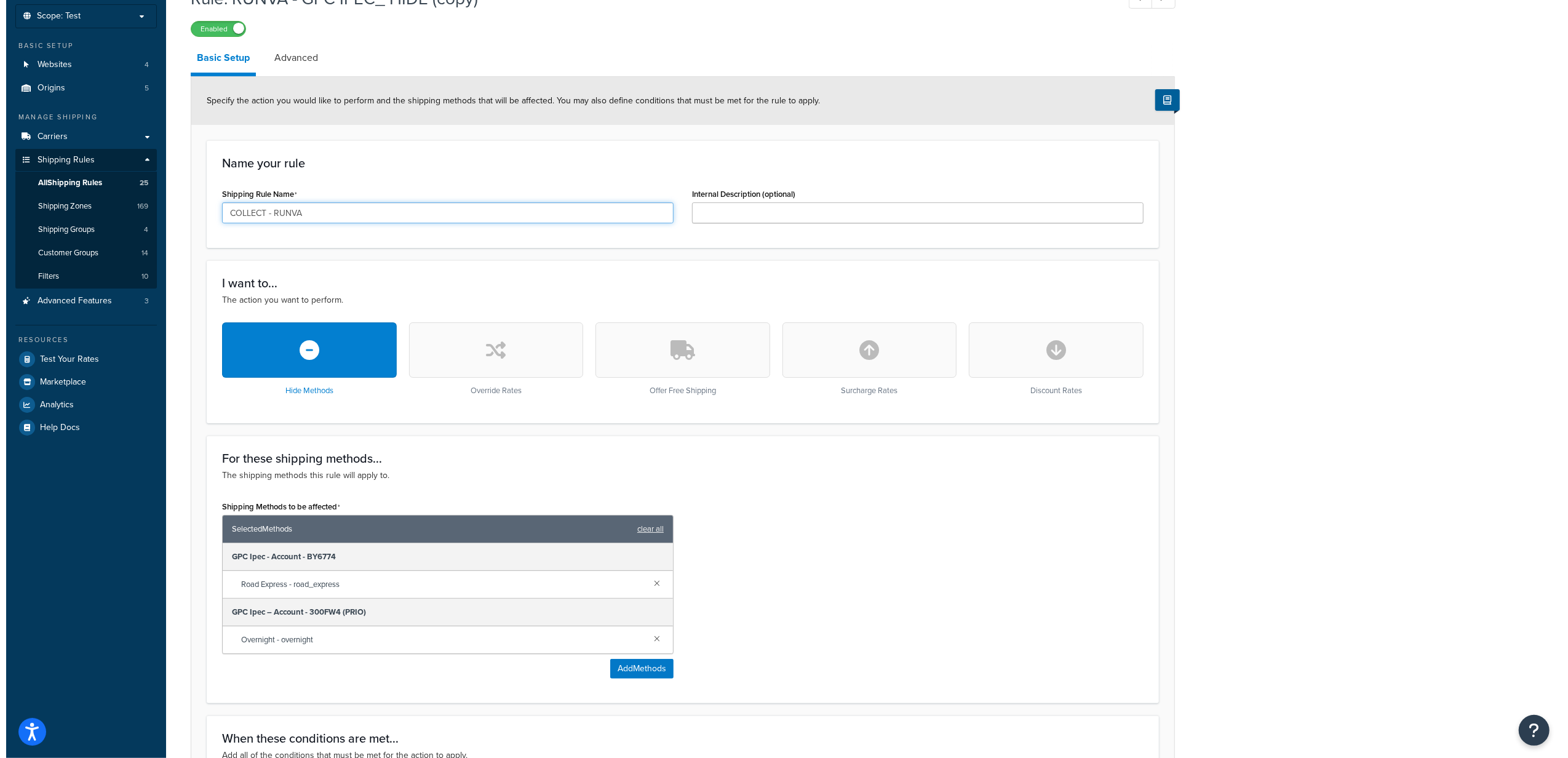
scroll to position [163, 0]
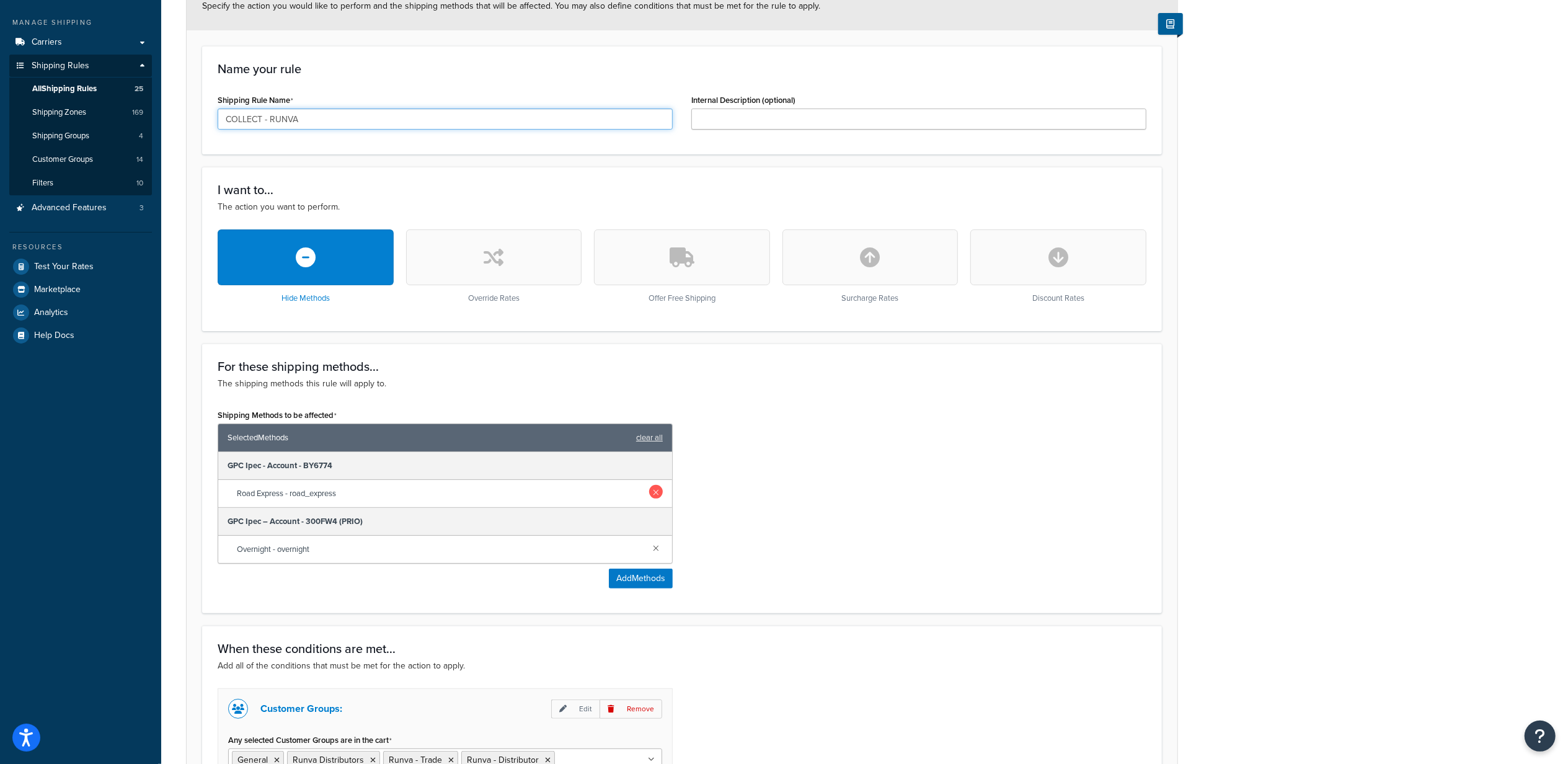
type input "COLLECT - RUNVA"
click at [653, 494] on link at bounding box center [656, 491] width 13 height 13
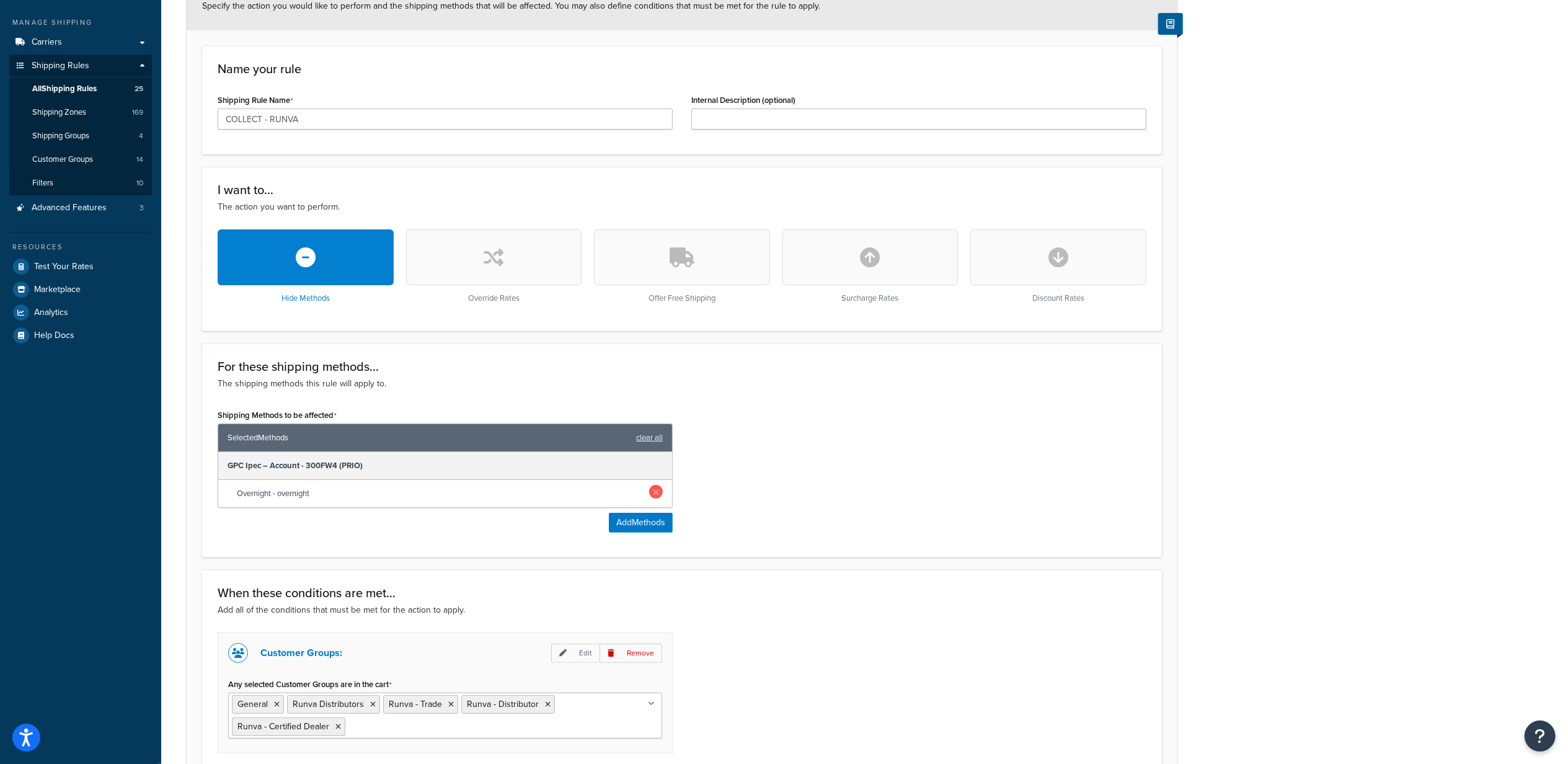
click at [656, 491] on link at bounding box center [656, 491] width 13 height 13
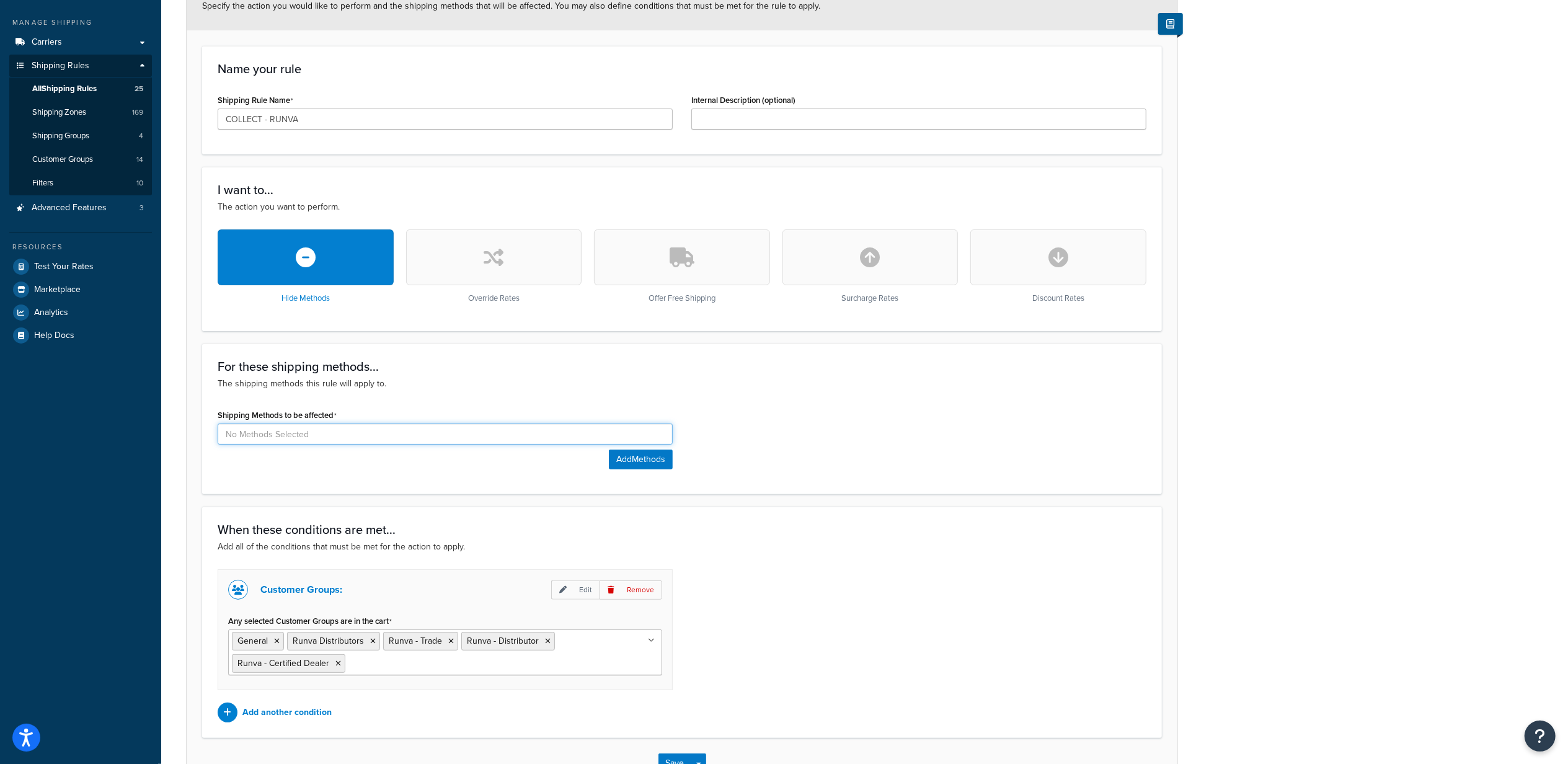
click at [408, 434] on input at bounding box center [445, 434] width 455 height 21
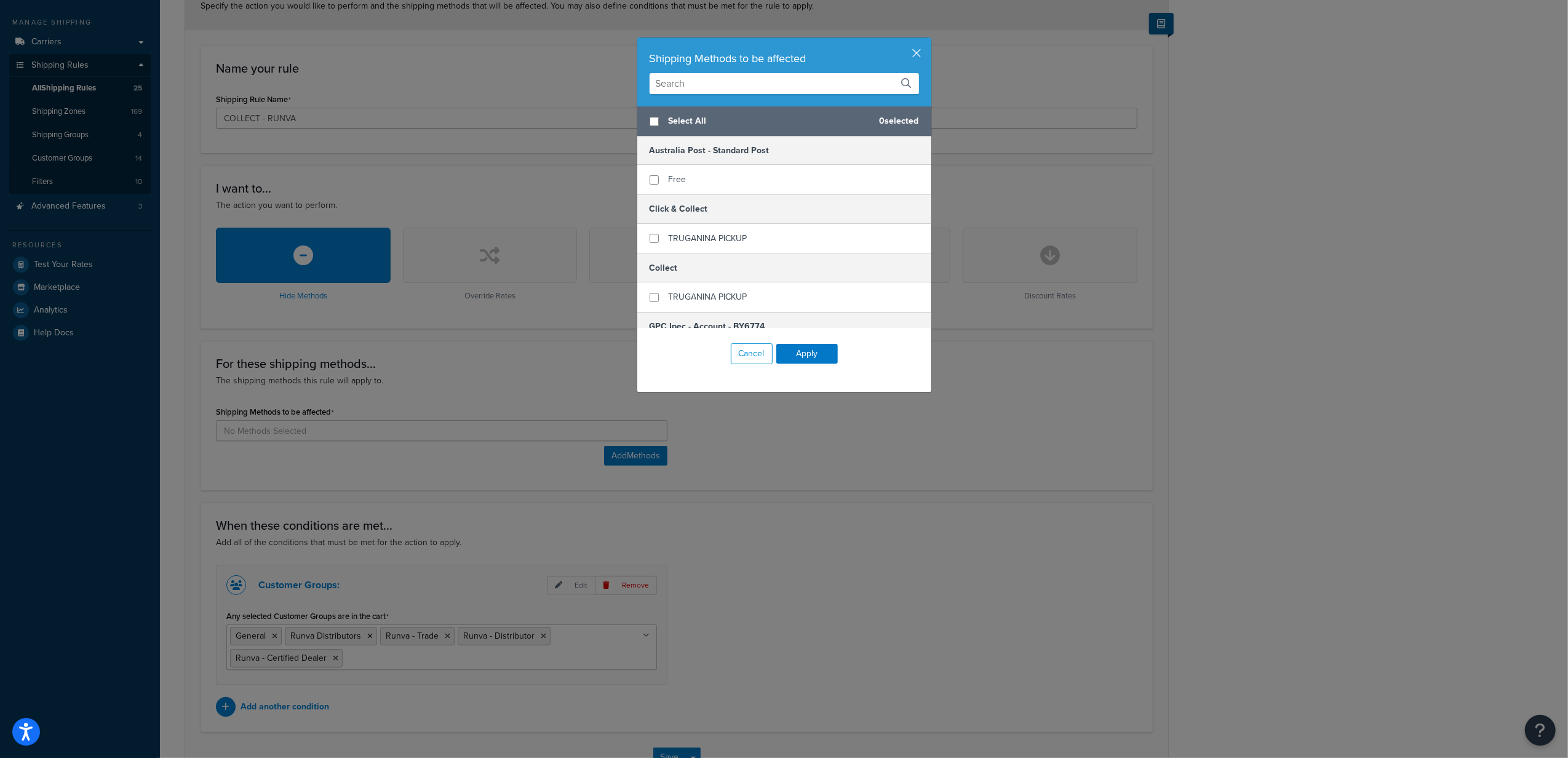
click at [671, 90] on input "text" at bounding box center [784, 84] width 270 height 21
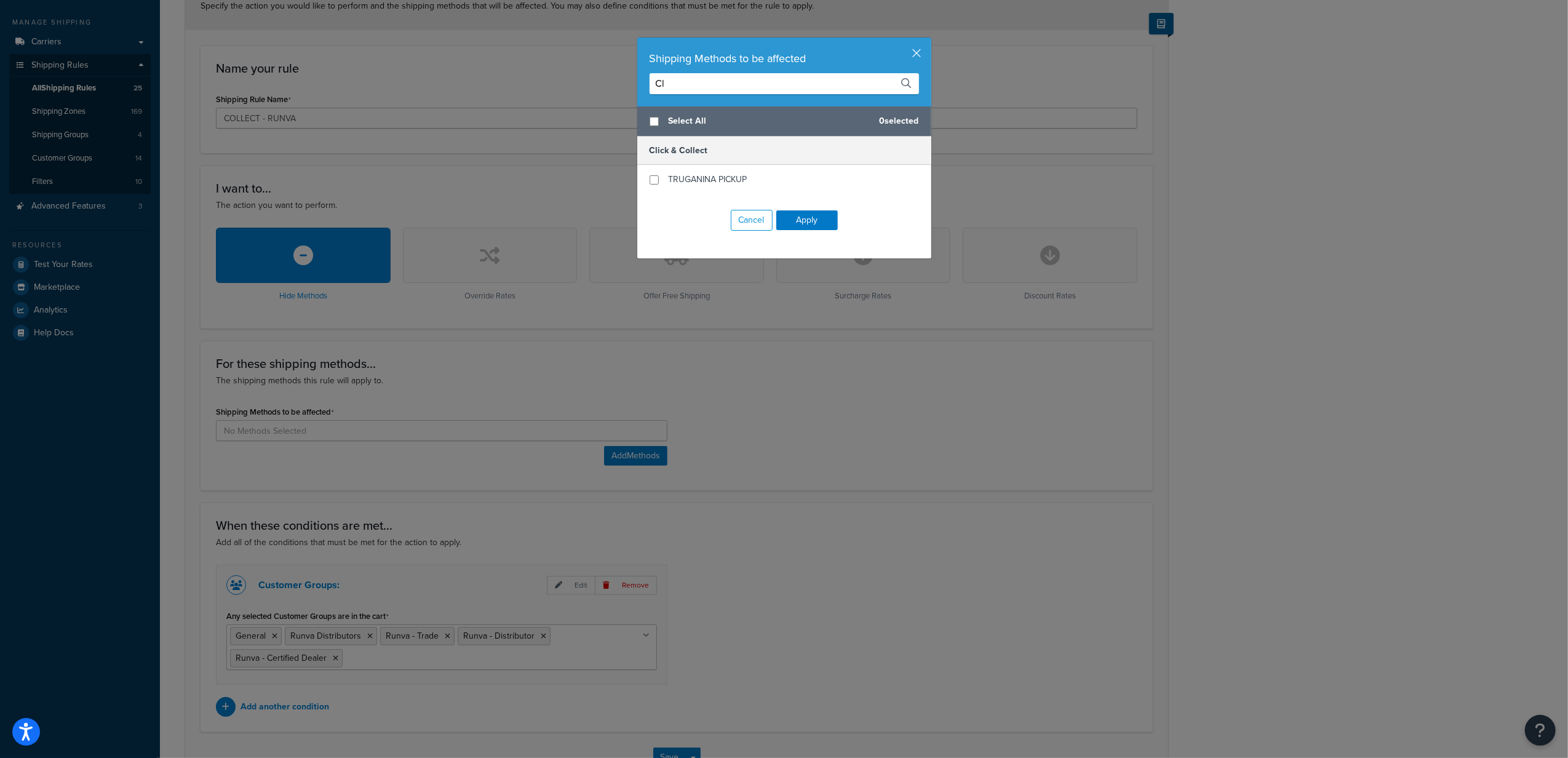
type input "C"
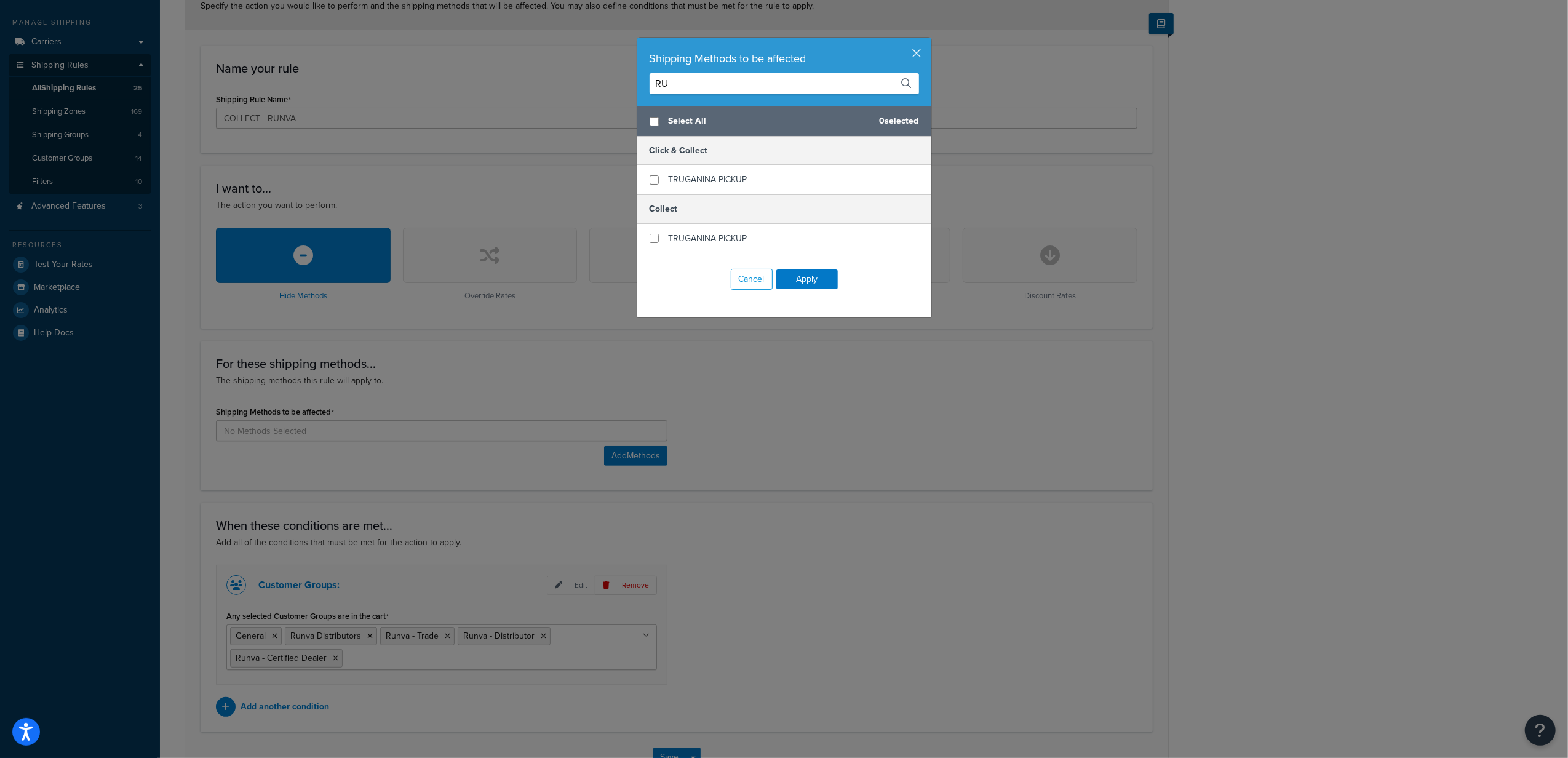
type input "R"
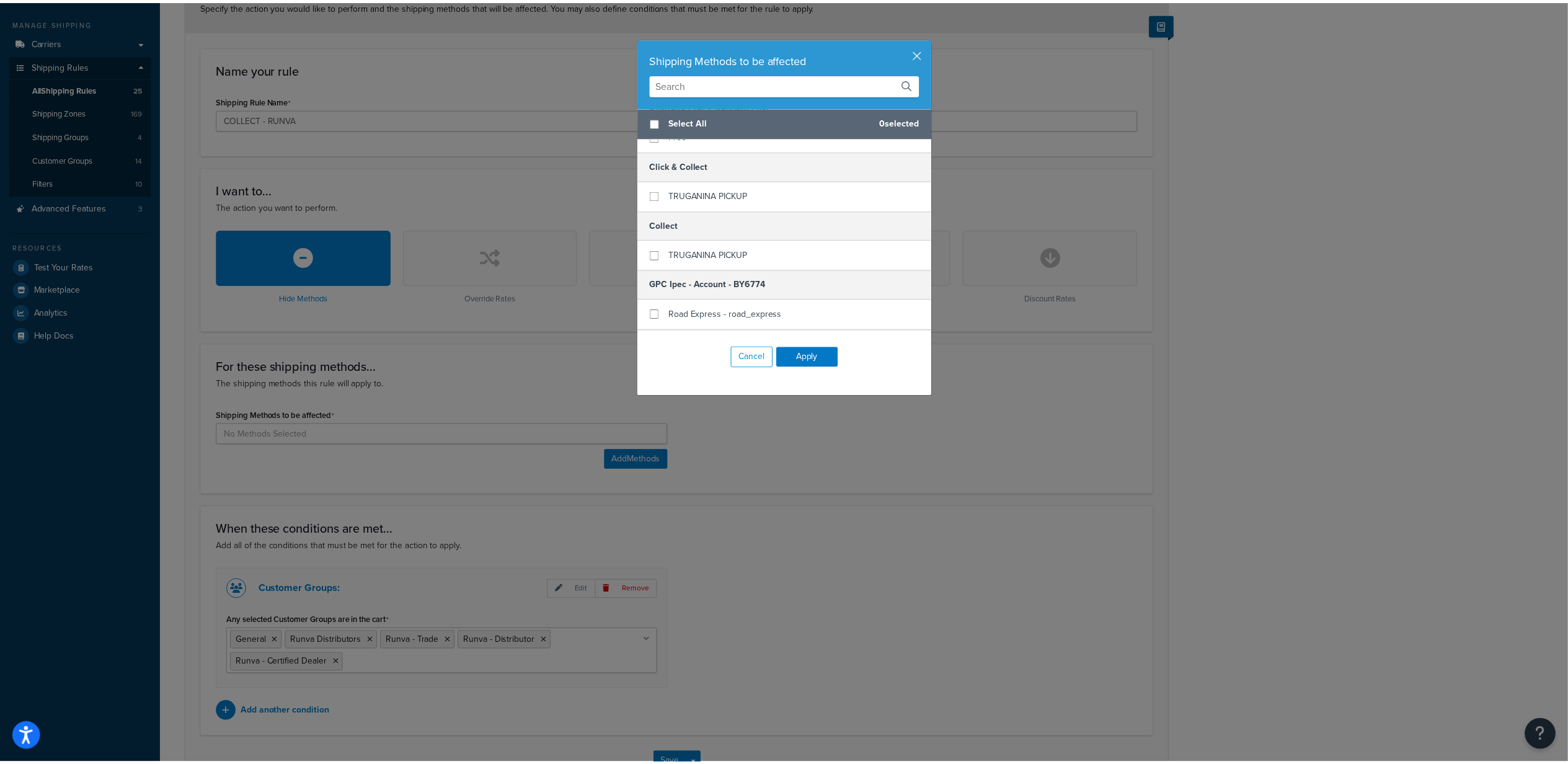
scroll to position [82, 0]
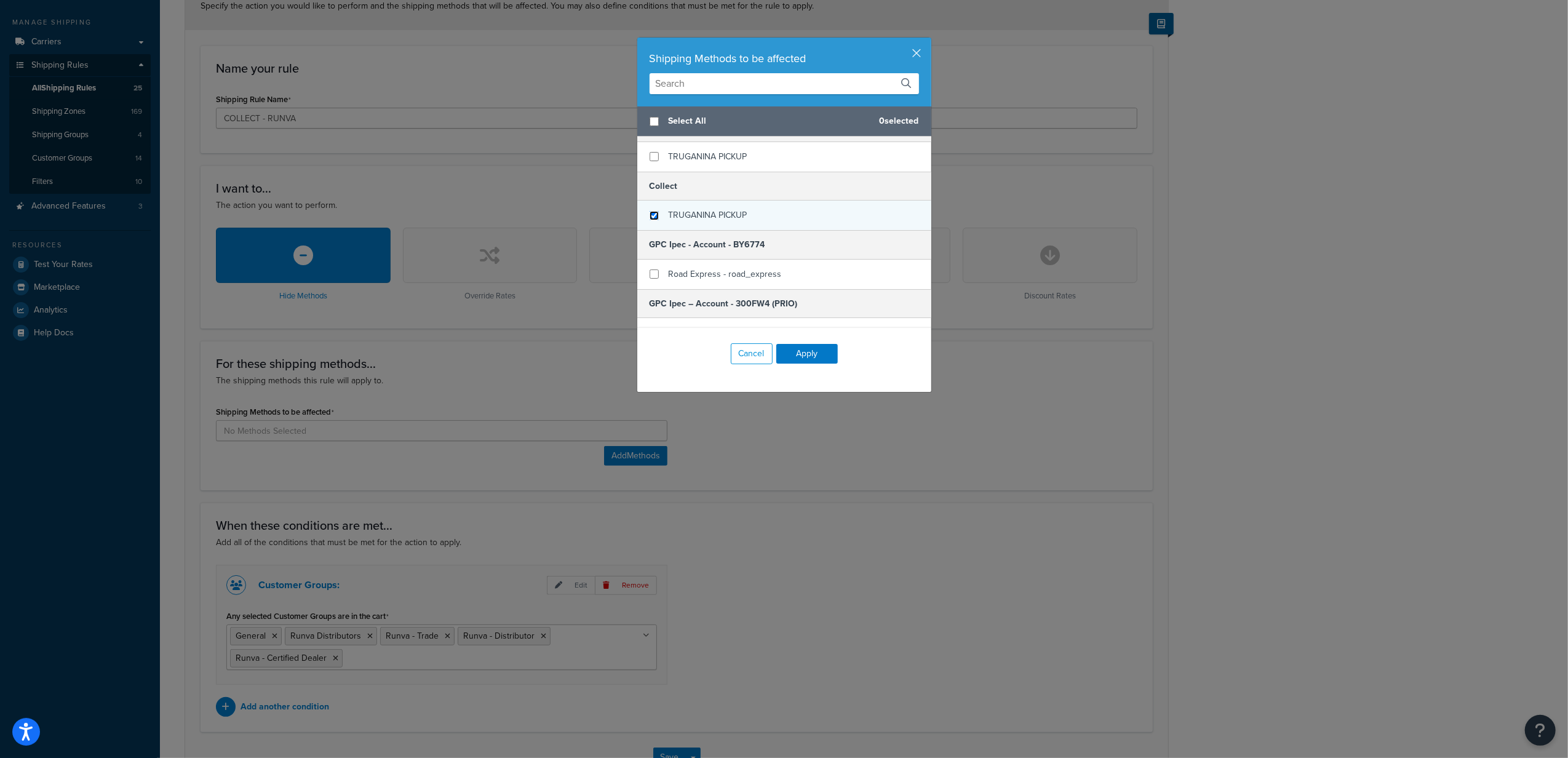
click at [651, 220] on input "checkbox" at bounding box center [654, 215] width 9 height 9
checkbox input "true"
click at [795, 357] on button "Apply" at bounding box center [807, 354] width 61 height 20
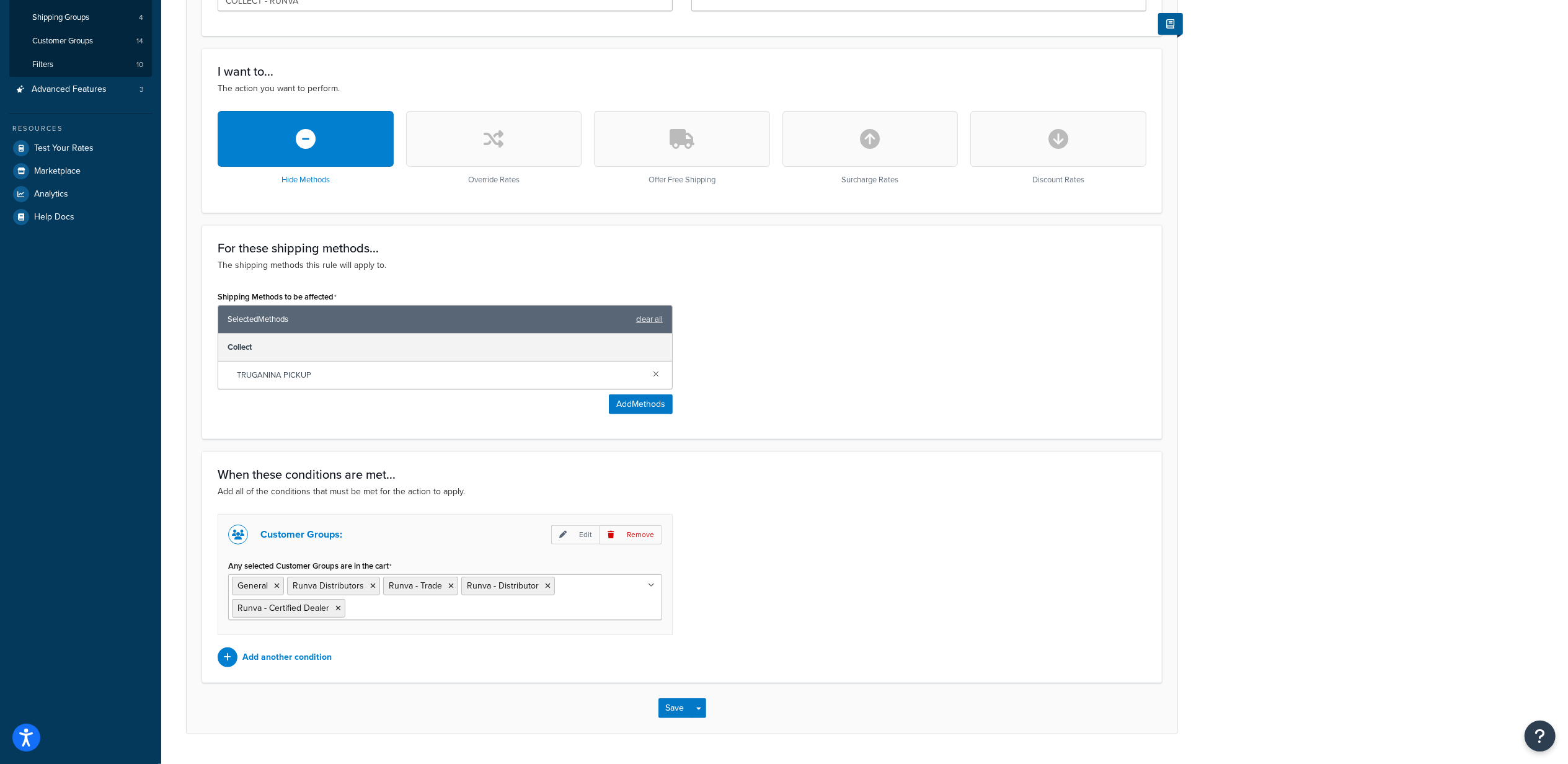
scroll to position [319, 0]
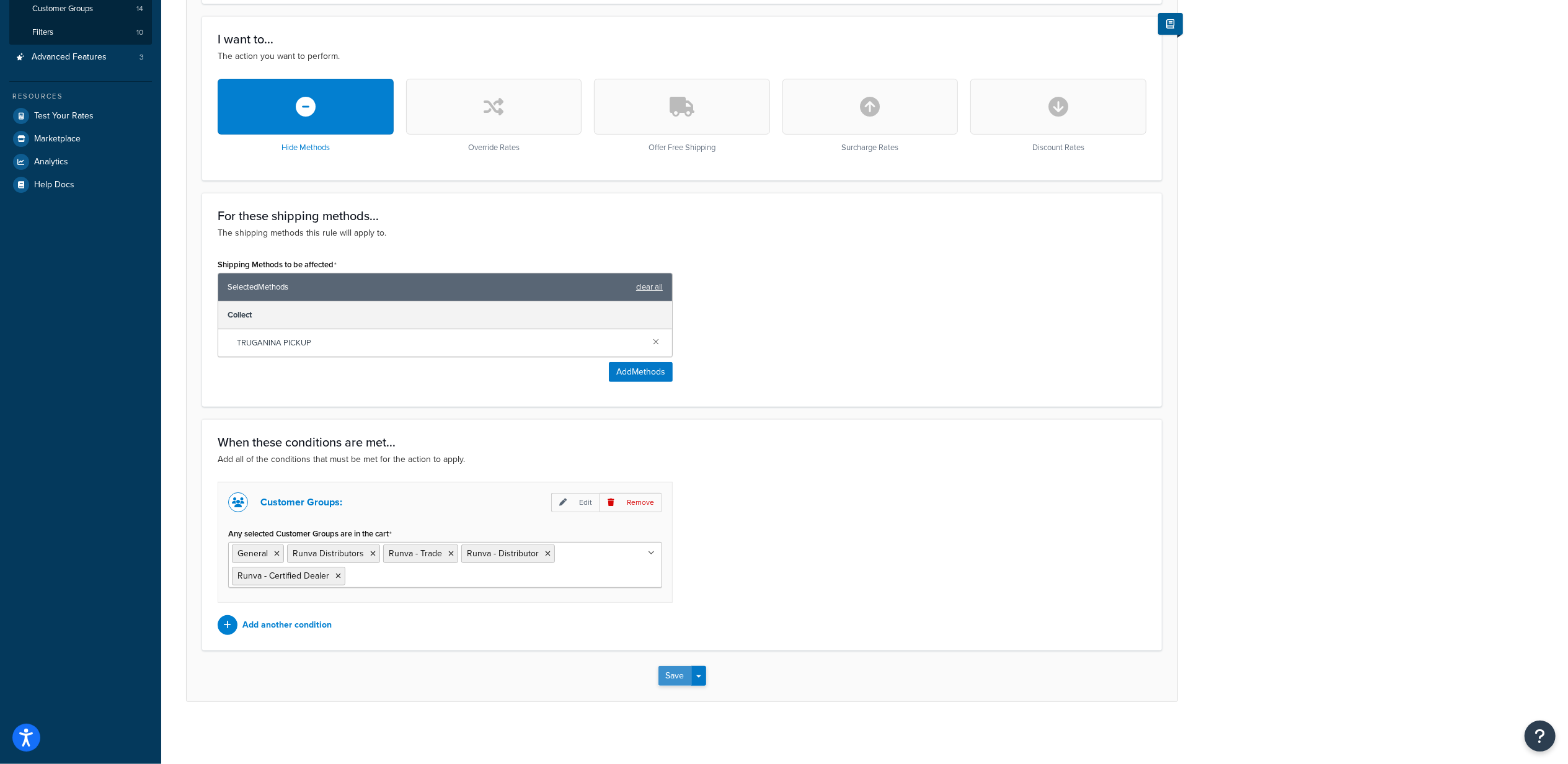
click at [667, 670] on button "Save" at bounding box center [675, 676] width 34 height 20
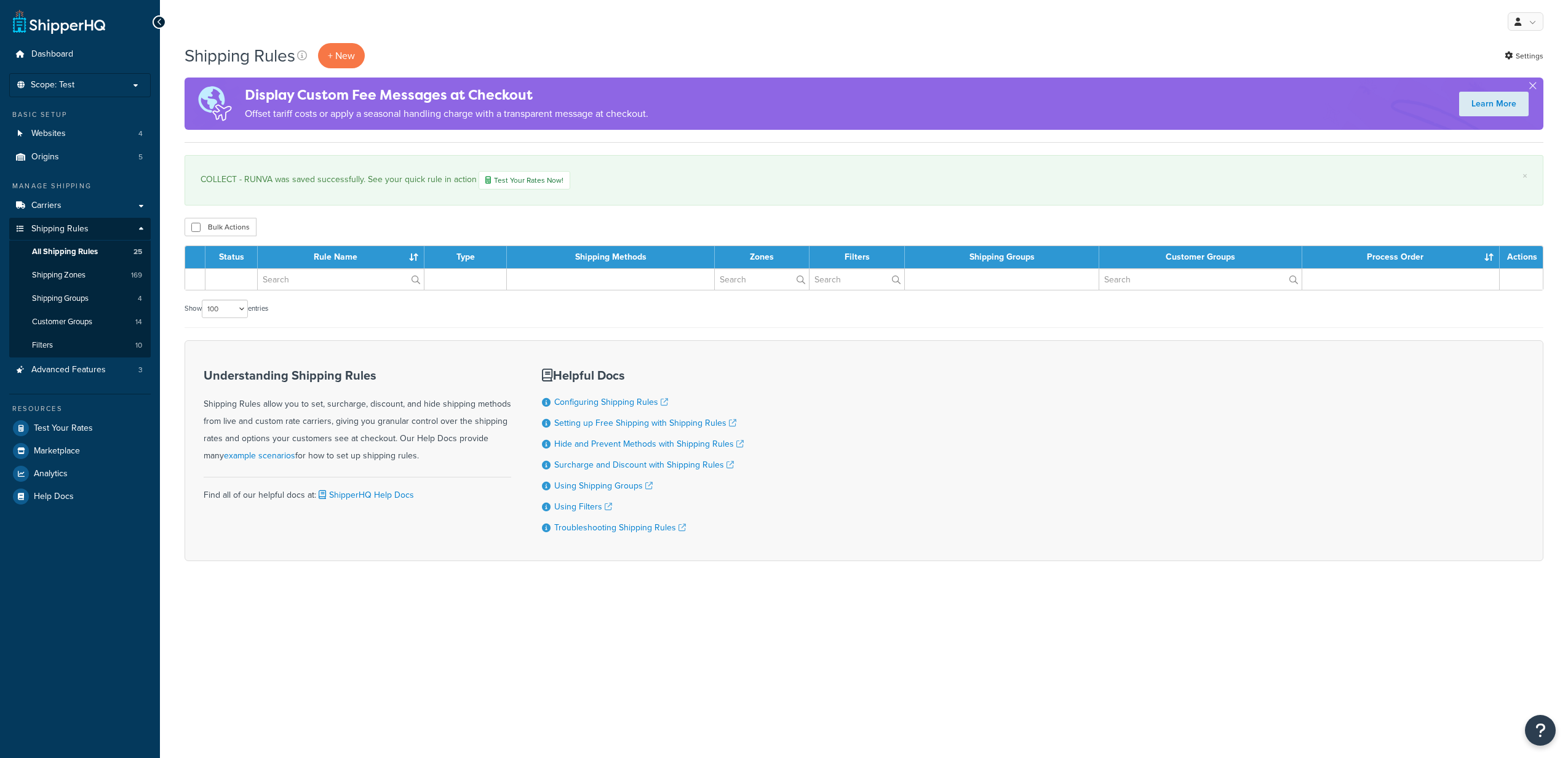
select select "100"
